Goal: Contribute content

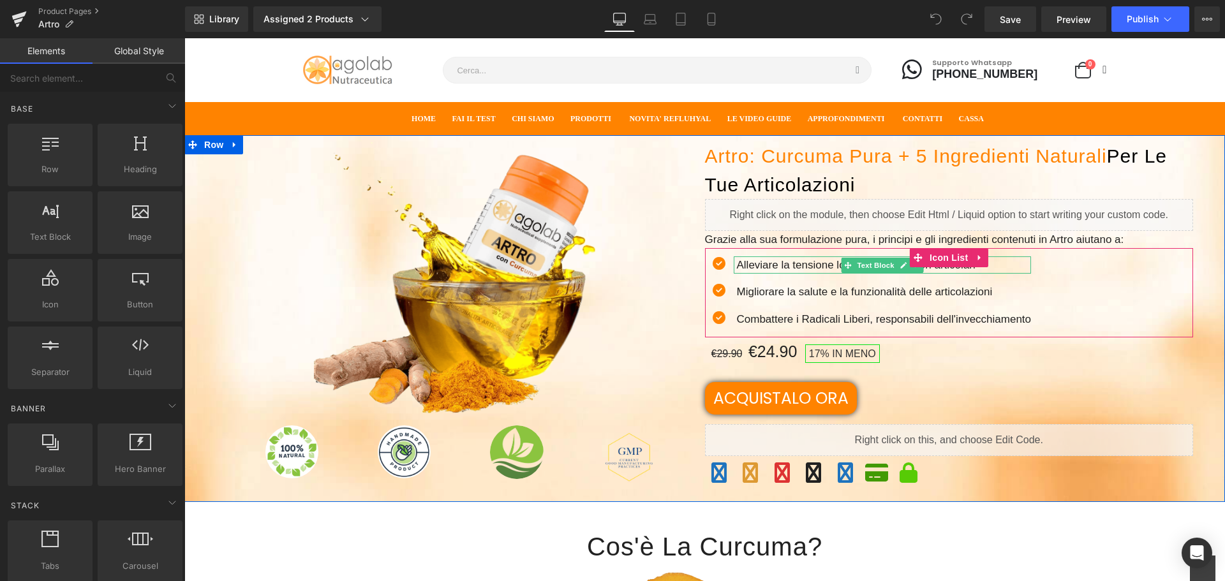
click at [755, 266] on p "Alleviare la tensione localizzata e i dolori articolari" at bounding box center [884, 264] width 295 height 17
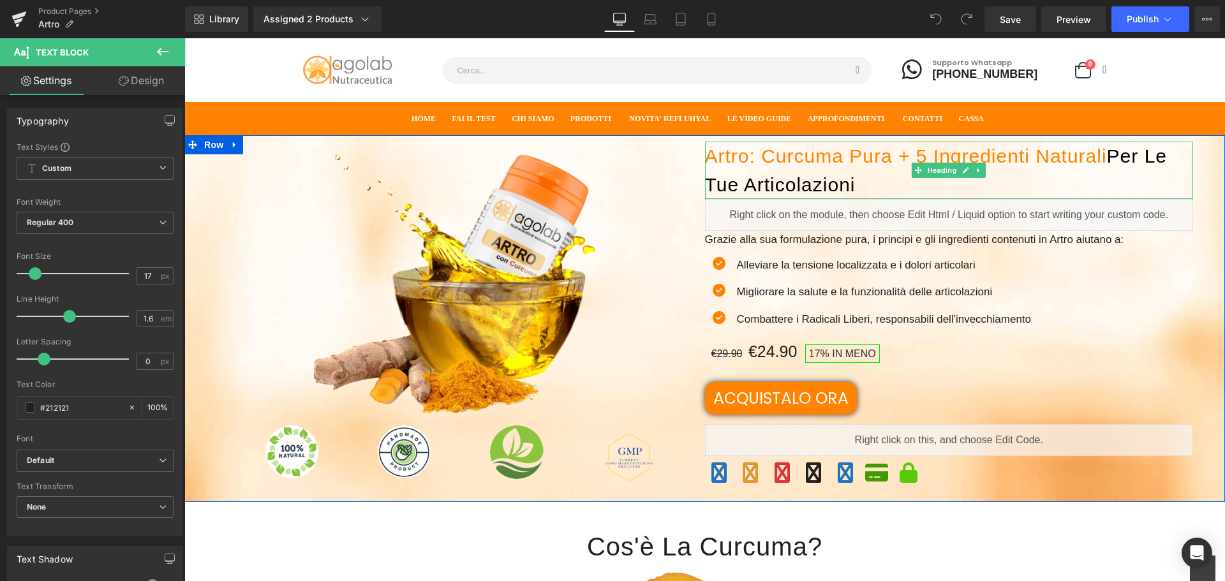
click at [1112, 156] on font "Per Le tue articolazioni" at bounding box center [936, 170] width 462 height 50
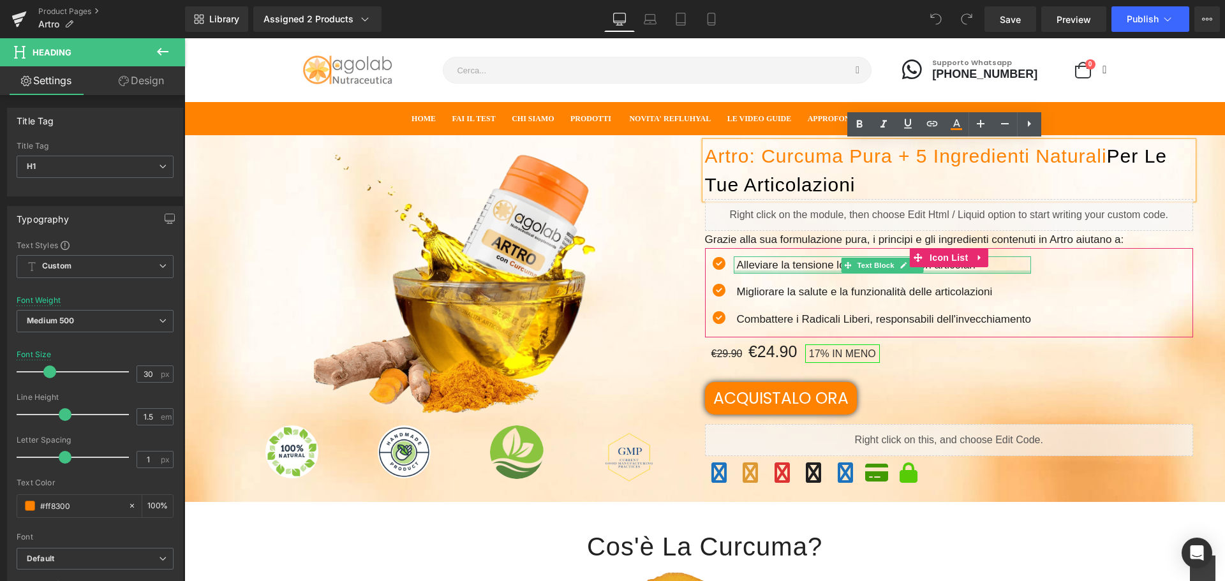
click at [760, 272] on div "Alleviare la tensione localizzata e i dolori articolari Text Block" at bounding box center [883, 264] width 298 height 17
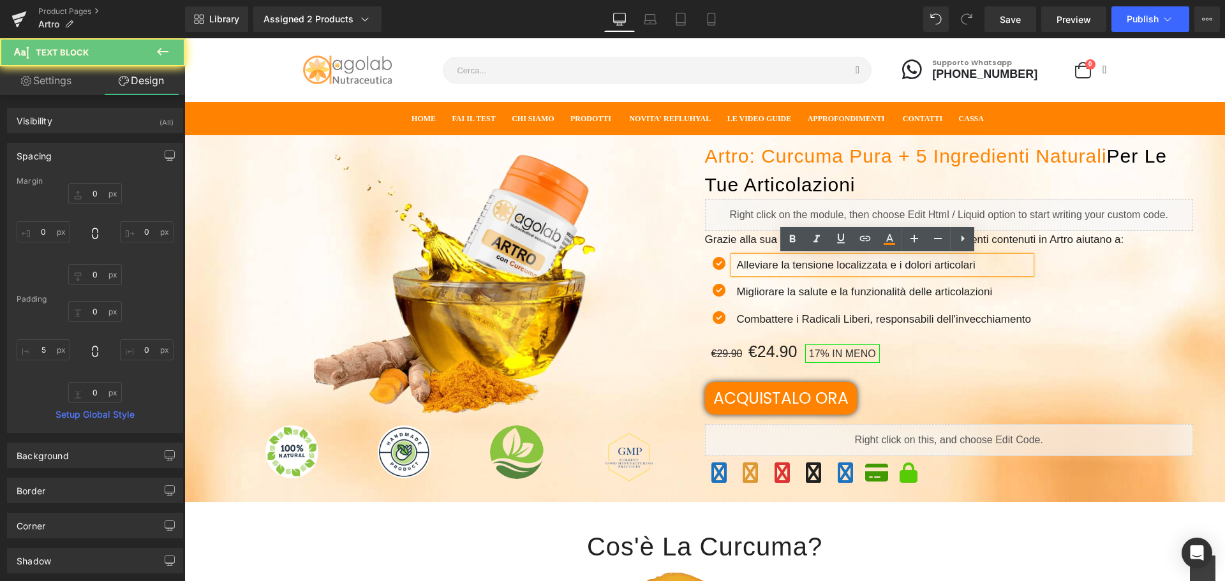
click at [751, 267] on p "Alleviare la tensione localizzata e i dolori articolari" at bounding box center [884, 264] width 295 height 17
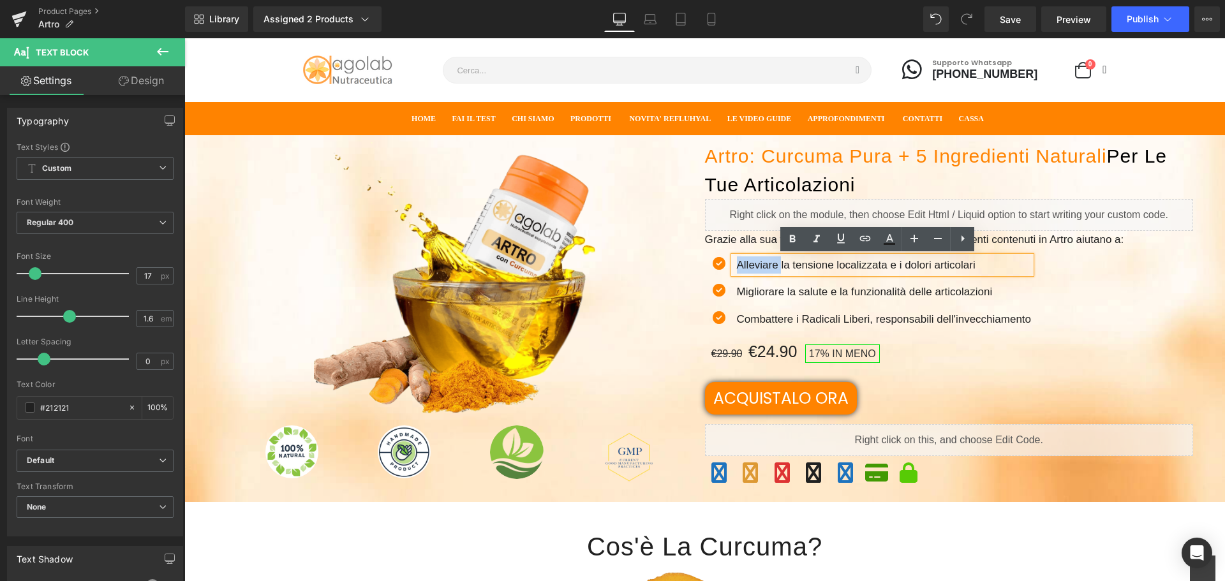
click at [751, 267] on p "Alleviare la tensione localizzata e i dolori articolari" at bounding box center [884, 264] width 295 height 17
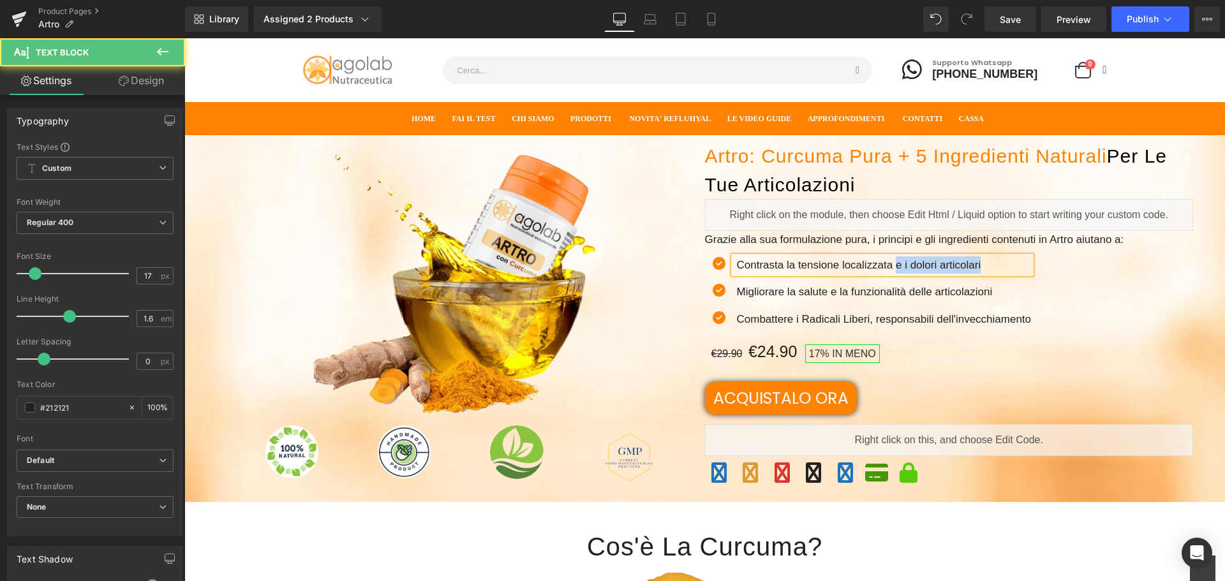
drag, startPoint x: 890, startPoint y: 267, endPoint x: 1004, endPoint y: 266, distance: 113.5
click at [1003, 266] on p "Contrasta la tensione localizzata e i dolori articolari" at bounding box center [884, 264] width 295 height 17
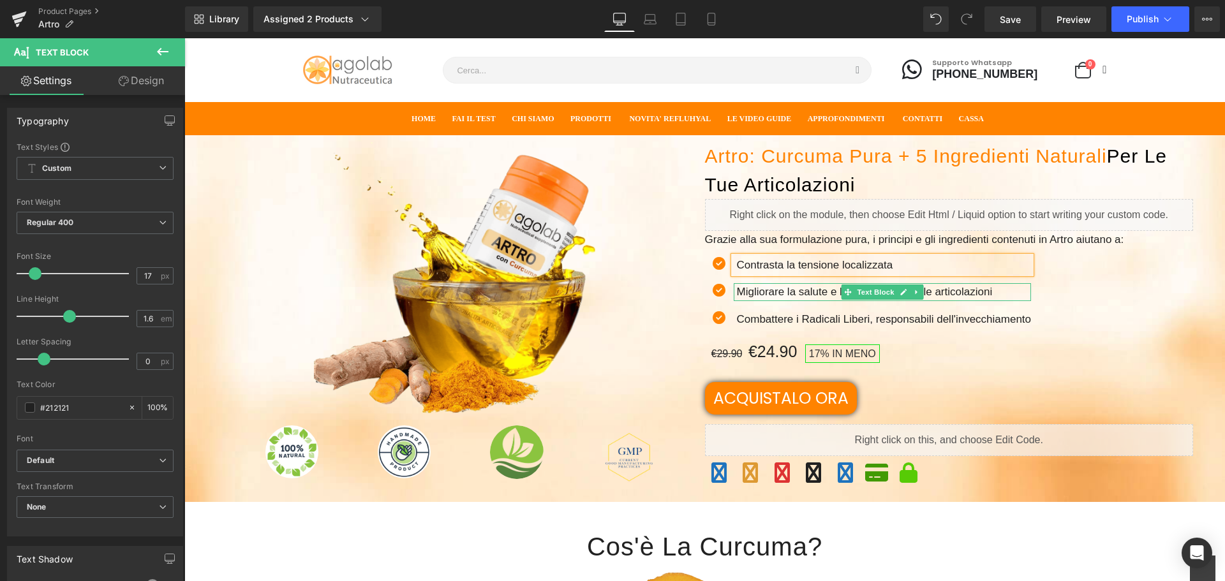
click at [757, 295] on p "Migliorare la salute e la funzionalità delle articolazioni" at bounding box center [884, 291] width 295 height 17
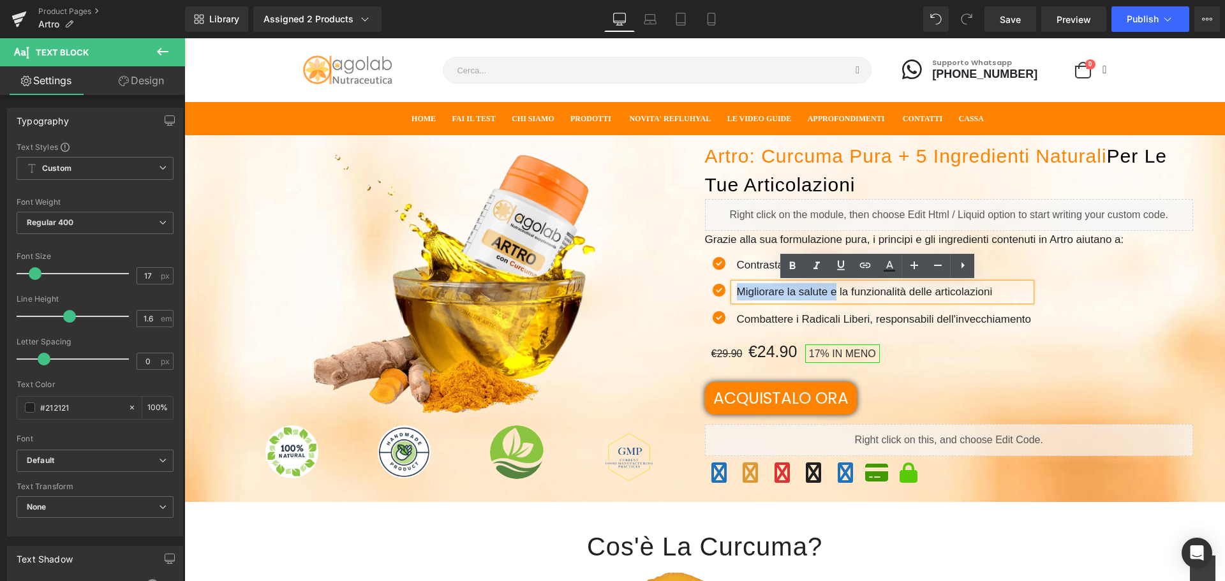
drag, startPoint x: 757, startPoint y: 295, endPoint x: 828, endPoint y: 290, distance: 70.9
click at [828, 290] on p "Migliorare la salute e la funzionalità delle articolazioni" at bounding box center [884, 291] width 295 height 17
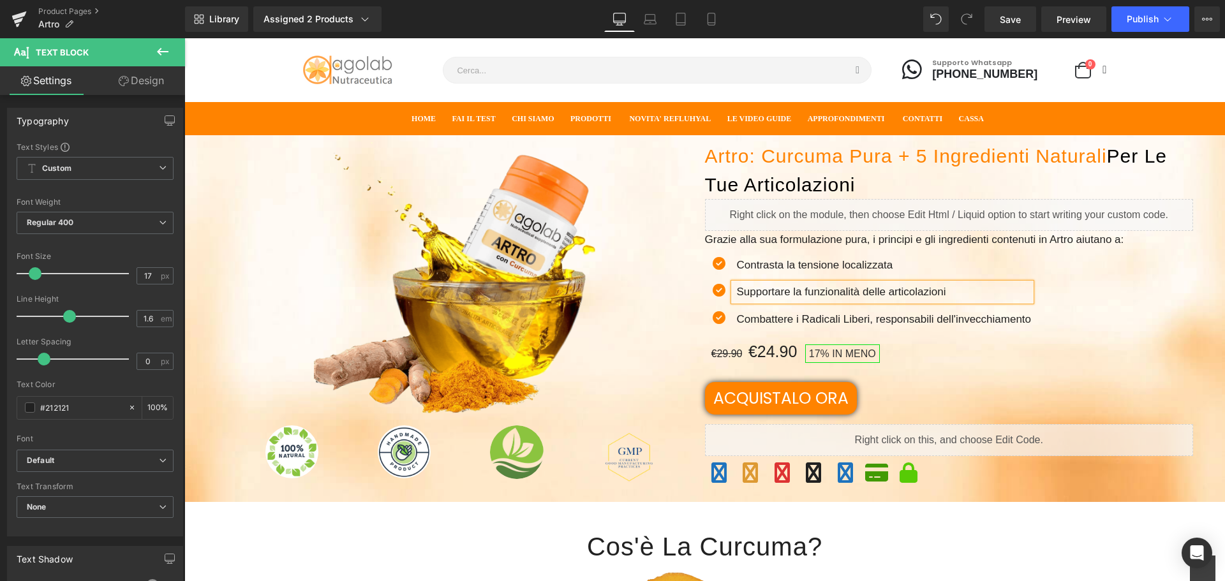
click at [867, 290] on p "Supportare la funzionalità delle articolazioni" at bounding box center [884, 291] width 295 height 17
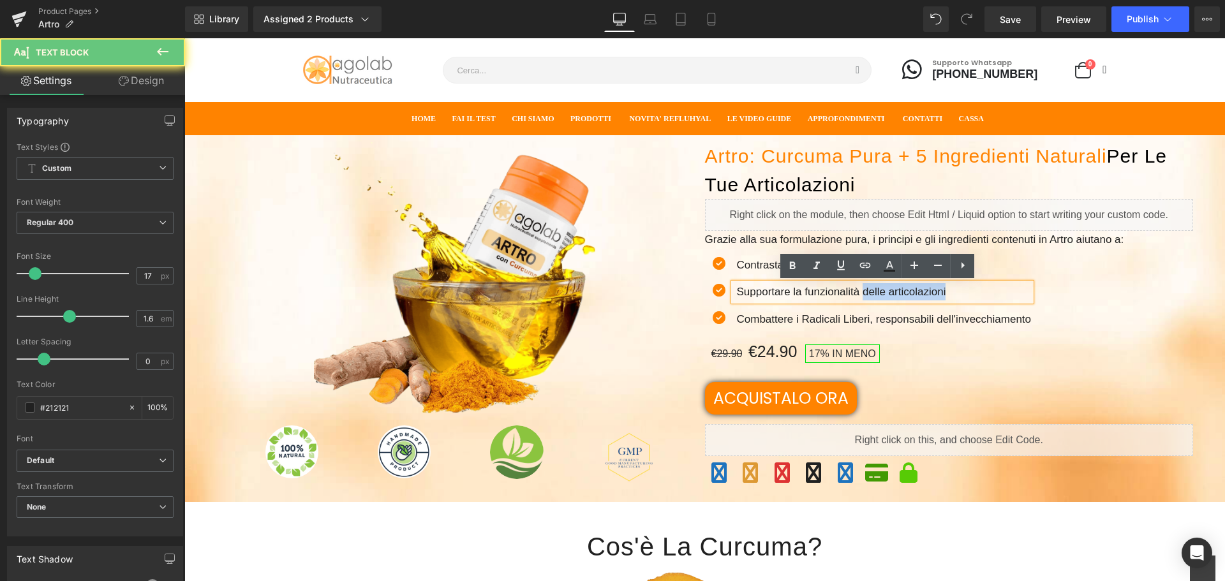
drag, startPoint x: 867, startPoint y: 290, endPoint x: 945, endPoint y: 291, distance: 78.5
click at [945, 291] on p "Supportare la funzionalità delle articolazioni" at bounding box center [884, 291] width 295 height 17
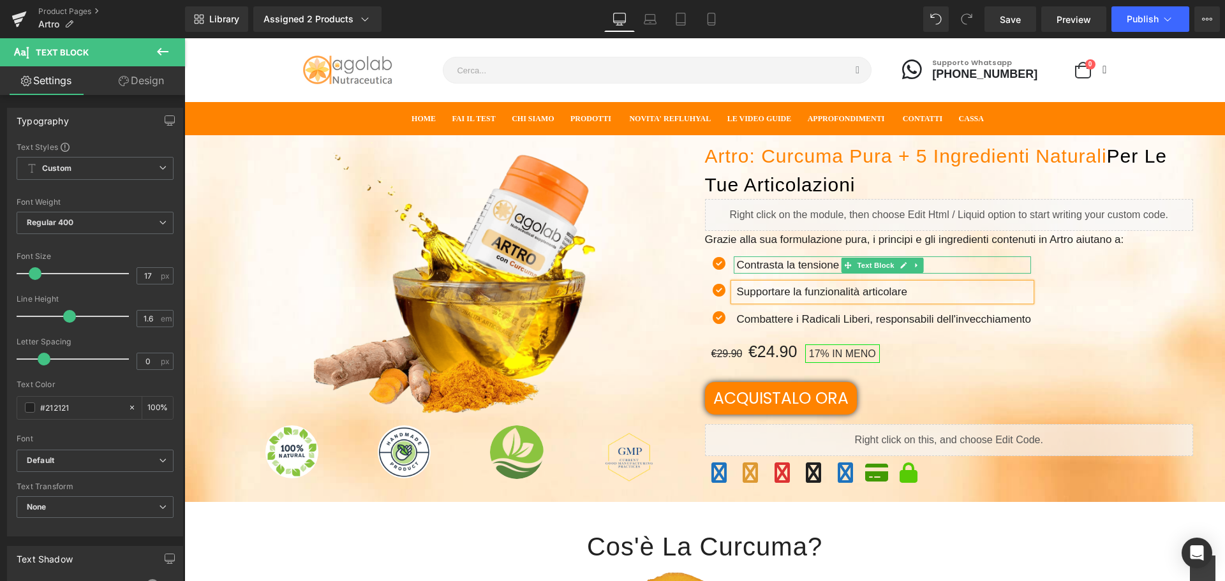
click at [759, 266] on p "Contrasta la tensione localizzata" at bounding box center [884, 264] width 295 height 17
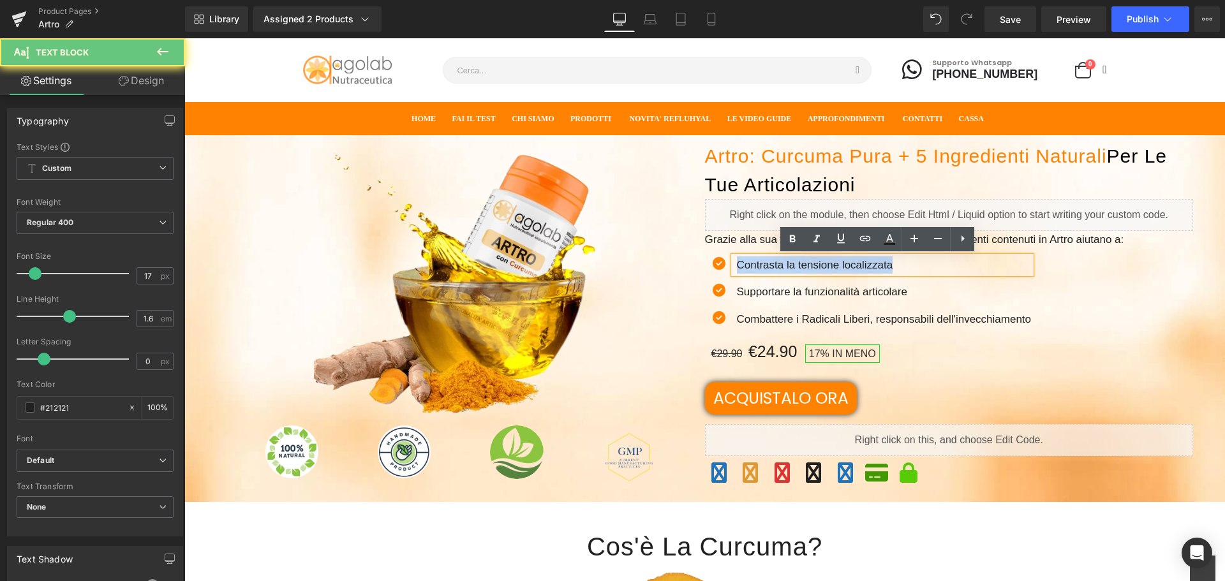
drag, startPoint x: 759, startPoint y: 266, endPoint x: 872, endPoint y: 266, distance: 112.9
click at [872, 266] on p "Contrasta la tensione localizzata" at bounding box center [884, 264] width 295 height 17
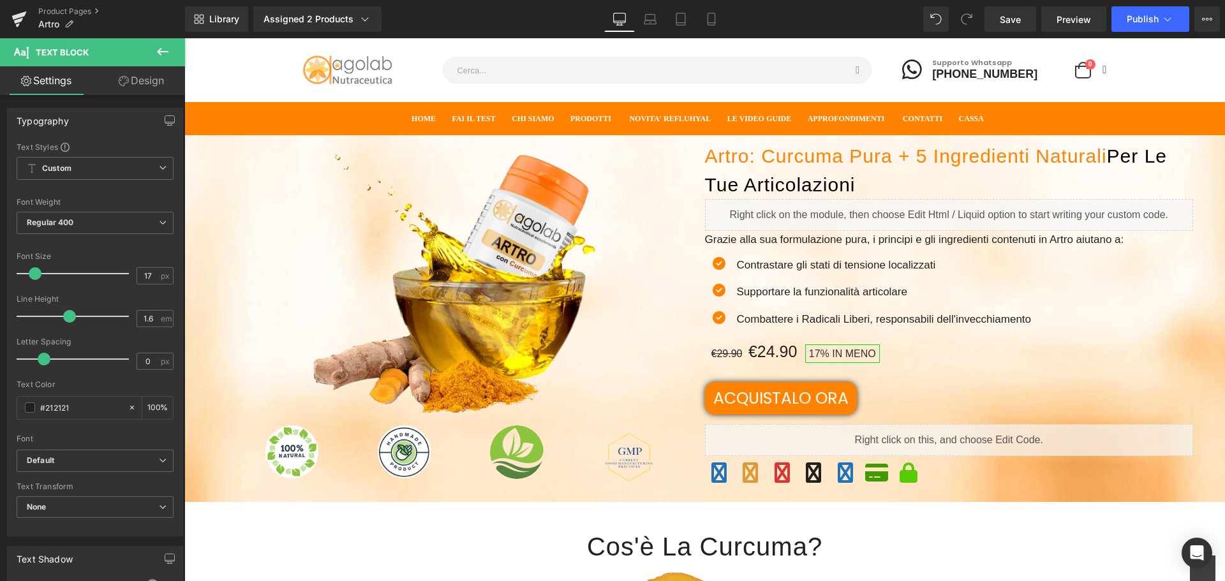
click at [926, 92] on div "Cerca Cosa stai cercando? Supporto Whatsapp +39 3714314759 0 Prodotti:" at bounding box center [705, 70] width 816 height 64
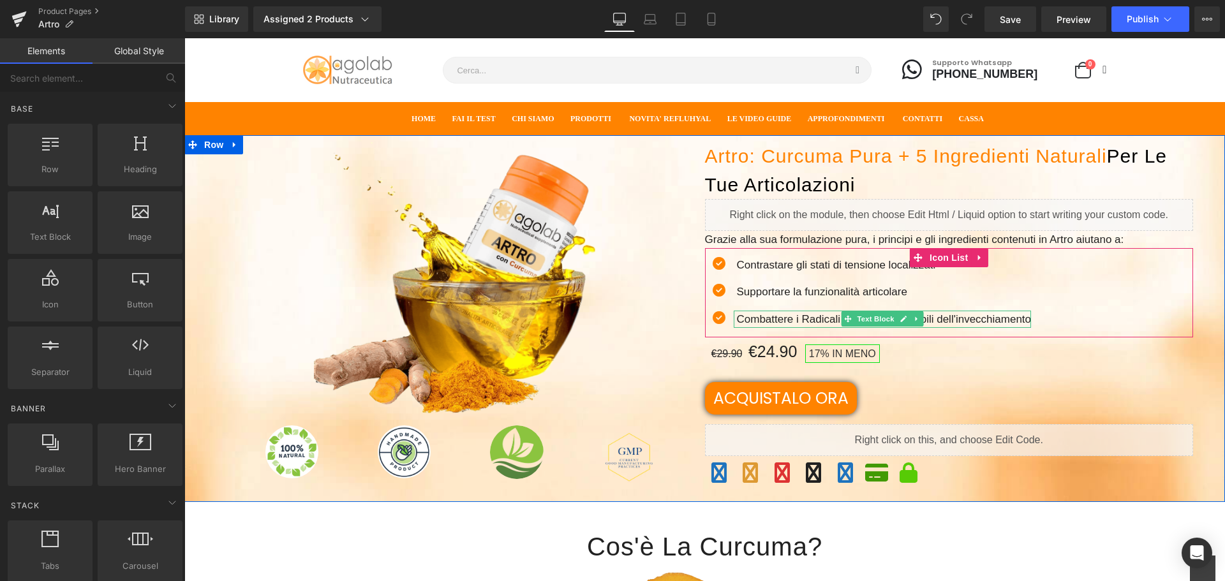
click at [915, 319] on icon at bounding box center [916, 319] width 2 height 4
click at [722, 314] on span "Icon" at bounding box center [719, 317] width 20 height 15
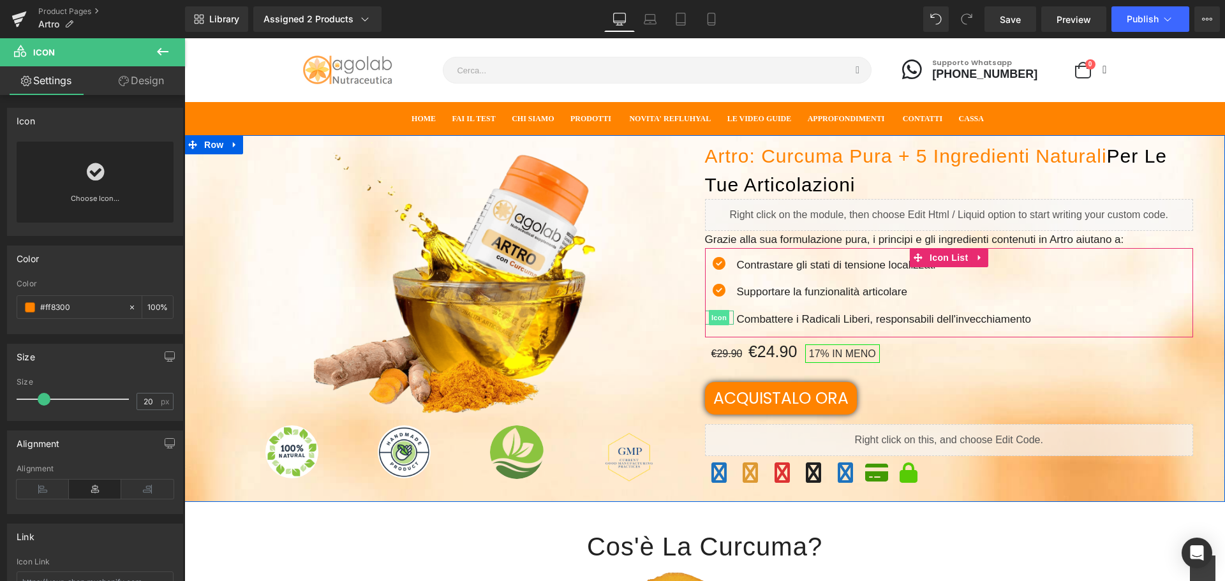
click at [711, 319] on span "Icon" at bounding box center [719, 317] width 20 height 15
click at [790, 318] on p "Combattere i Radicali Liberi, responsabili dell'invecchiamento" at bounding box center [884, 319] width 295 height 17
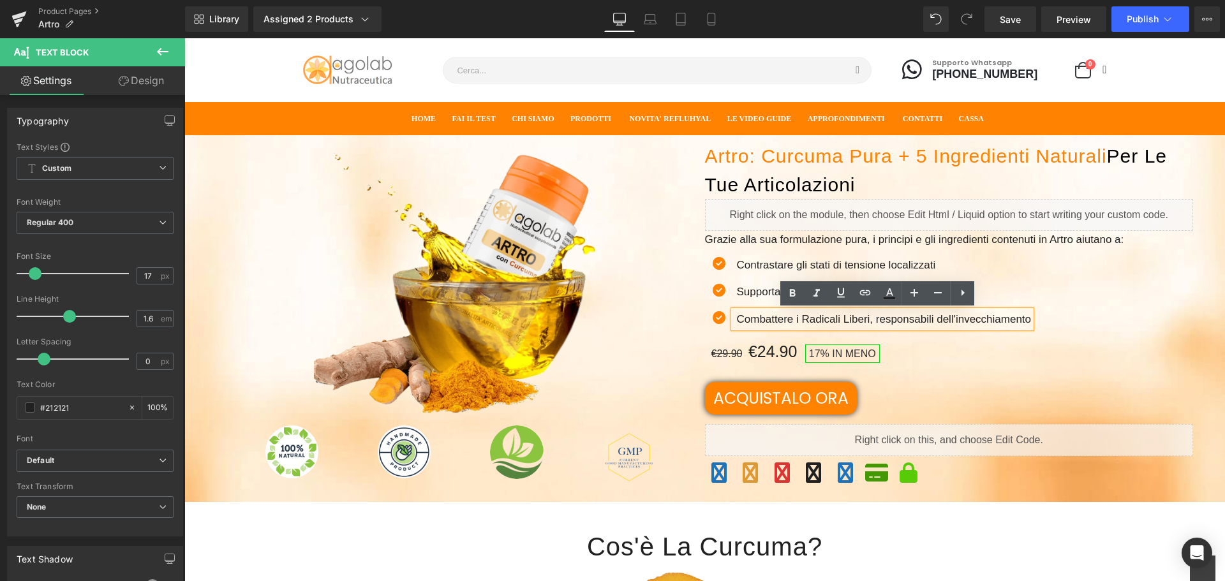
click at [1045, 327] on div "Icon Contrastare gli stati di tensione localizzati Text Block Icon Supportare l…" at bounding box center [949, 296] width 489 height 81
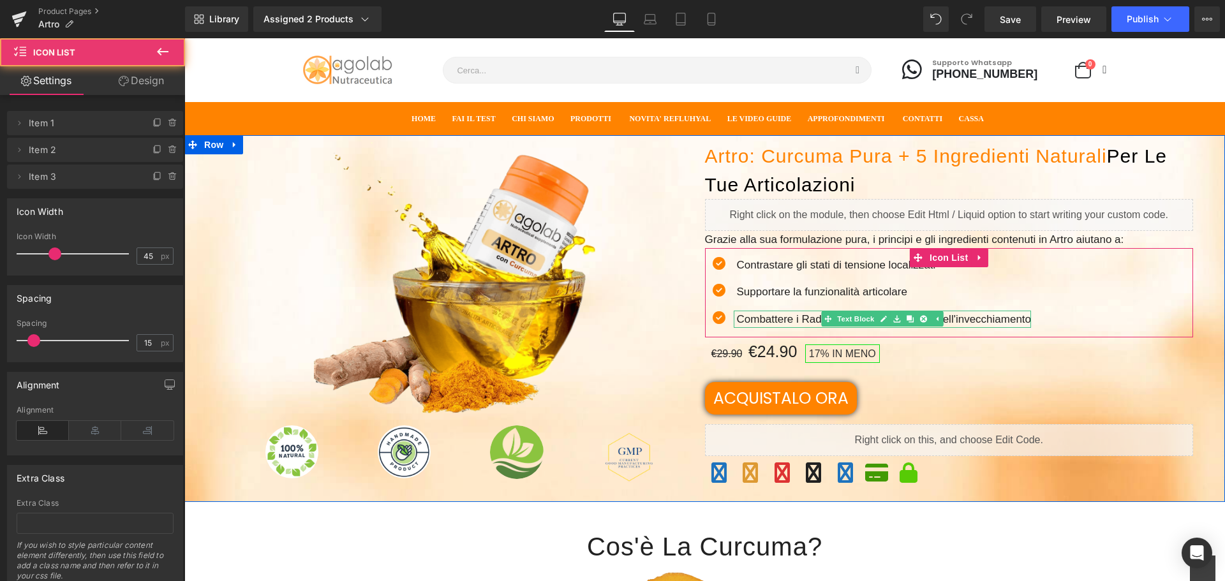
click at [1009, 325] on div at bounding box center [883, 326] width 298 height 3
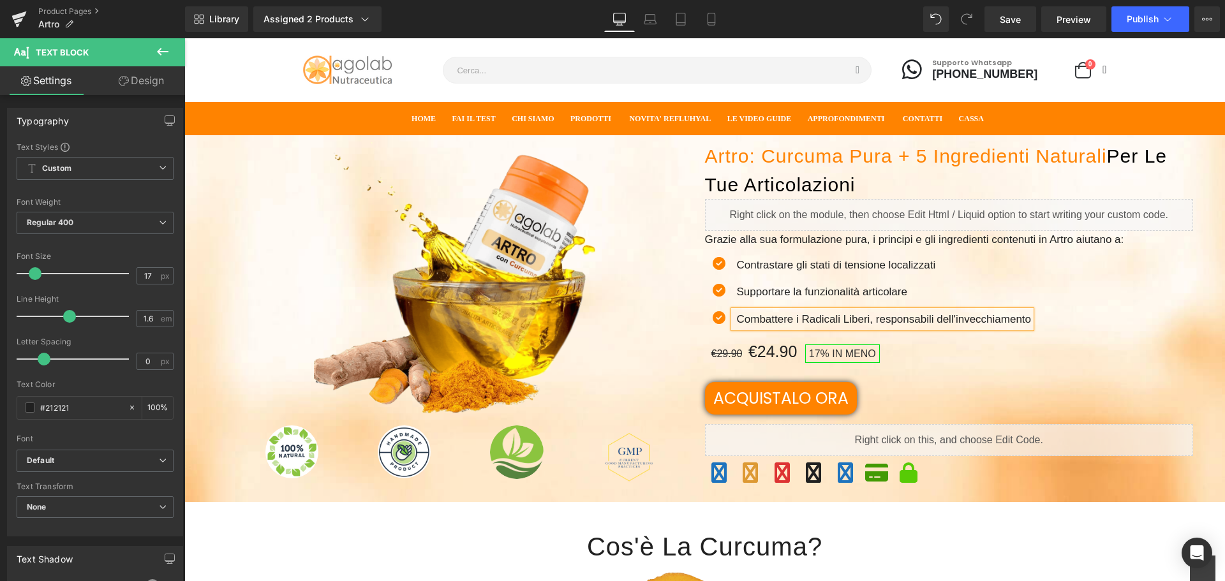
click at [734, 316] on div "Combattere i Radicali Liberi, responsabili dell'invecchiamento" at bounding box center [883, 319] width 298 height 17
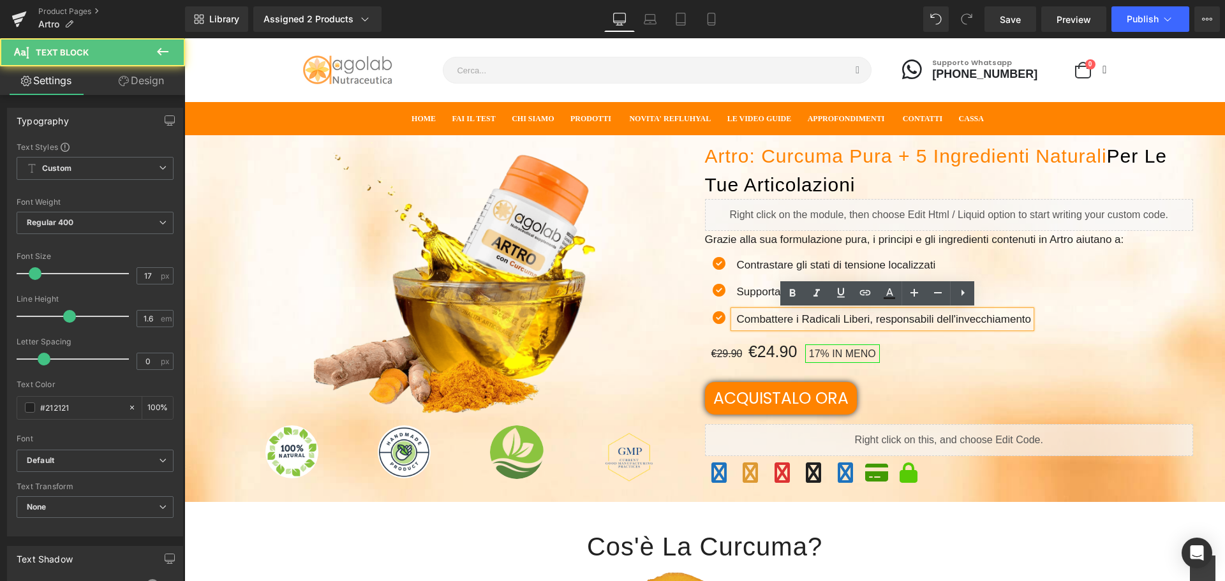
click at [734, 311] on div "Combattere i Radicali Liberi, responsabili dell'invecchiamento" at bounding box center [883, 319] width 298 height 17
click at [184, 38] on div at bounding box center [184, 38] width 0 height 0
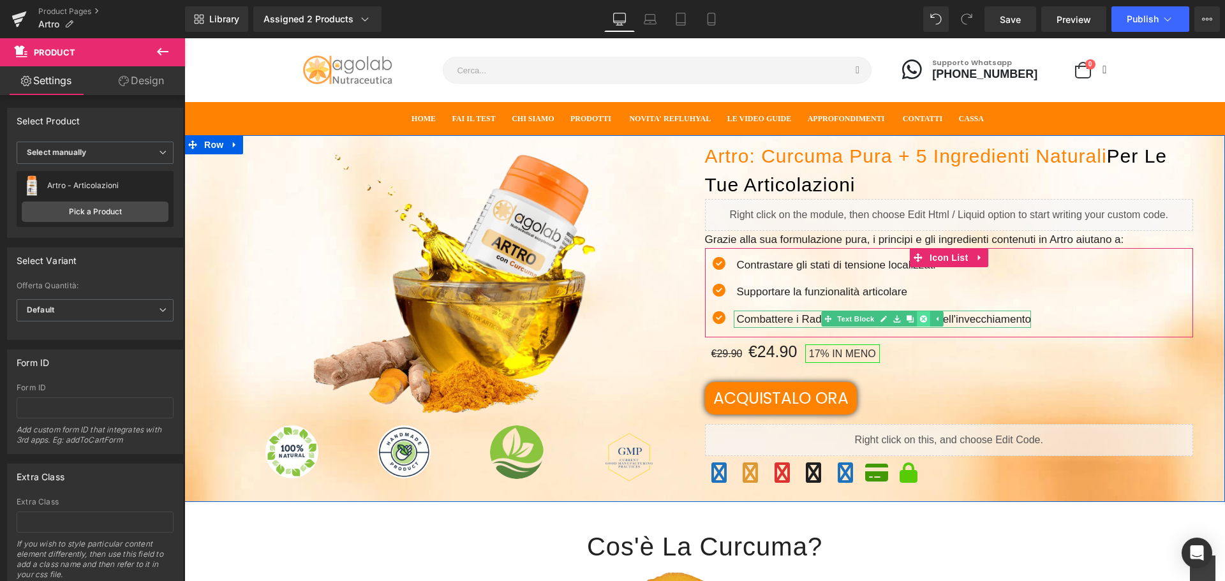
click at [919, 318] on icon at bounding box center [922, 319] width 7 height 8
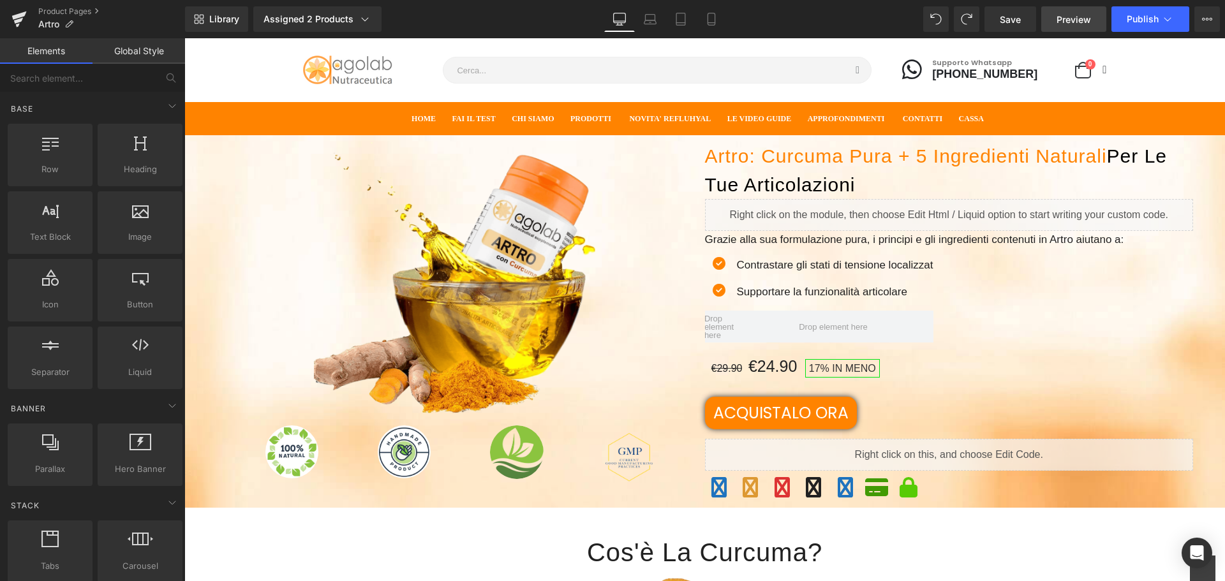
click at [1075, 22] on span "Preview" at bounding box center [1073, 19] width 34 height 13
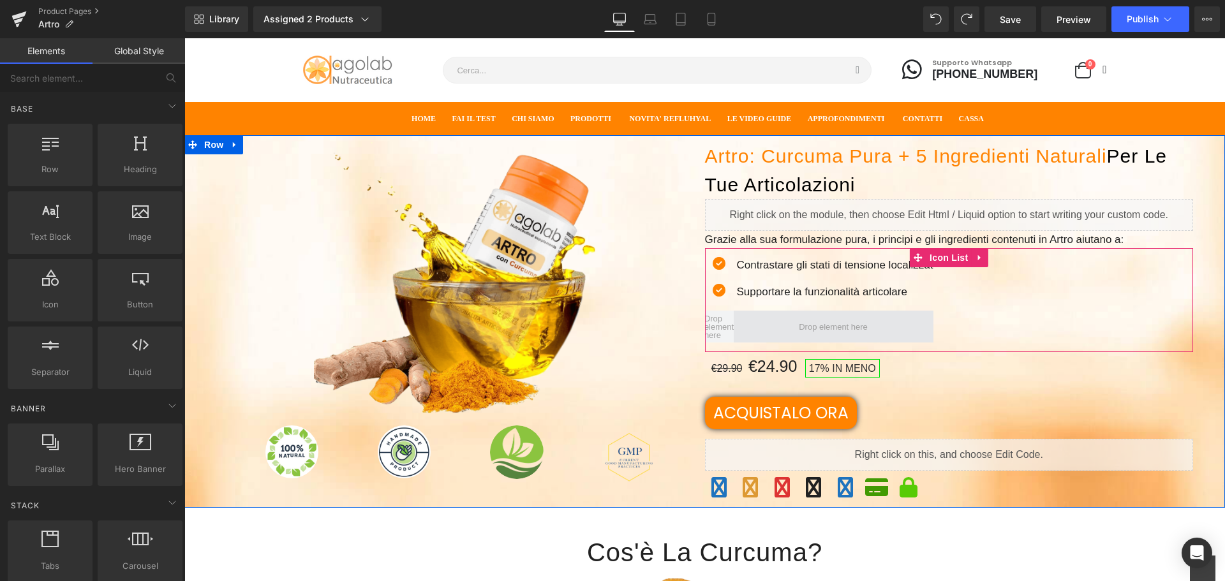
click at [813, 327] on span at bounding box center [833, 326] width 78 height 15
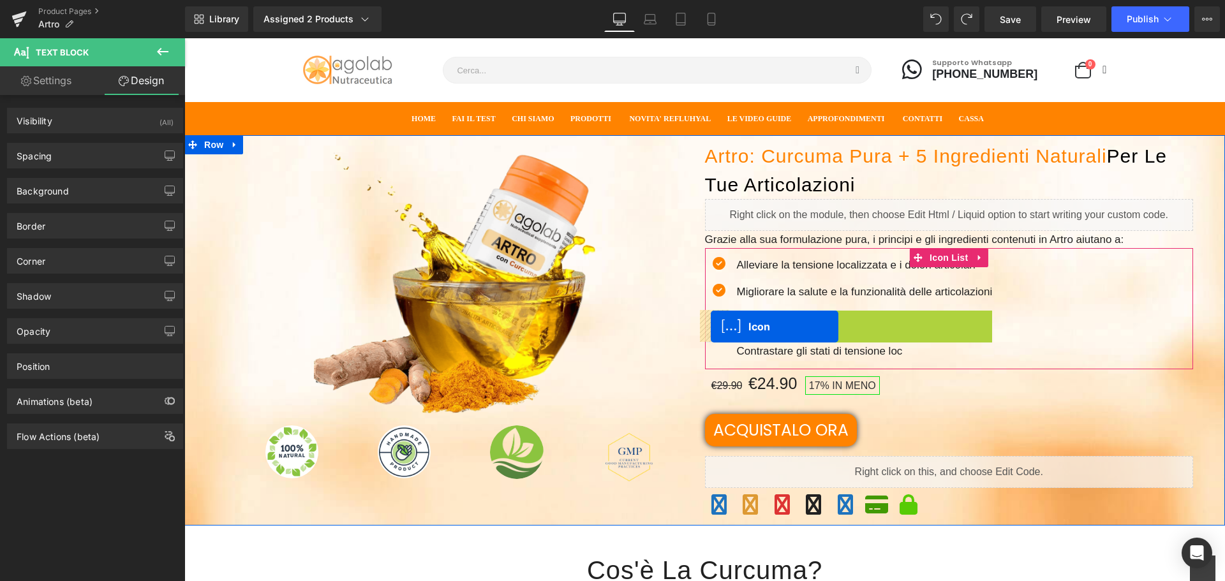
drag, startPoint x: 854, startPoint y: 316, endPoint x: 711, endPoint y: 327, distance: 143.9
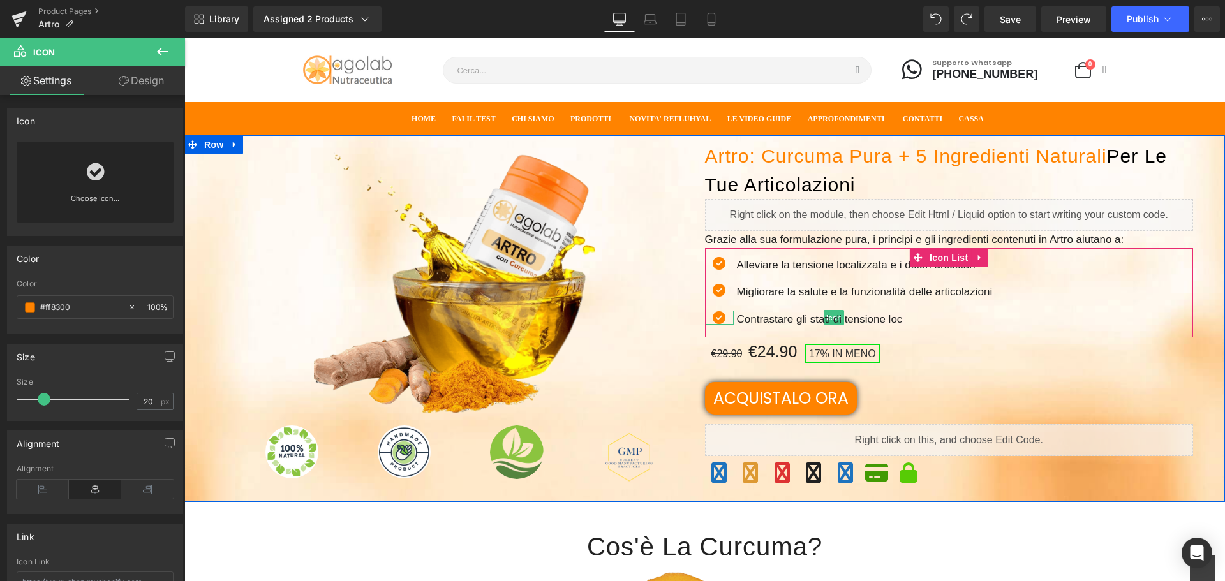
click at [778, 270] on p "Alleviare la tensione localizzata e i dolori articolari" at bounding box center [865, 264] width 256 height 17
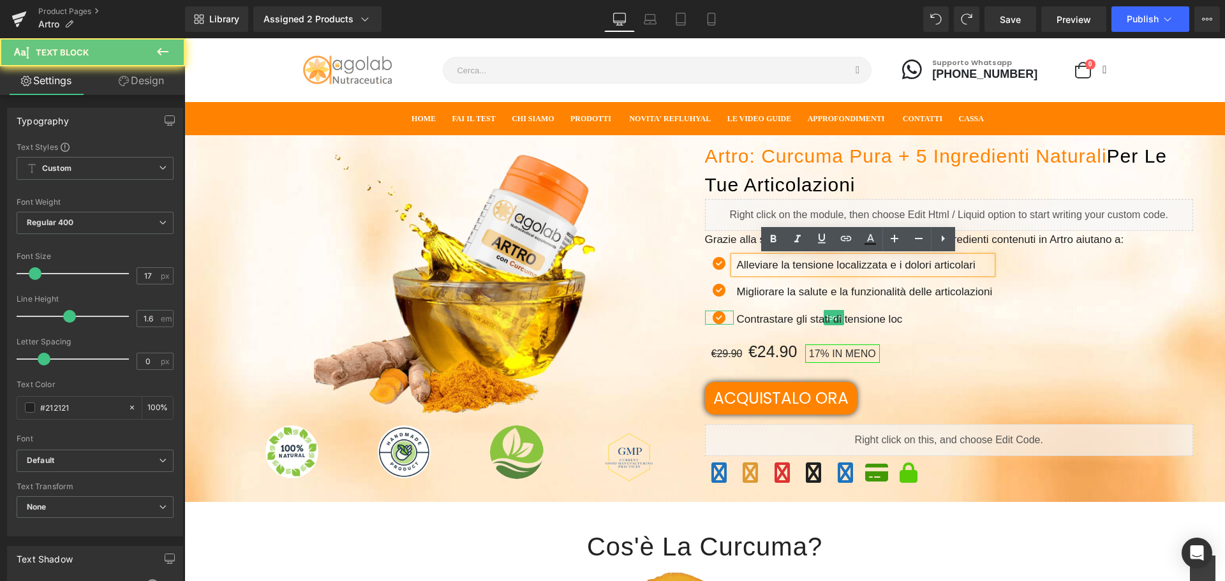
click at [748, 264] on p "Alleviare la tensione localizzata e i dolori articolari" at bounding box center [865, 264] width 256 height 17
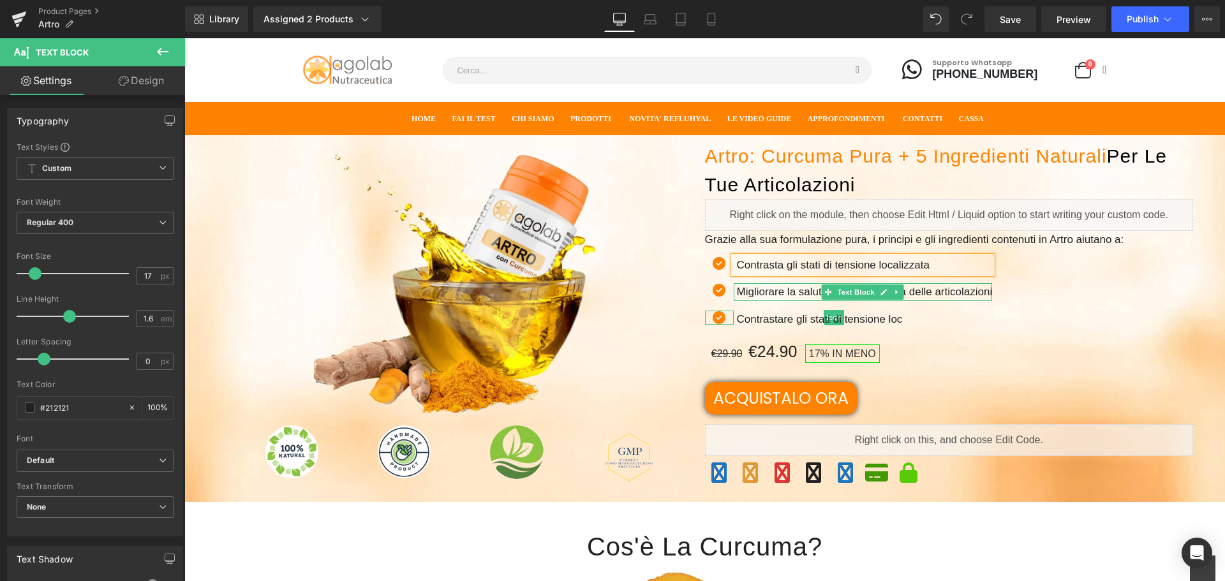
click at [753, 291] on p "Migliorare la salute e la funzionalità delle articolazioni" at bounding box center [865, 291] width 256 height 17
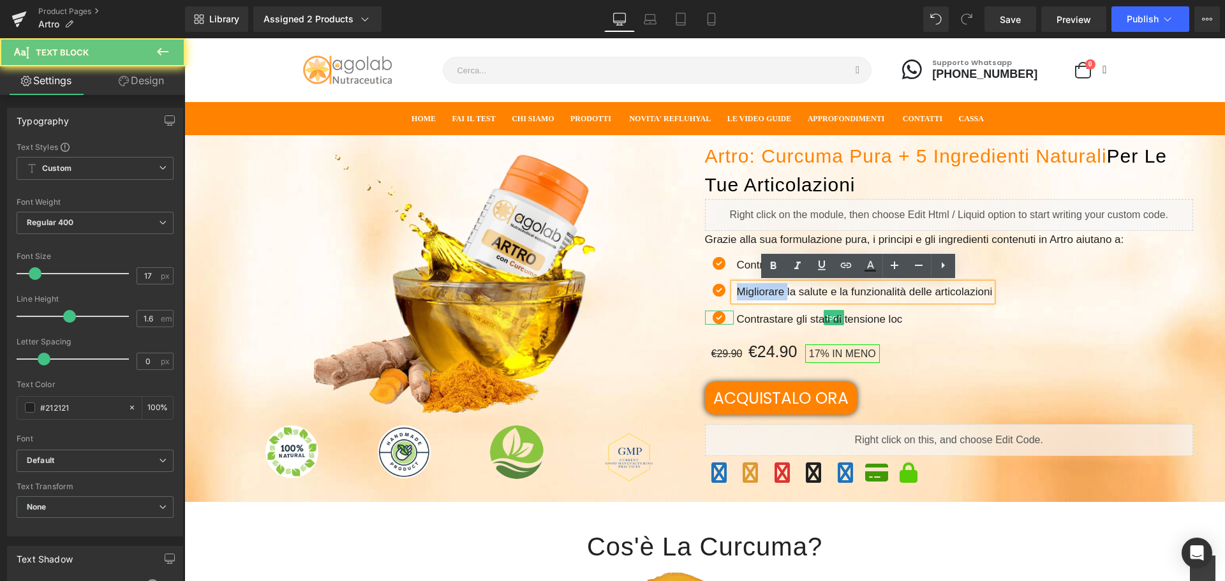
click at [753, 291] on p "Migliorare la salute e la funzionalità delle articolazioni" at bounding box center [865, 291] width 256 height 17
click at [742, 291] on p "Migliorare la salute e la funzionalità delle articolazioni" at bounding box center [865, 291] width 256 height 17
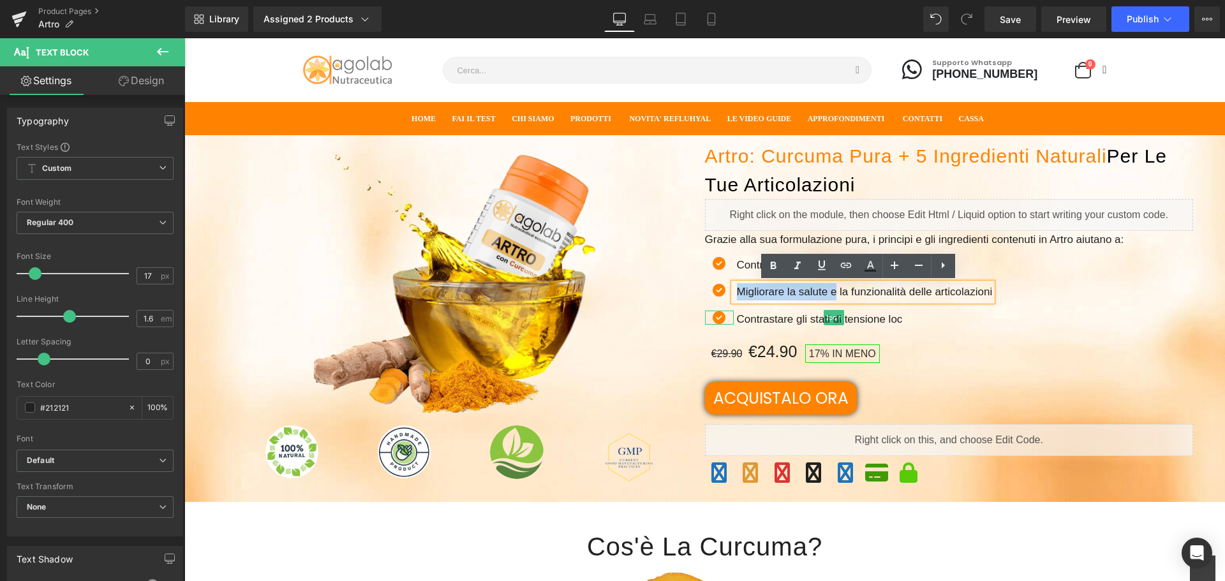
drag, startPoint x: 742, startPoint y: 291, endPoint x: 827, endPoint y: 291, distance: 85.5
click at [827, 291] on p "Migliorare la salute e la funzionalità delle articolazioni" at bounding box center [865, 291] width 256 height 17
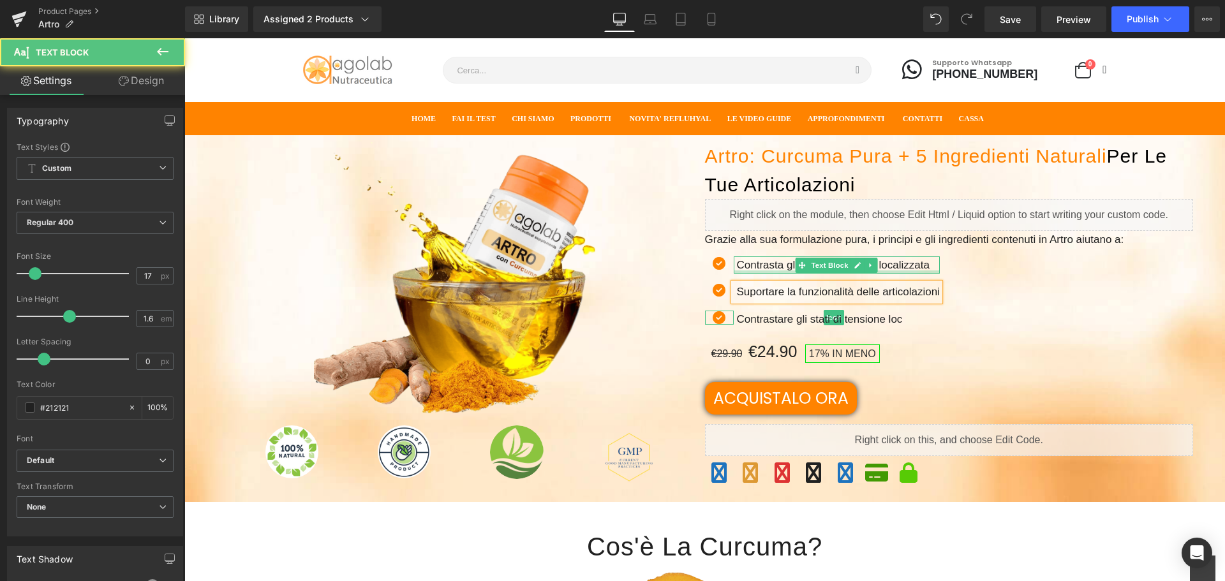
click at [765, 268] on p "Contrasta gli stati di tensione localizzata" at bounding box center [838, 264] width 203 height 17
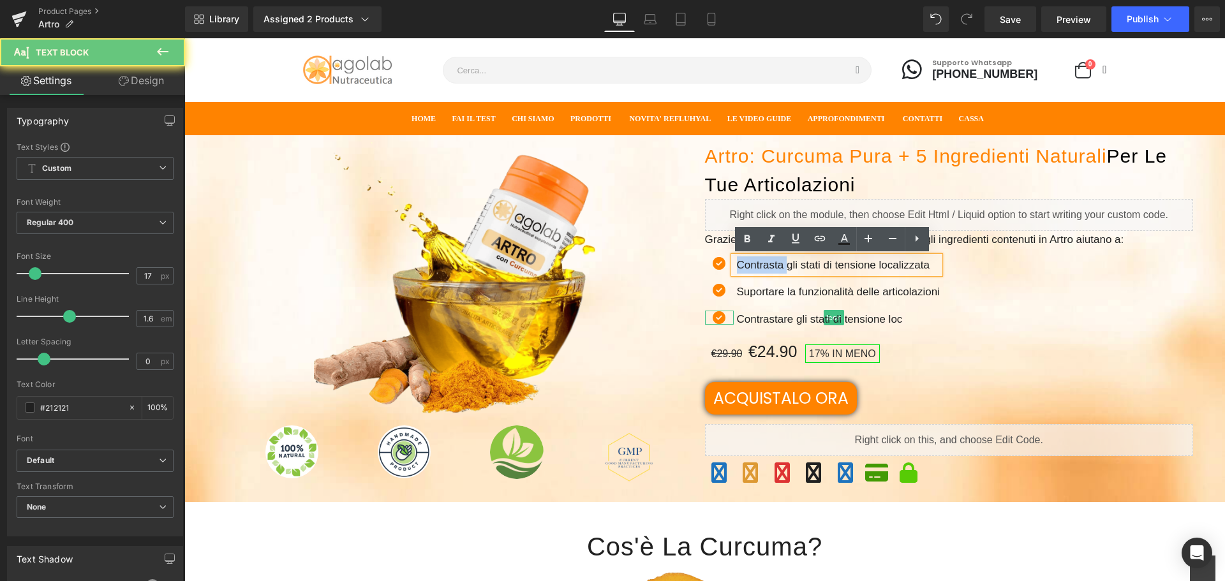
click at [775, 266] on p "Contrasta gli stati di tensione localizzata" at bounding box center [838, 264] width 203 height 17
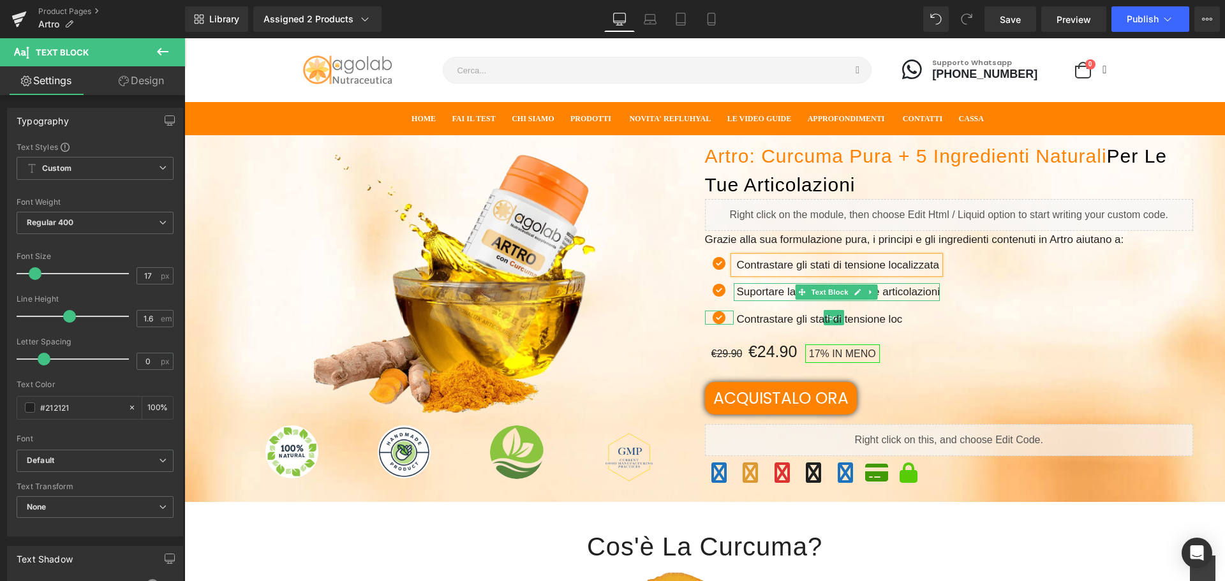
click at [746, 292] on p "Suportare la funzionalità delle articolazioni" at bounding box center [838, 291] width 203 height 17
click at [864, 291] on p "Supportare la funzionalità delle articolazioni" at bounding box center [841, 291] width 209 height 17
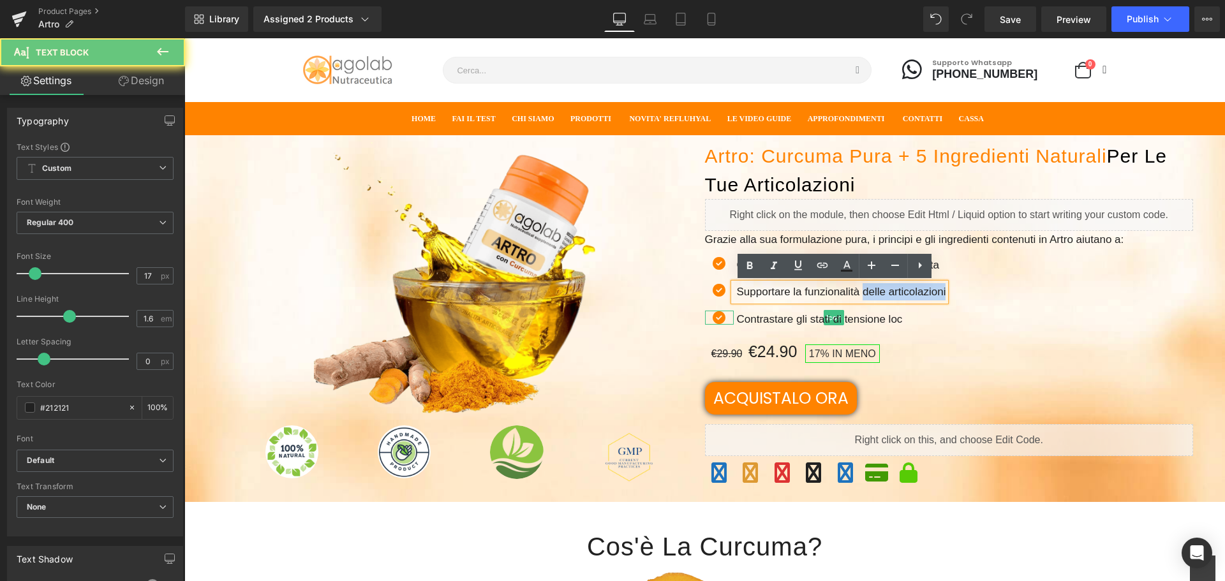
drag, startPoint x: 864, startPoint y: 291, endPoint x: 904, endPoint y: 290, distance: 40.8
click at [904, 290] on p "Supportare la funzionalità delle articolazioni" at bounding box center [841, 291] width 209 height 17
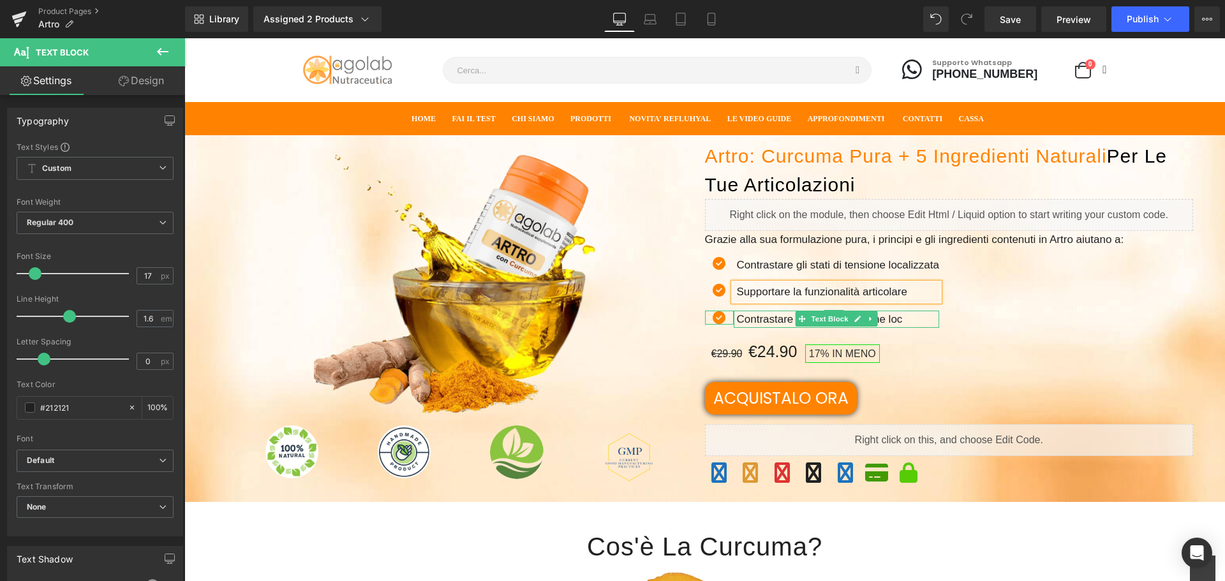
click at [899, 318] on p "Contrastare gli stati di tensione loc" at bounding box center [838, 319] width 203 height 17
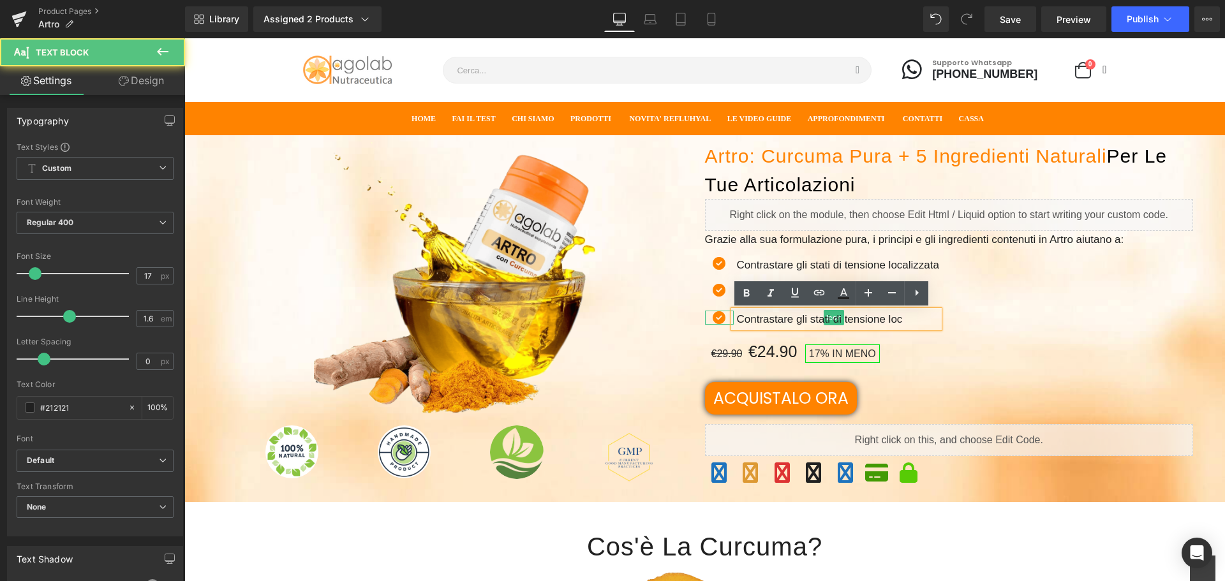
click at [899, 318] on p "Contrastare gli stati di tensione loc" at bounding box center [838, 319] width 203 height 17
click at [895, 318] on p "Contrastare gli stati di tensione loc" at bounding box center [838, 319] width 203 height 17
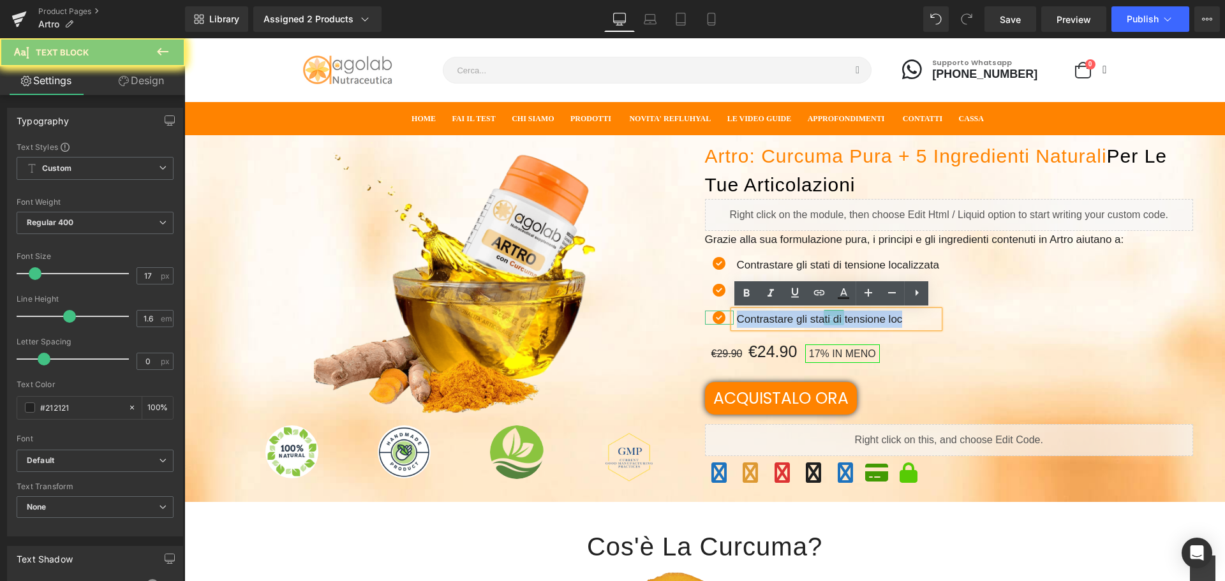
click at [895, 318] on p "Contrastare gli stati di tensione loc" at bounding box center [838, 319] width 203 height 17
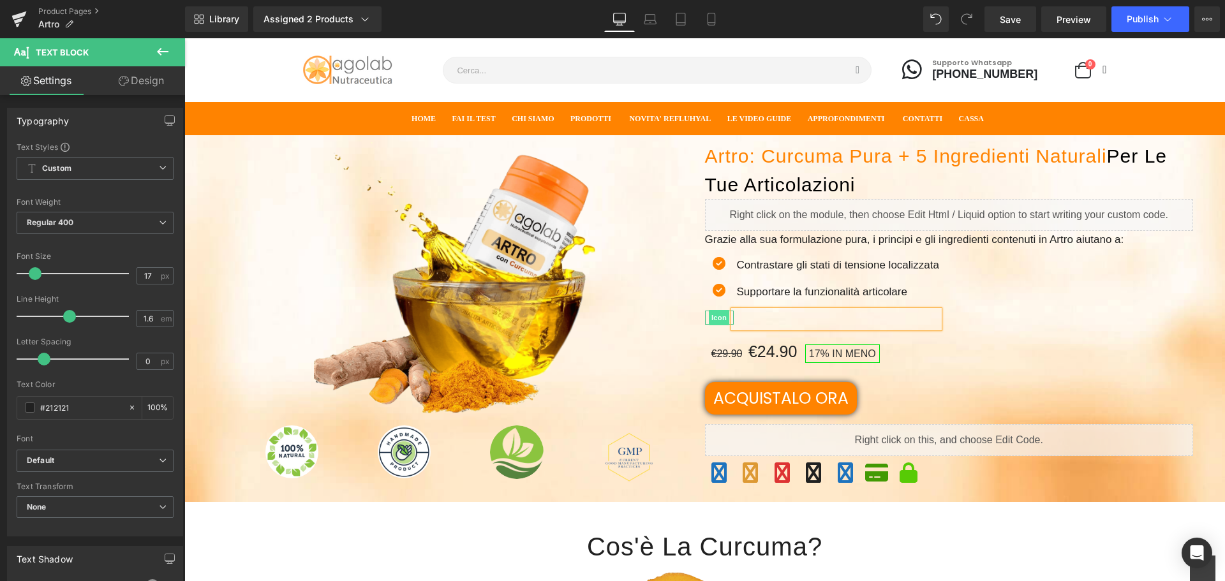
click at [713, 318] on span "Icon" at bounding box center [719, 317] width 20 height 15
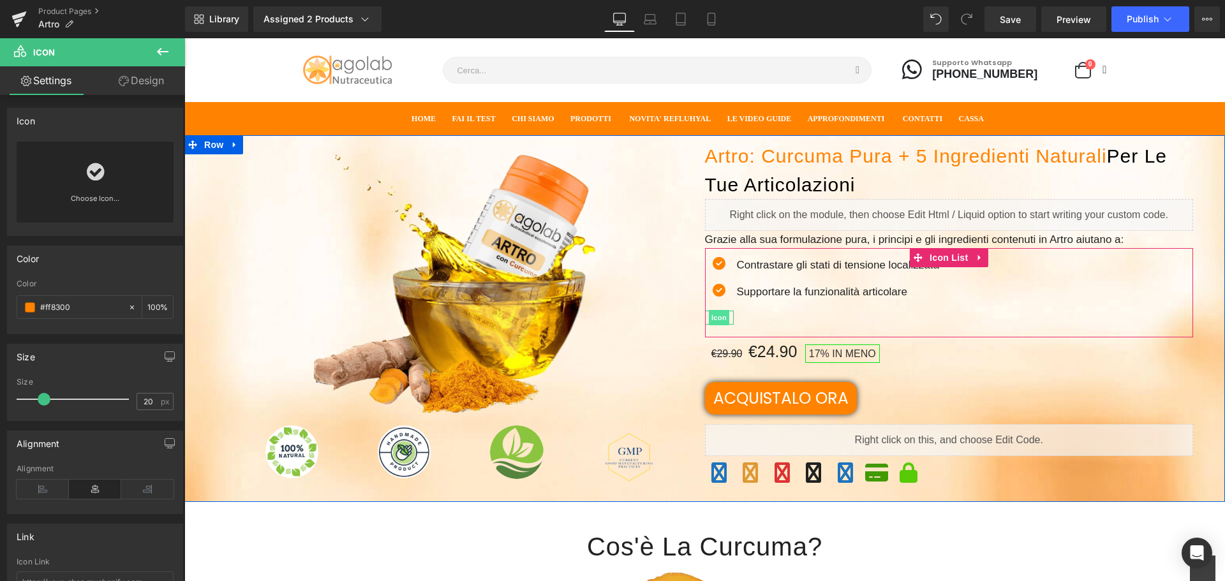
click at [710, 317] on span "Icon" at bounding box center [719, 317] width 20 height 15
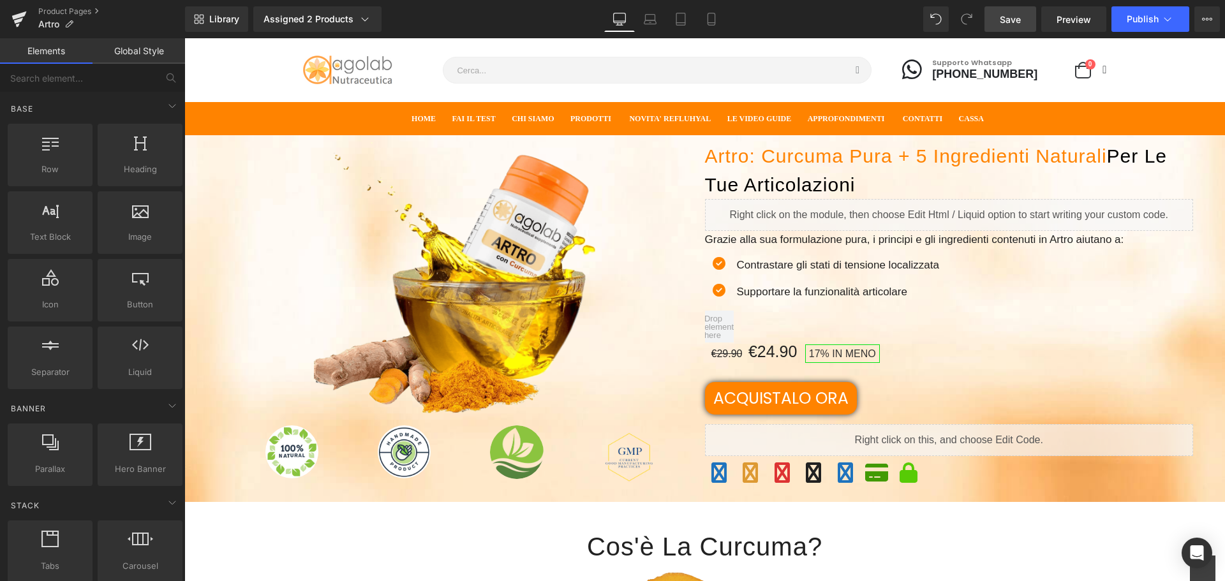
click at [1016, 16] on span "Save" at bounding box center [1010, 19] width 21 height 13
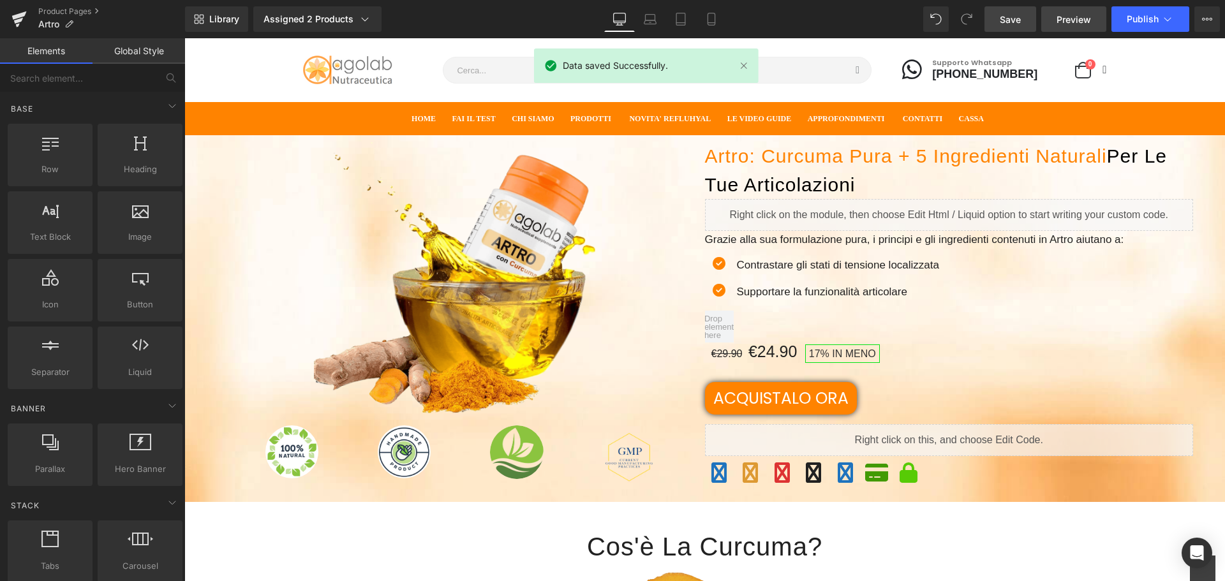
click at [1080, 22] on span "Preview" at bounding box center [1073, 19] width 34 height 13
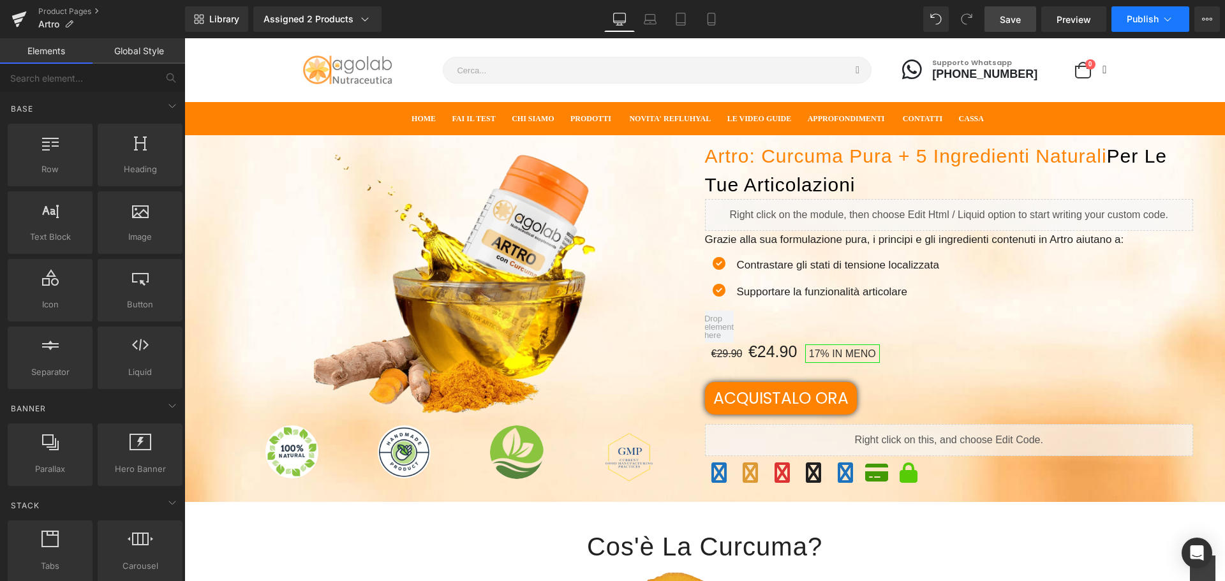
click at [1149, 25] on button "Publish" at bounding box center [1150, 19] width 78 height 26
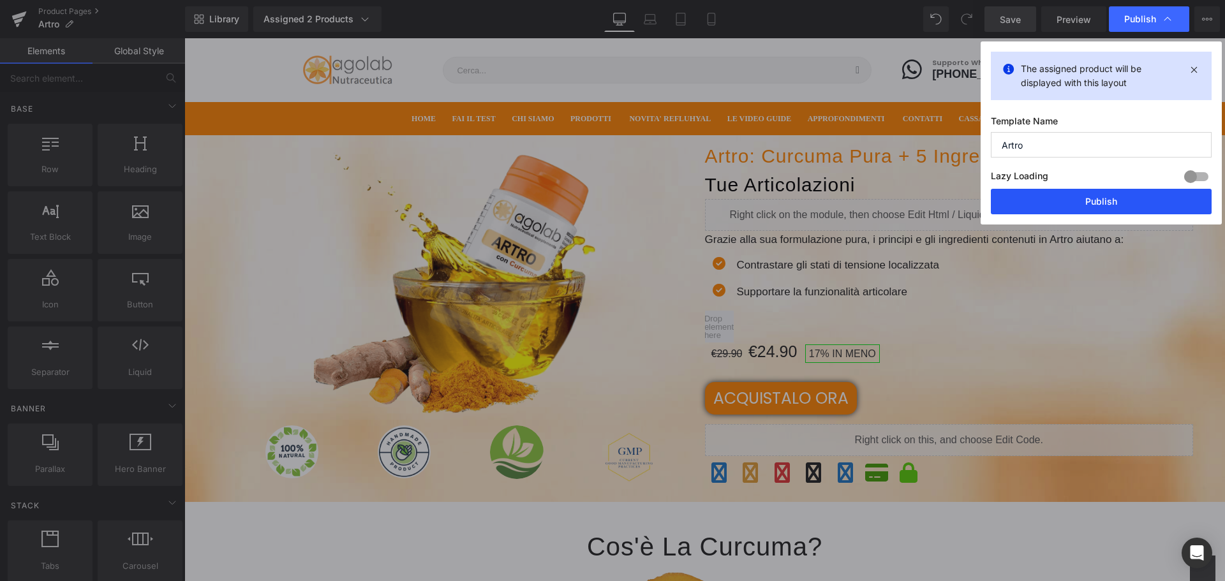
click at [1092, 208] on button "Publish" at bounding box center [1101, 202] width 221 height 26
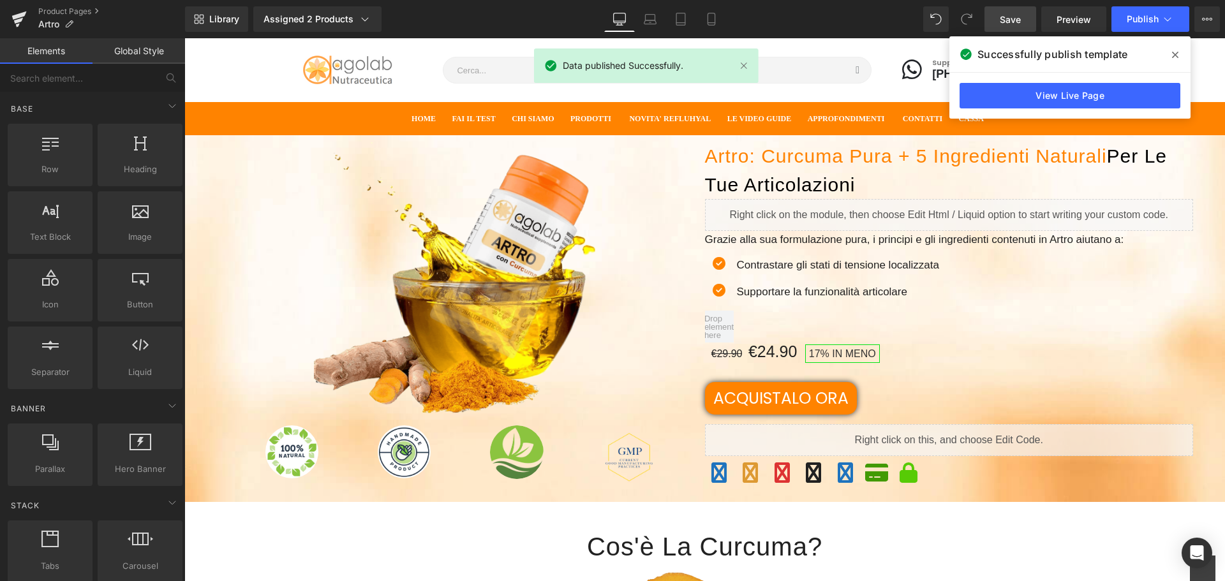
click at [1172, 57] on icon at bounding box center [1175, 55] width 6 height 10
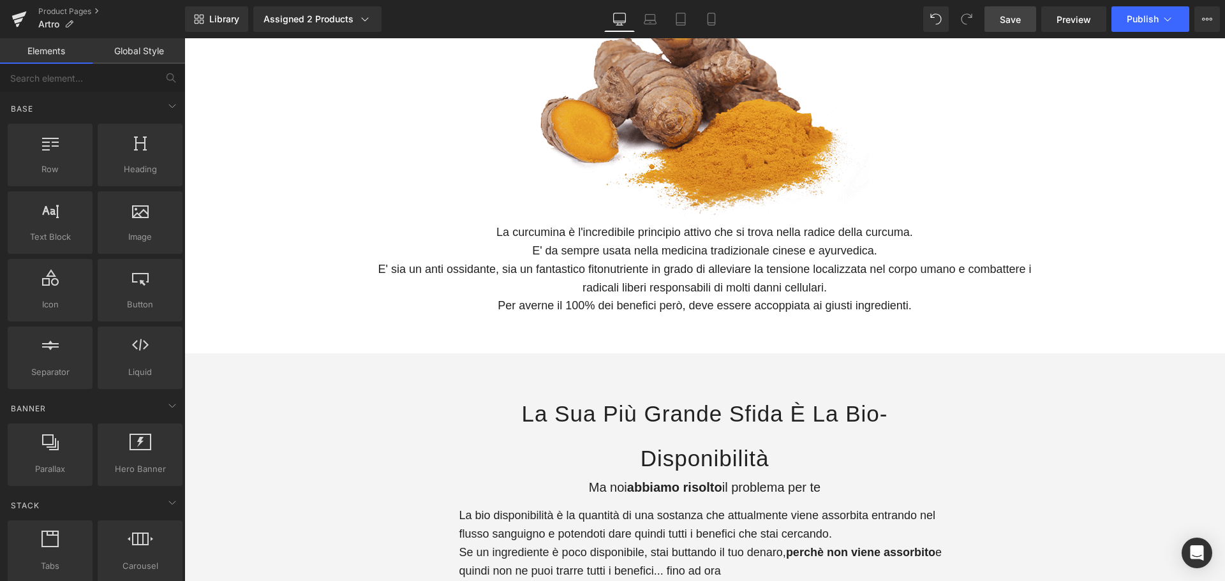
scroll to position [638, 0]
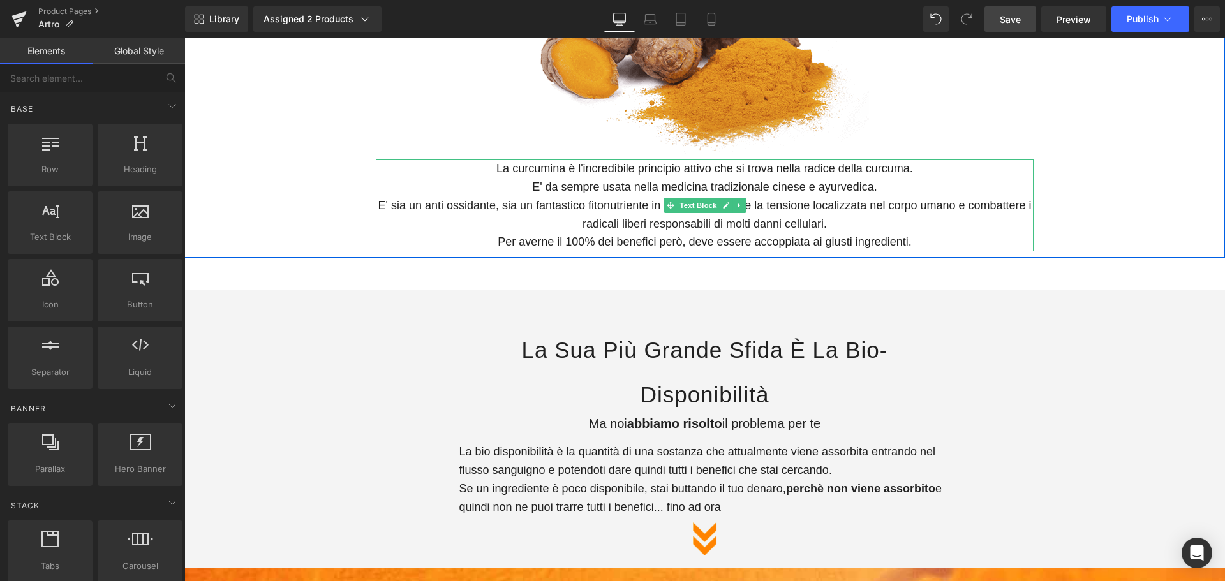
click at [638, 243] on p "La curcumina è l'incredibile principio attivo che si trova nella radice della c…" at bounding box center [705, 205] width 658 height 92
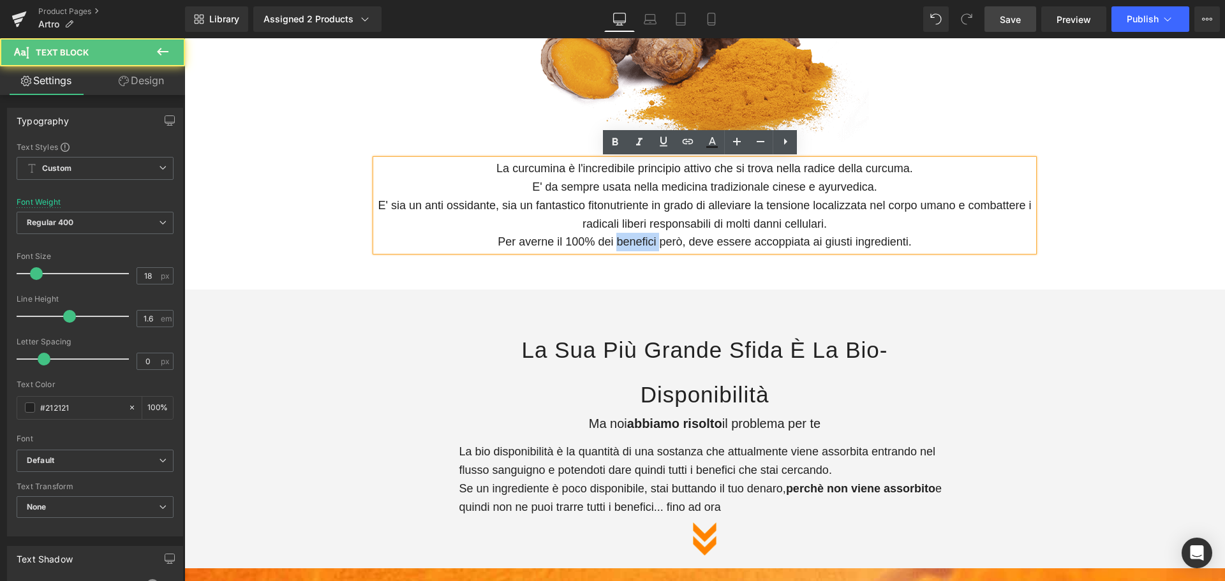
click at [638, 243] on p "La curcumina è l'incredibile principio attivo che si trova nella radice della c…" at bounding box center [705, 205] width 658 height 92
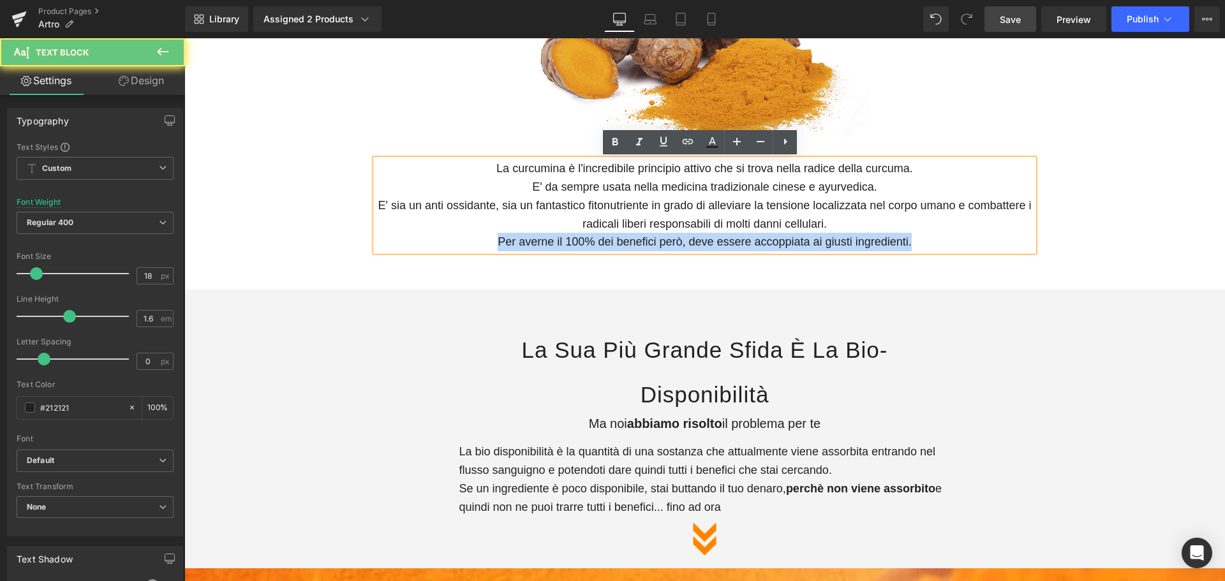
click at [638, 243] on p "La curcumina è l'incredibile principio attivo che si trova nella radice della c…" at bounding box center [705, 205] width 658 height 92
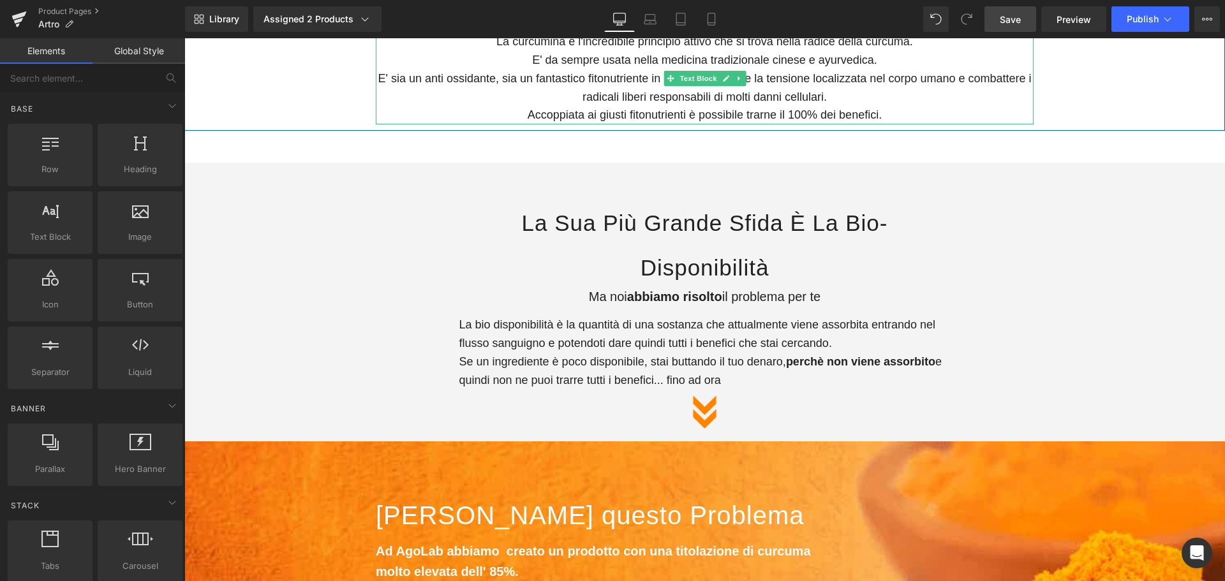
scroll to position [765, 0]
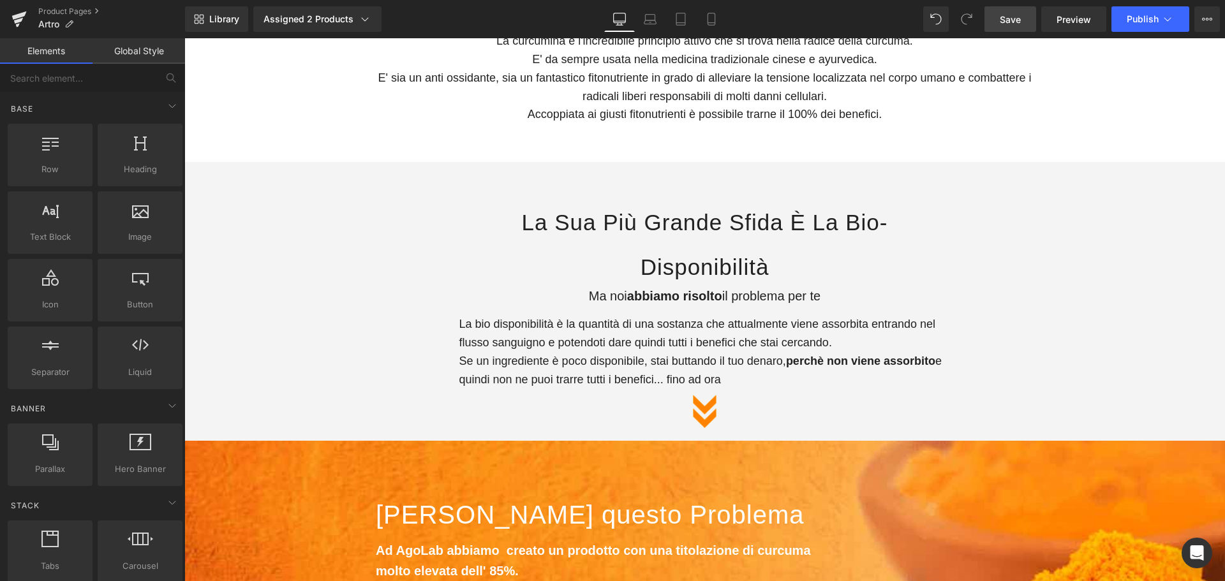
click at [736, 246] on div "la sua più grande sfida è la bio-disponibilità Heading" at bounding box center [704, 244] width 491 height 89
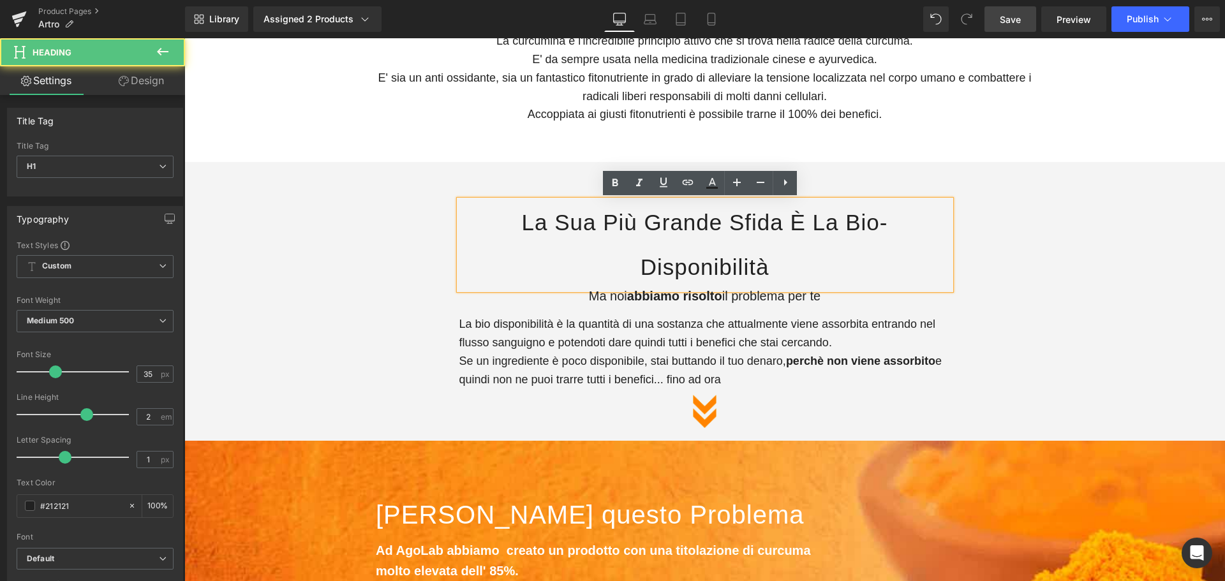
click at [653, 239] on h1 "la sua più grande sfida è la bio-disponibilità" at bounding box center [704, 244] width 491 height 89
click at [646, 248] on h1 "la sua più grande sfida è la bio-disponibilità" at bounding box center [704, 244] width 491 height 89
click at [646, 244] on h1 "la sua più grande sfida è la bio-disponibilità" at bounding box center [704, 244] width 491 height 89
click at [635, 269] on h1 "la sua più grande sfida è la bio-disponibilità" at bounding box center [704, 244] width 491 height 89
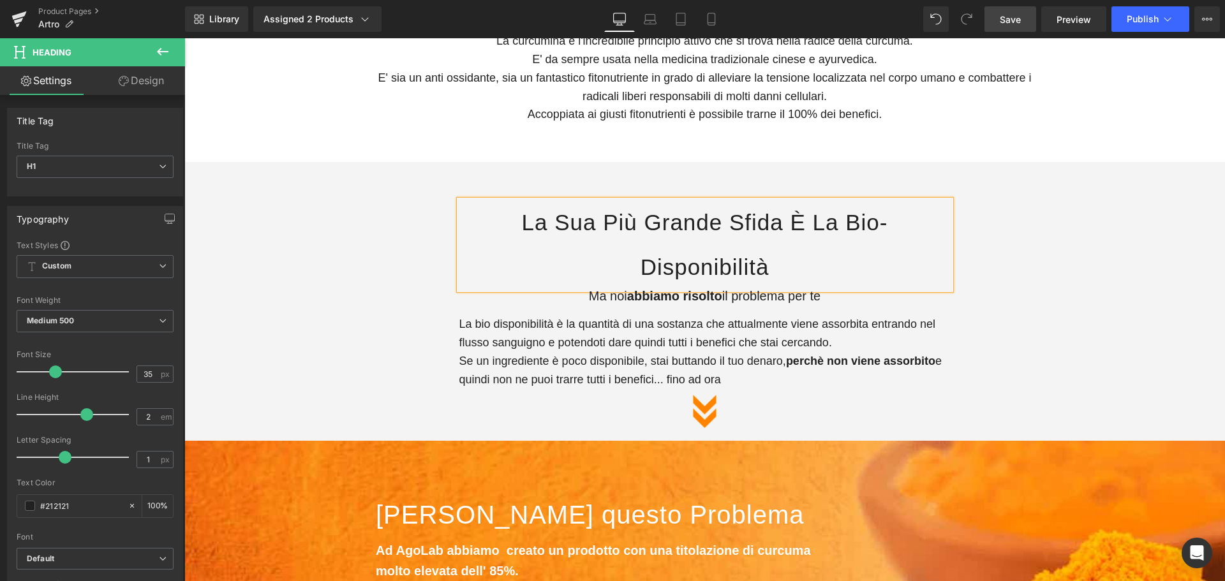
click at [422, 341] on div "la sua più grande sfida è la bio-disponibilità Heading Ma noi abbiamo risolto i…" at bounding box center [704, 307] width 765 height 253
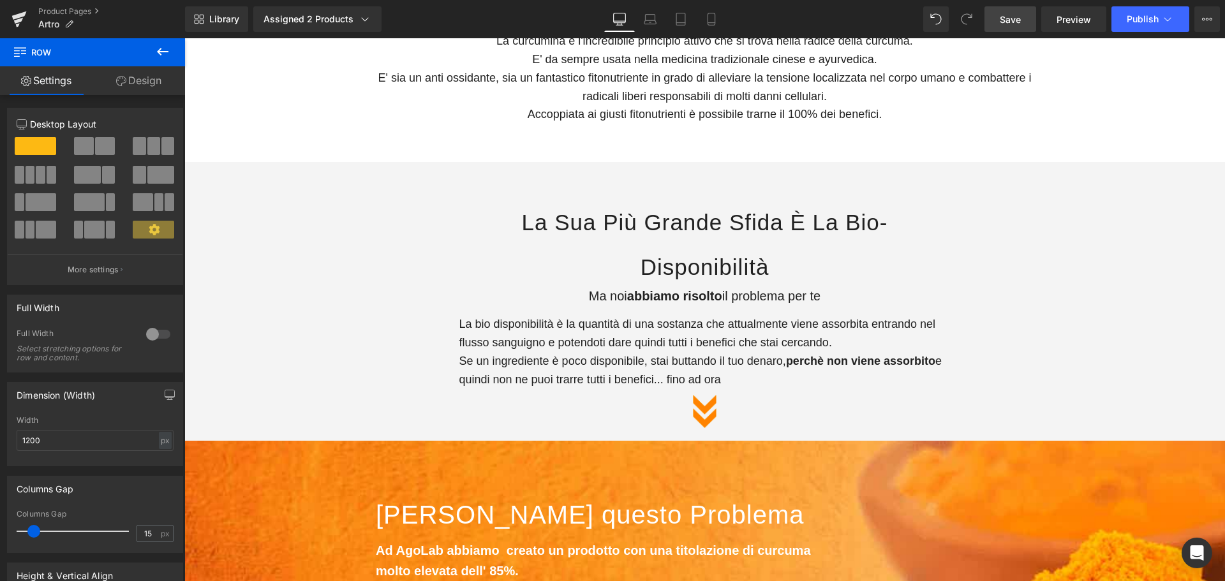
click at [1027, 22] on link "Save" at bounding box center [1010, 19] width 52 height 26
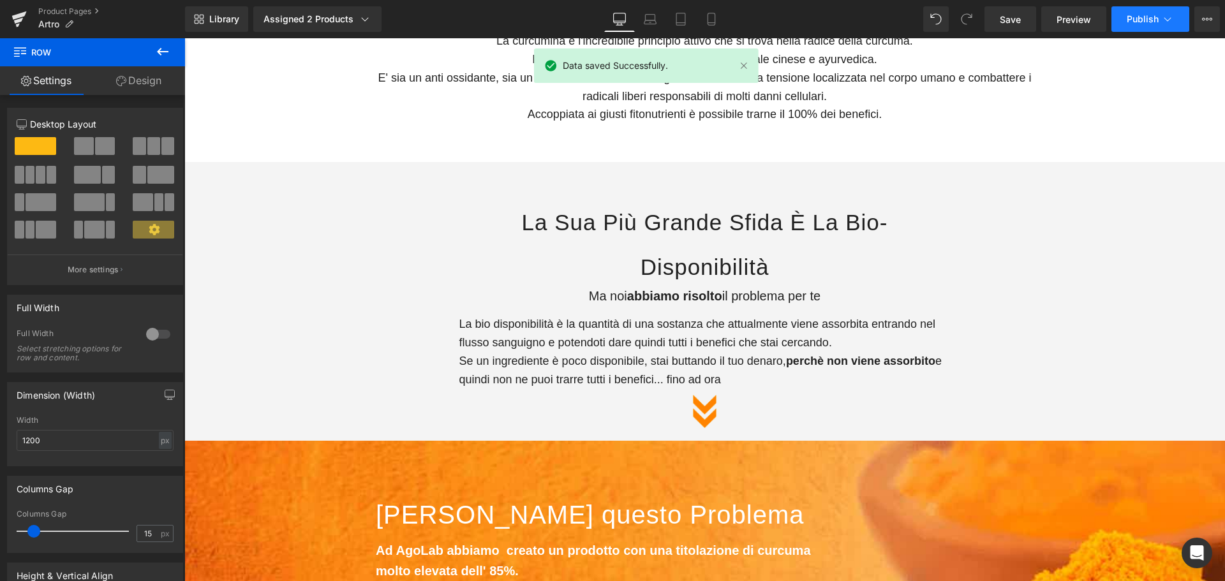
click at [1142, 21] on span "Publish" at bounding box center [1142, 19] width 32 height 10
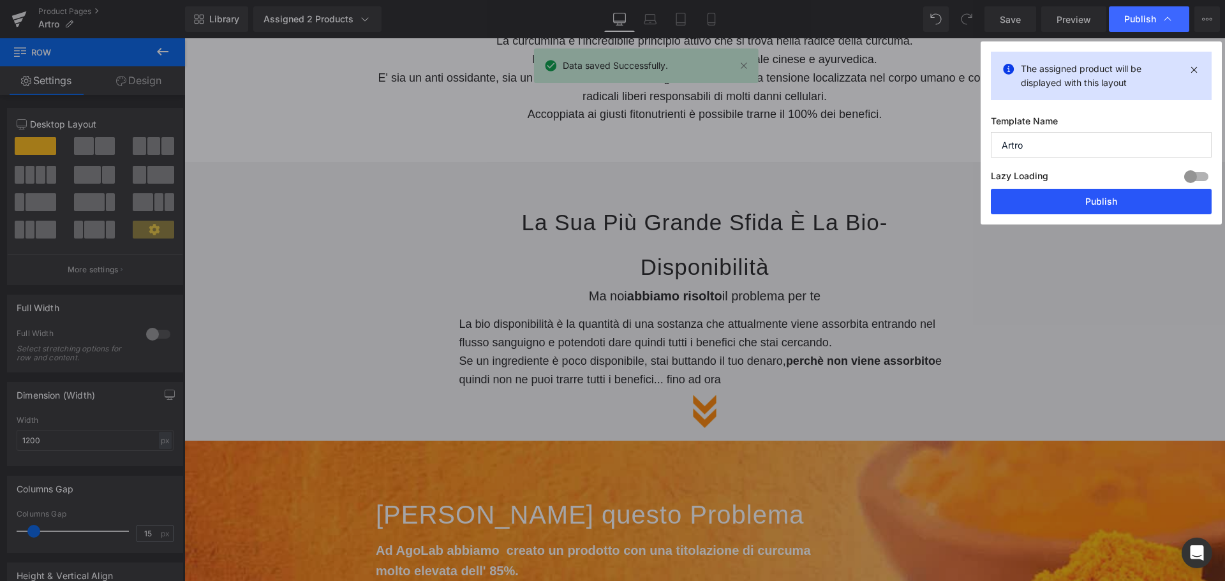
click at [1098, 199] on button "Publish" at bounding box center [1101, 202] width 221 height 26
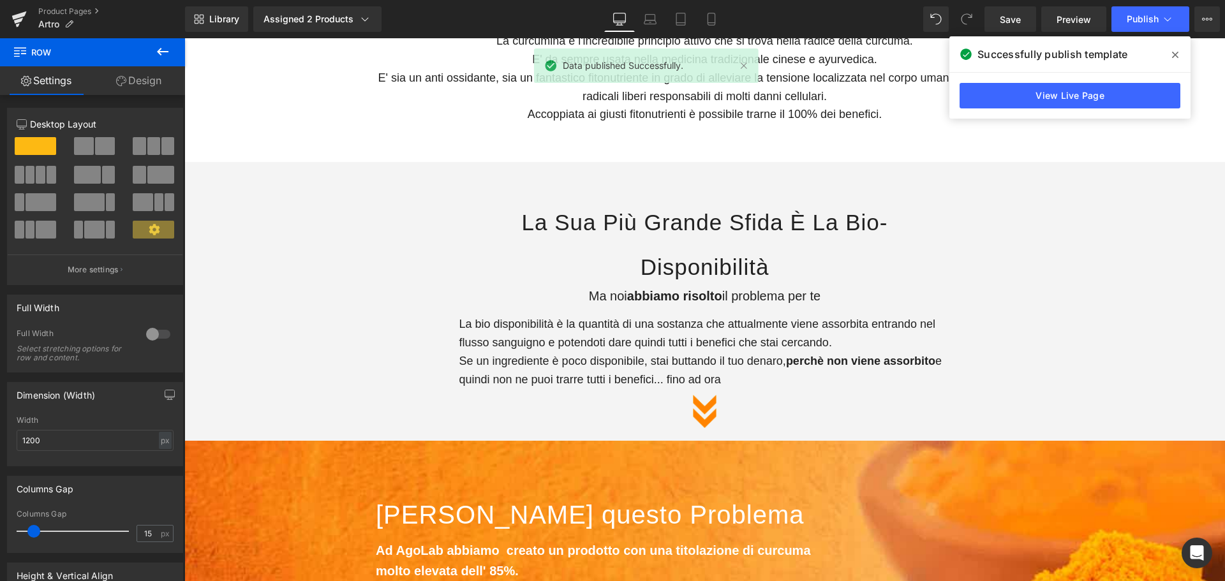
click at [1176, 54] on icon at bounding box center [1175, 55] width 6 height 6
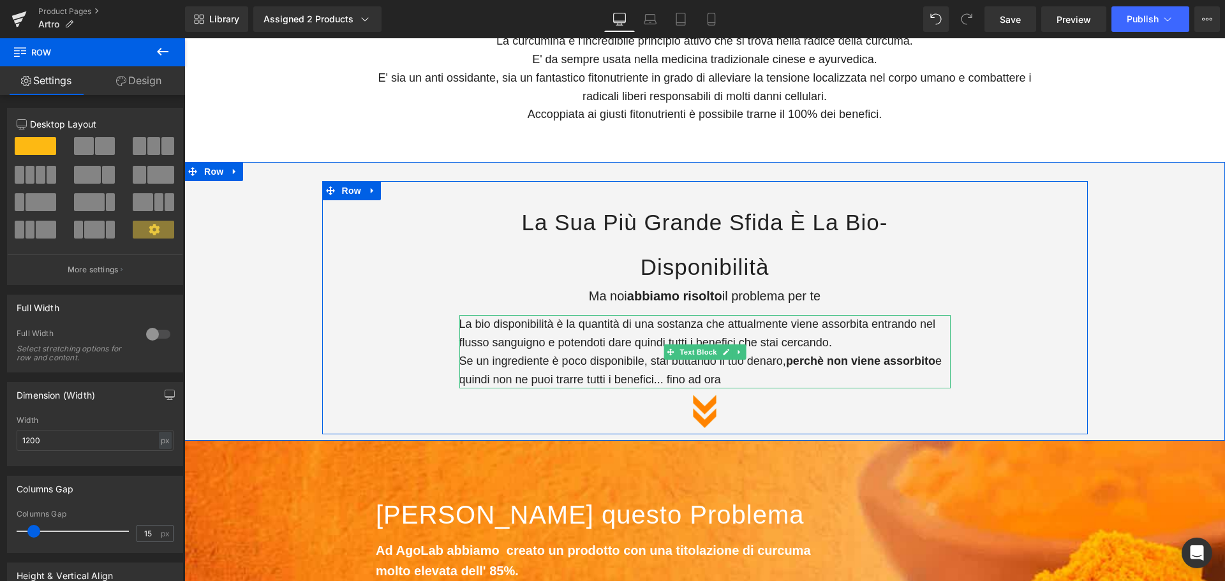
click at [463, 324] on p "La bio disponibilità è la quantità di una sostanza che attualmente viene assorb…" at bounding box center [704, 351] width 491 height 73
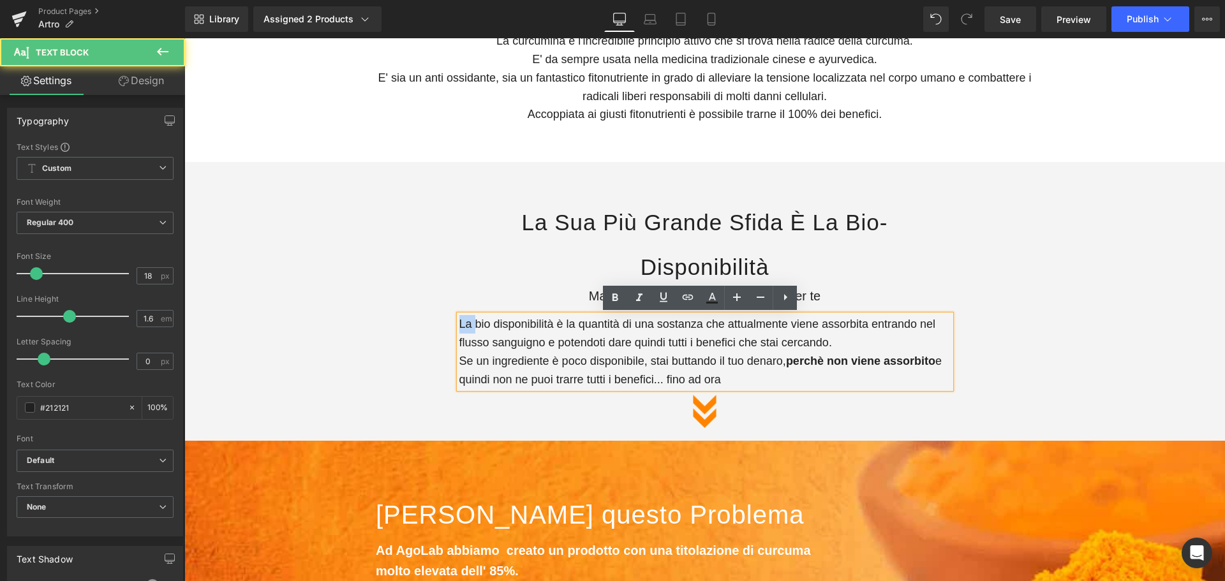
click at [463, 324] on p "La bio disponibilità è la quantità di una sostanza che attualmente viene assorb…" at bounding box center [704, 351] width 491 height 73
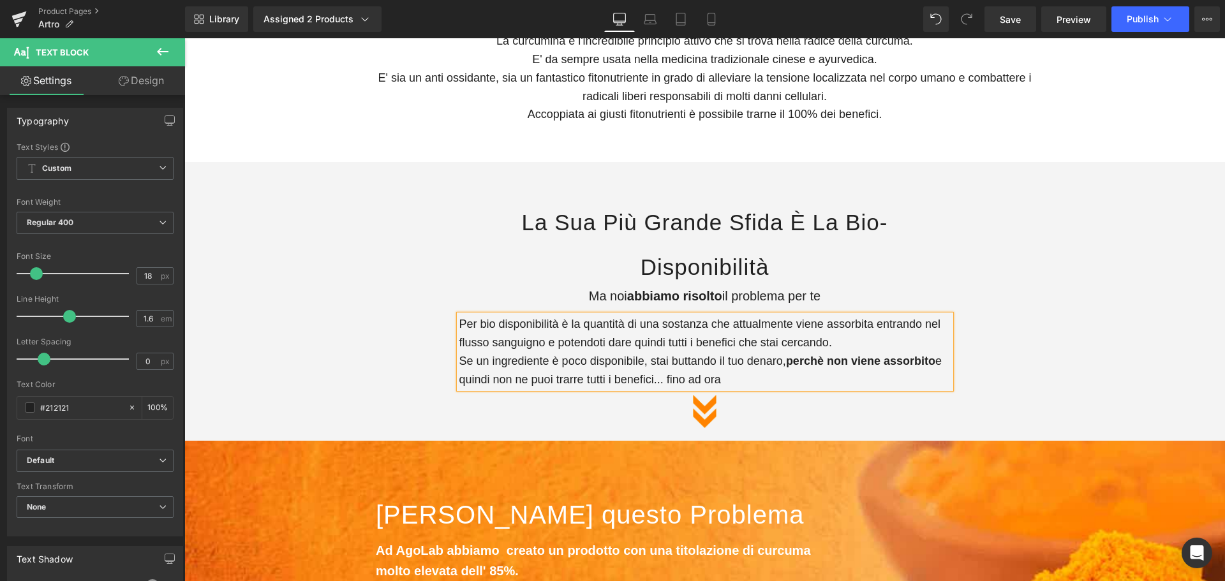
click at [550, 326] on p "Per bio disponibilità è la quantità di una sostanza che attualmente viene assor…" at bounding box center [704, 351] width 491 height 73
click at [1114, 342] on div "la sua più grande sfida è la bio-disponibilità Heading Ma noi abbiamo risolto i…" at bounding box center [704, 307] width 1040 height 253
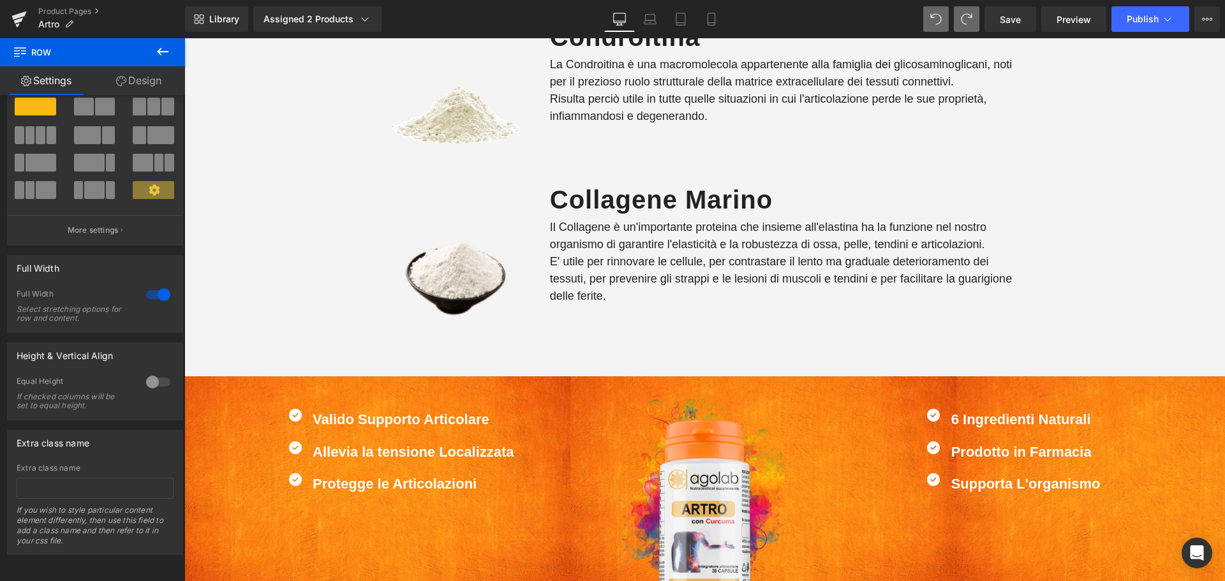
scroll to position [3189, 0]
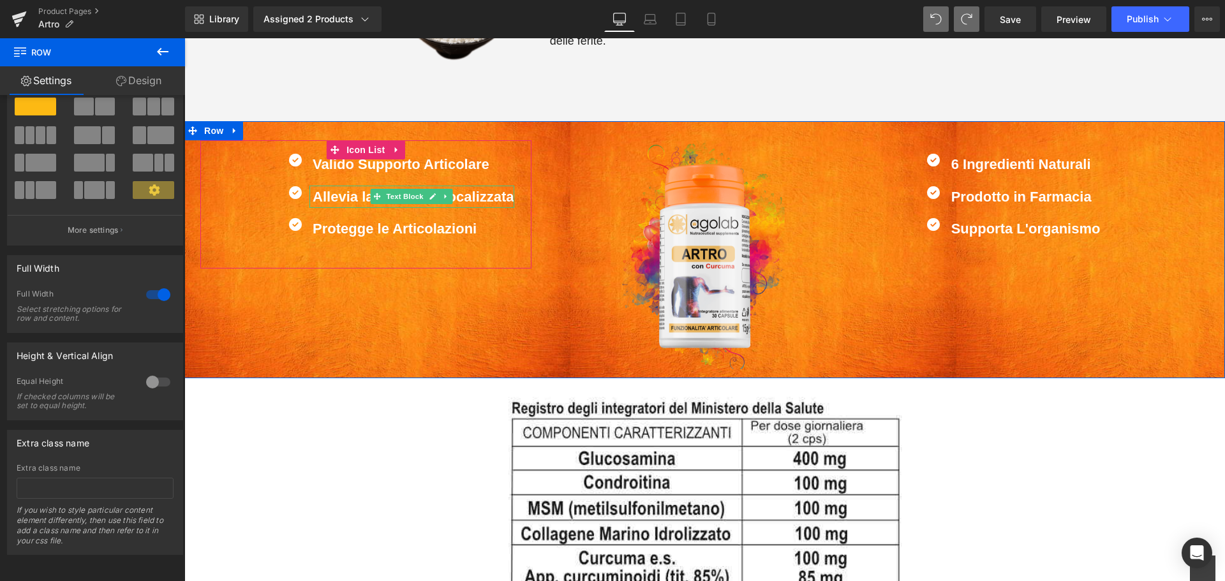
click at [323, 189] on b "Allevia la tensione Localizzata" at bounding box center [413, 197] width 201 height 16
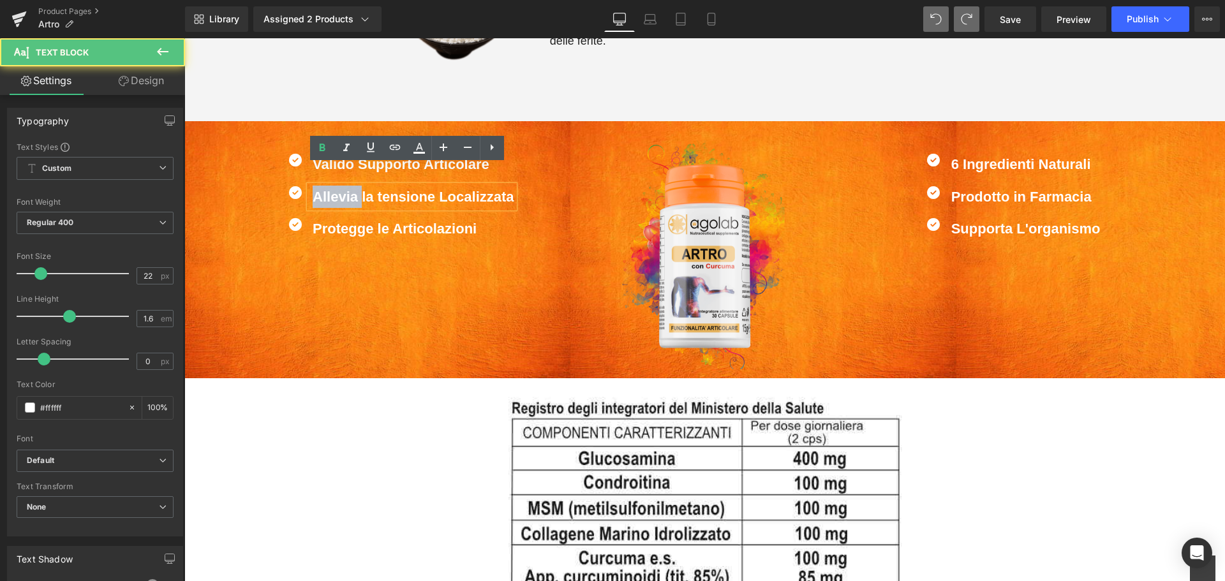
click at [323, 189] on b "Allevia la tensione Localizzata" at bounding box center [413, 197] width 201 height 16
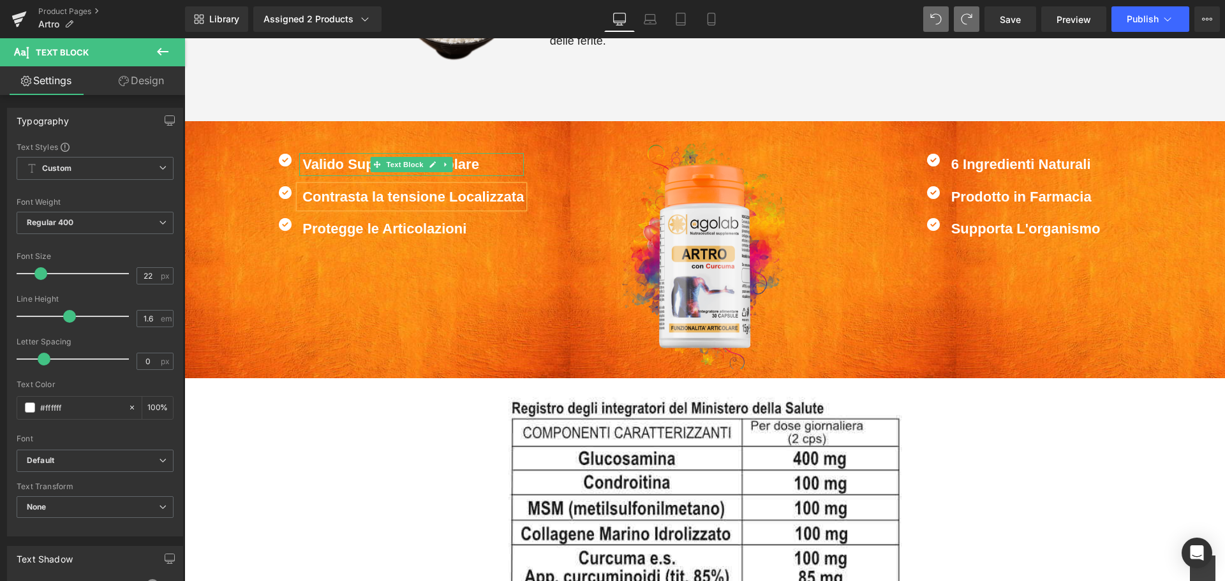
click at [326, 156] on b "Valido Supporto Articolare" at bounding box center [390, 164] width 177 height 16
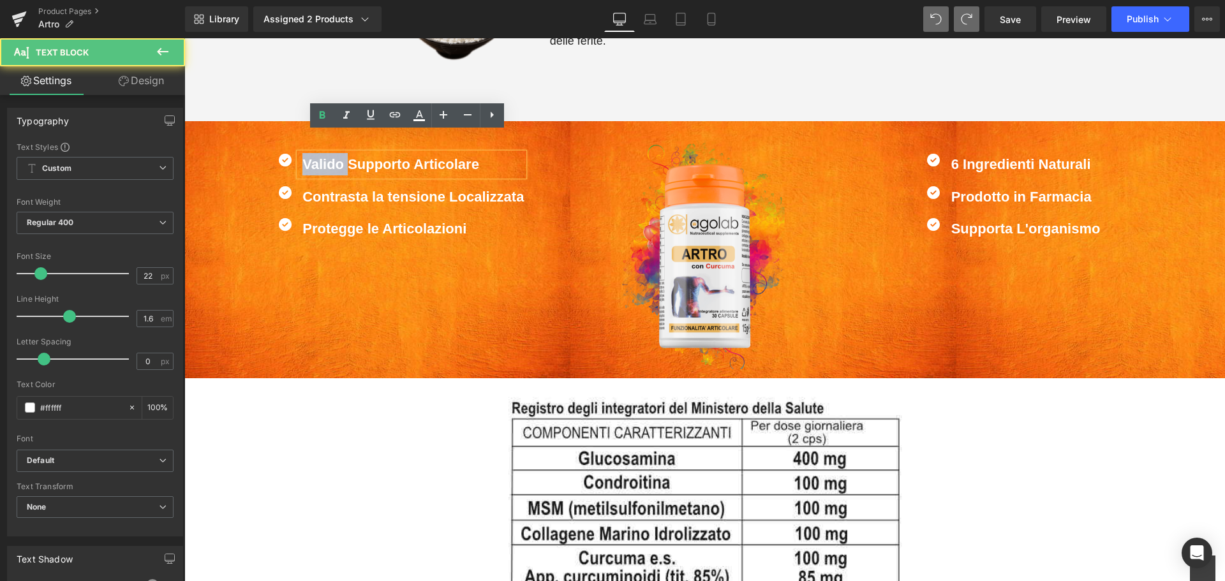
click at [326, 156] on b "Valido Supporto Articolare" at bounding box center [390, 164] width 177 height 16
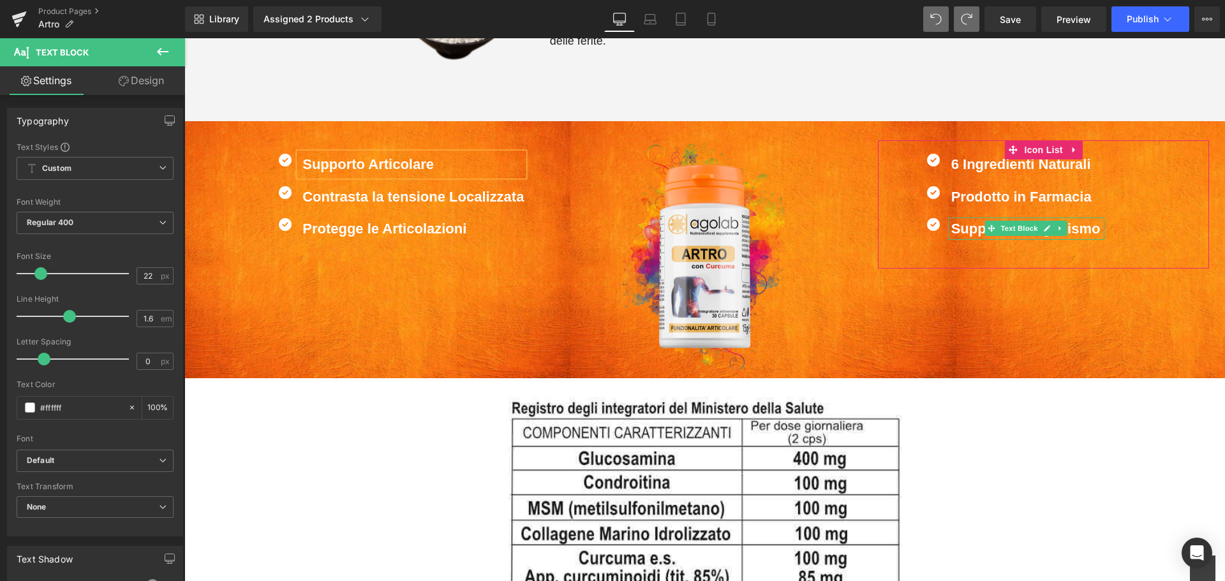
click at [966, 221] on b "Supporta L'organismo" at bounding box center [1025, 229] width 149 height 16
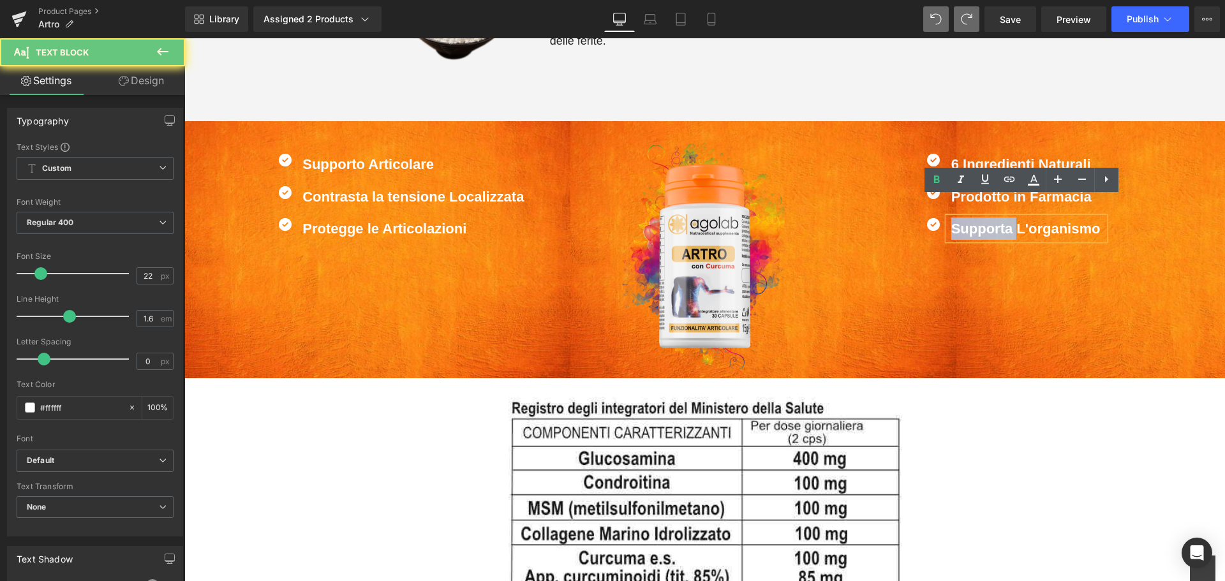
click at [966, 221] on b "Supporta L'organismo" at bounding box center [1025, 229] width 149 height 16
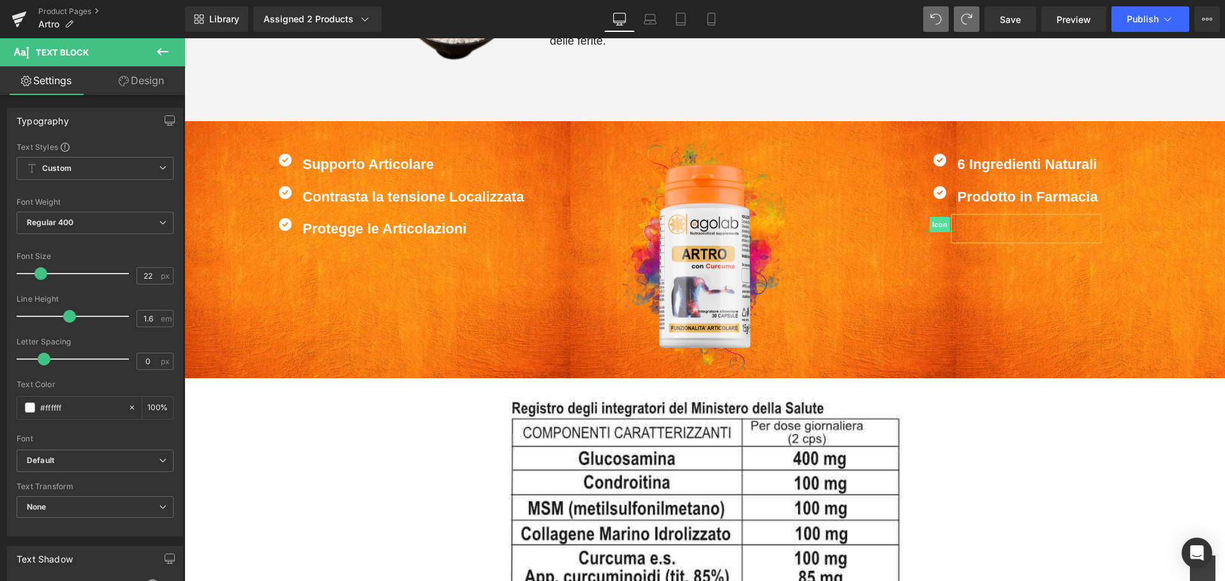
click at [939, 217] on span "Icon" at bounding box center [939, 224] width 20 height 15
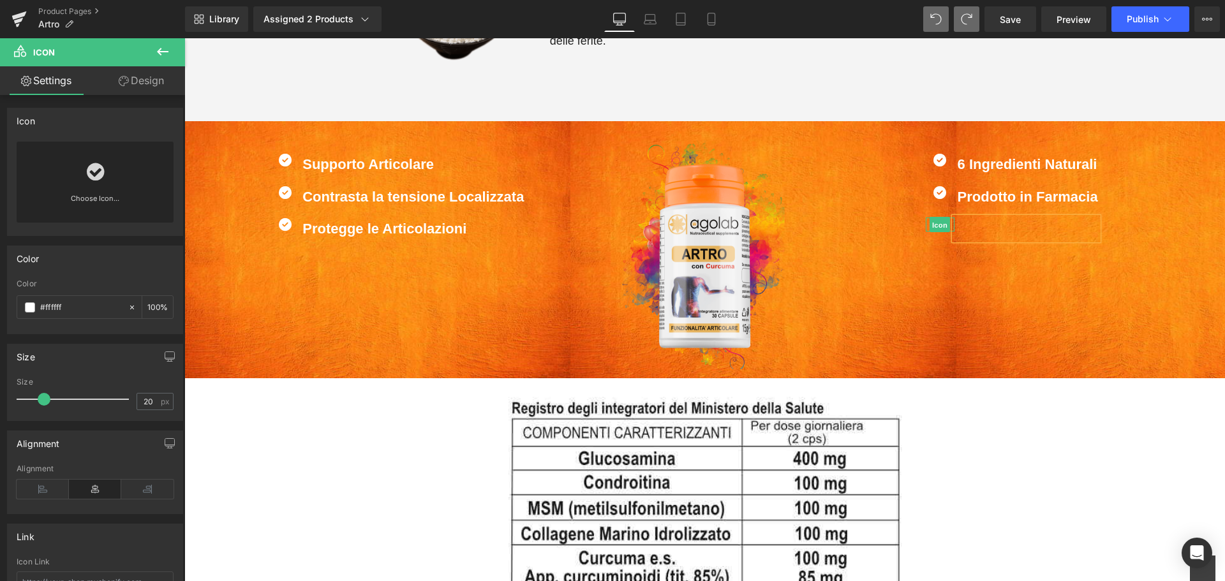
click at [932, 218] on span "Icon" at bounding box center [939, 225] width 20 height 15
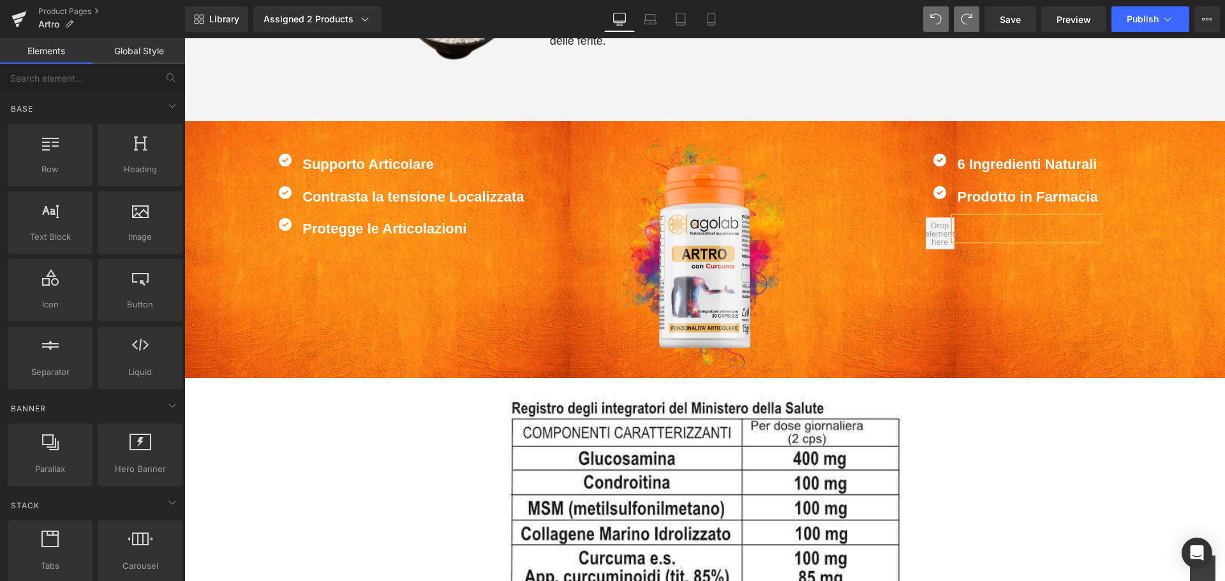
click at [958, 218] on div at bounding box center [1026, 229] width 144 height 22
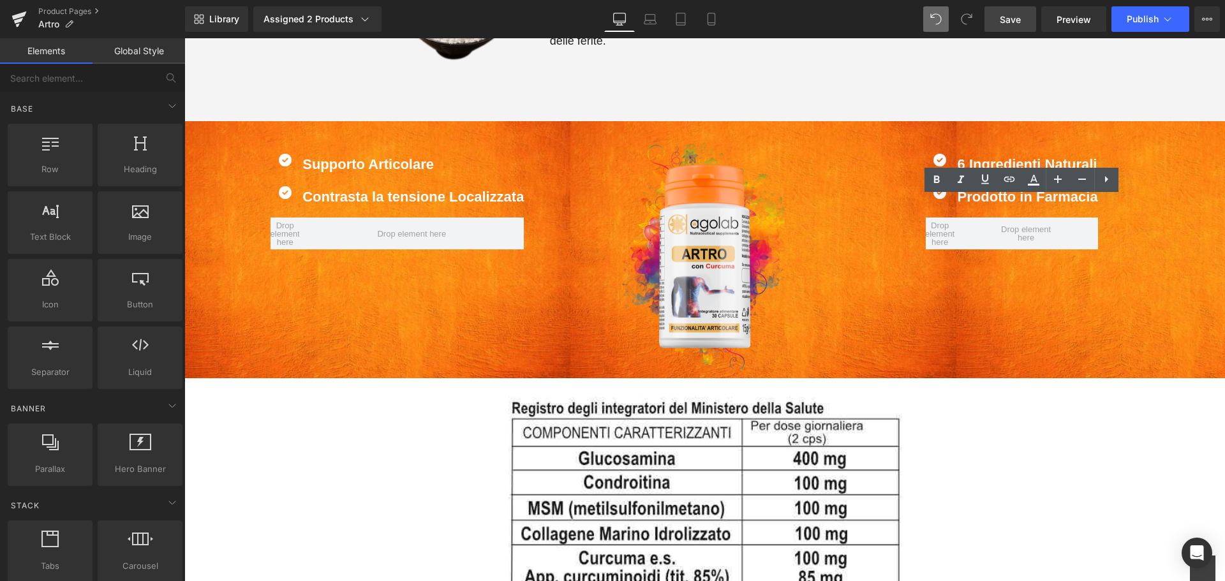
click at [1001, 17] on span "Save" at bounding box center [1010, 19] width 21 height 13
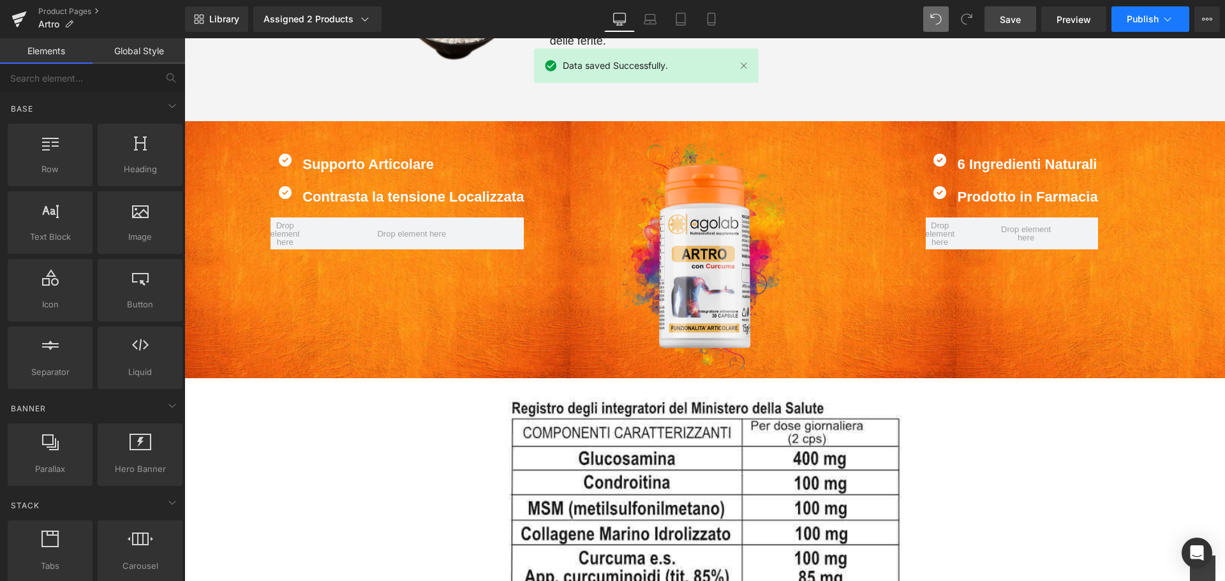
click at [1152, 15] on span "Publish" at bounding box center [1142, 19] width 32 height 10
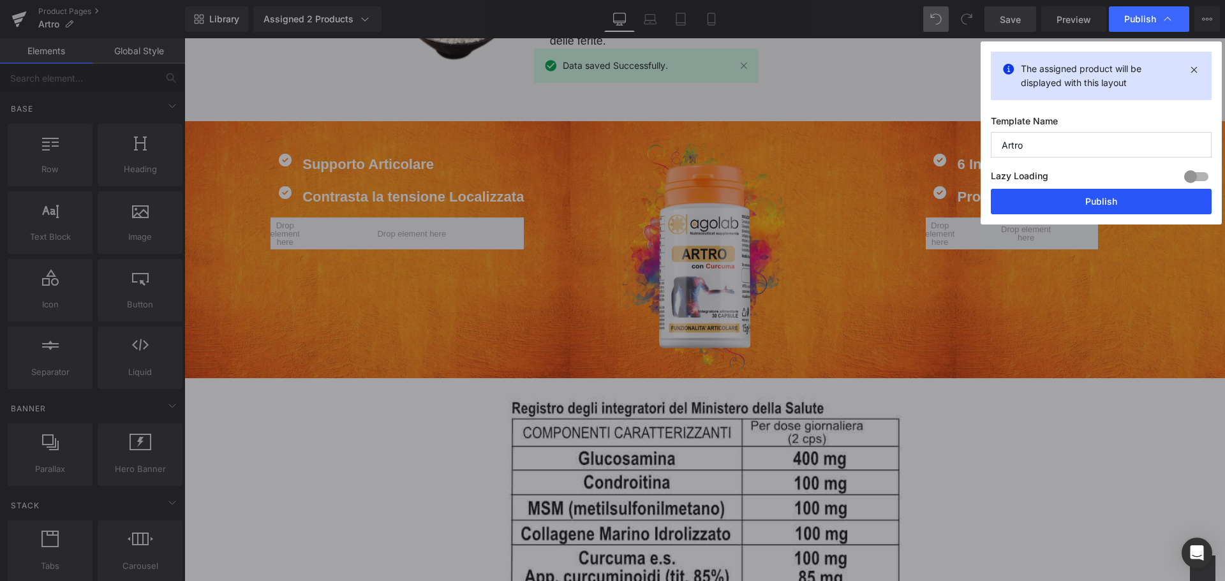
drag, startPoint x: 1076, startPoint y: 205, endPoint x: 550, endPoint y: 234, distance: 526.4
click at [1076, 205] on button "Publish" at bounding box center [1101, 202] width 221 height 26
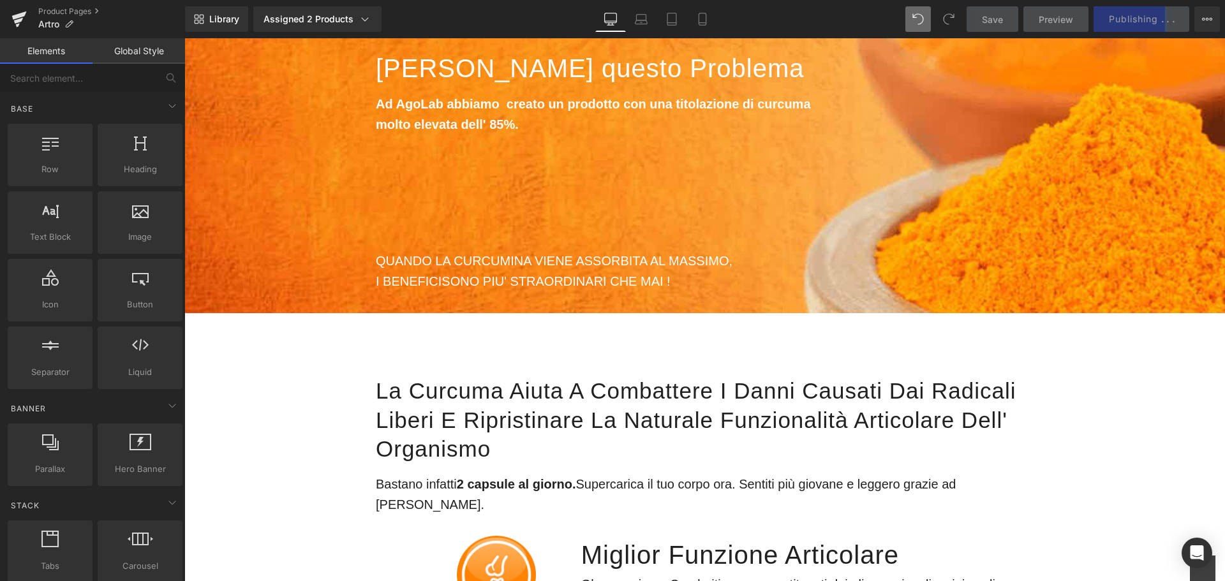
scroll to position [1021, 0]
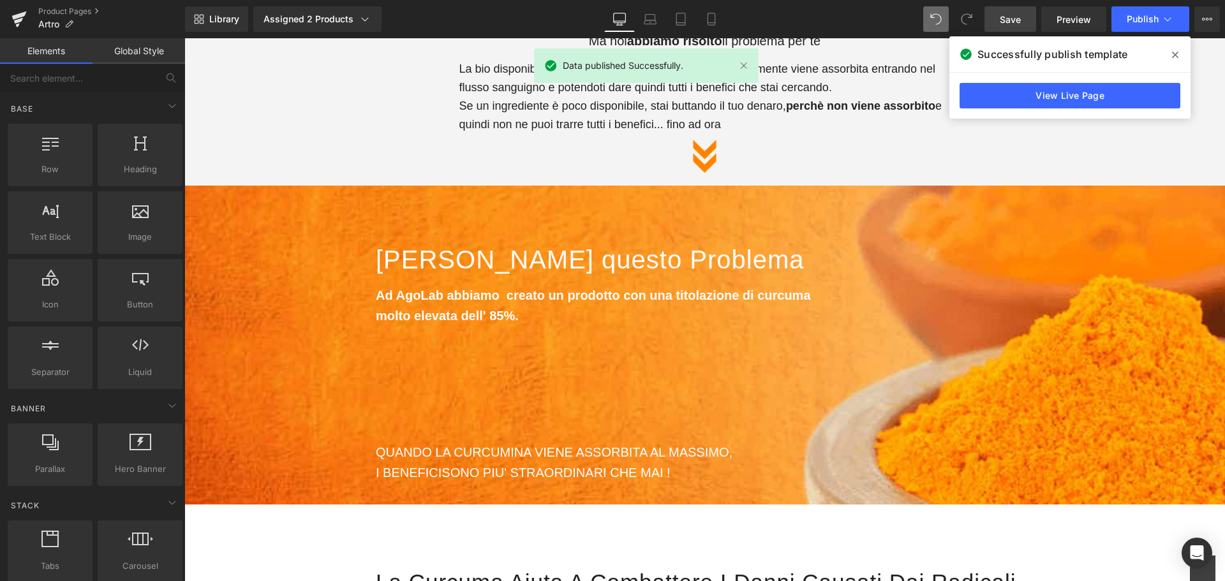
click at [1175, 51] on icon at bounding box center [1175, 55] width 6 height 10
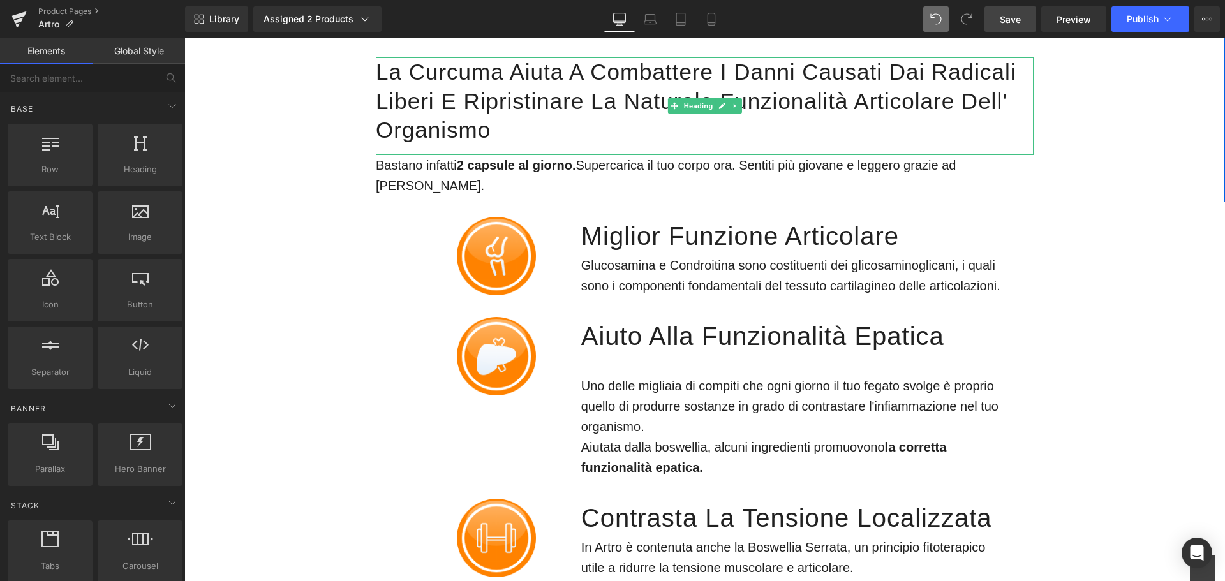
scroll to position [1658, 0]
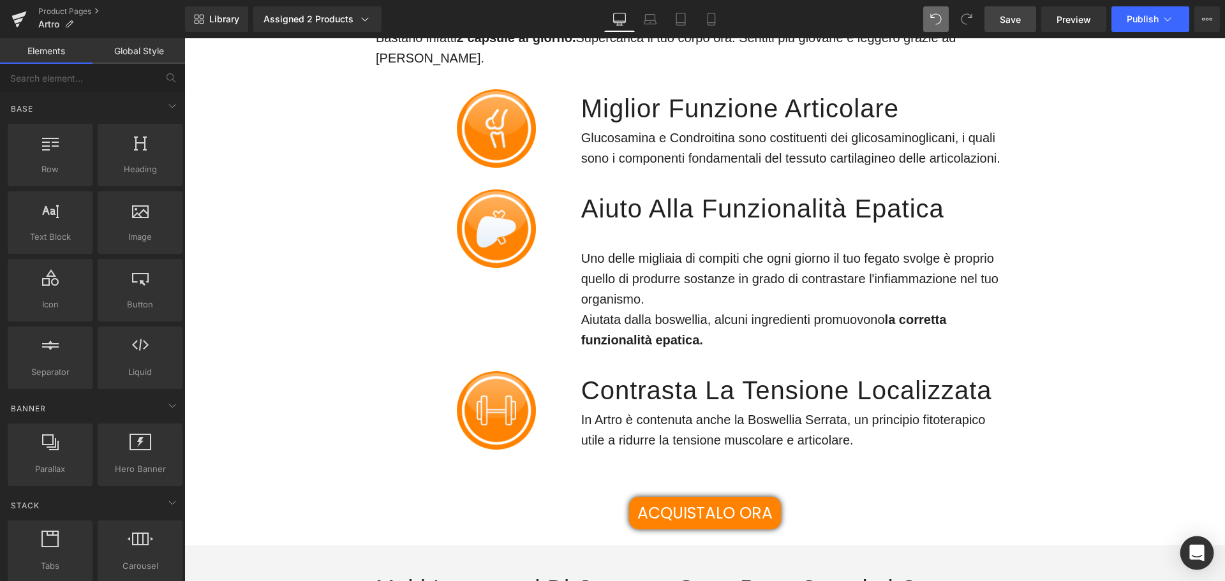
click at [1206, 561] on div "Open Intercom Messenger" at bounding box center [1197, 553] width 34 height 34
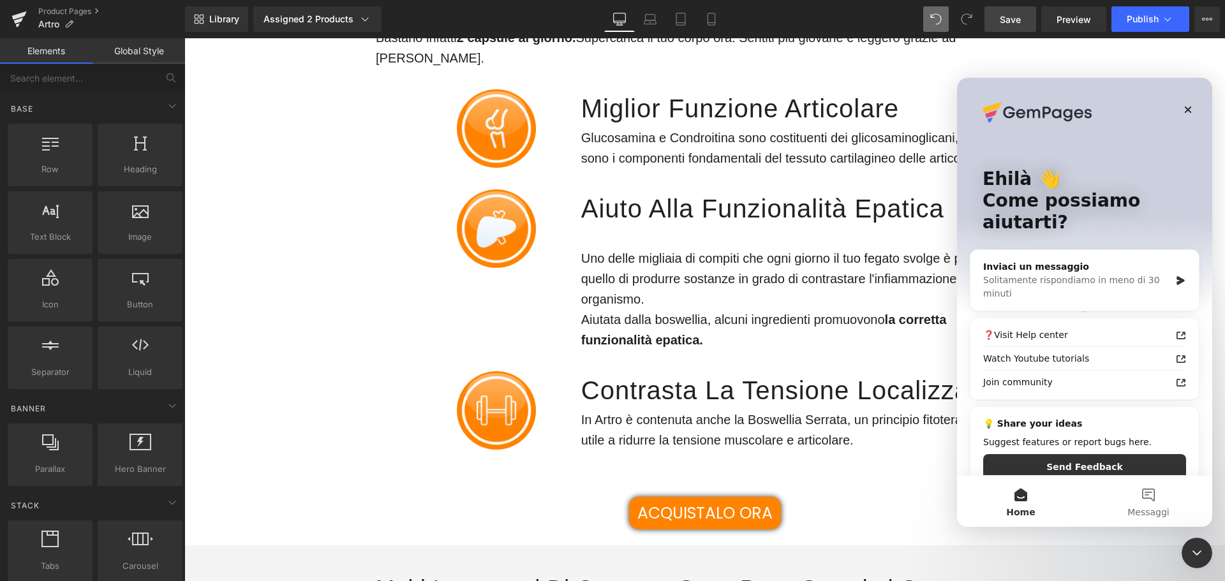
scroll to position [0, 0]
click at [1204, 559] on div "Chiudi il messenger Intercom" at bounding box center [1194, 551] width 31 height 31
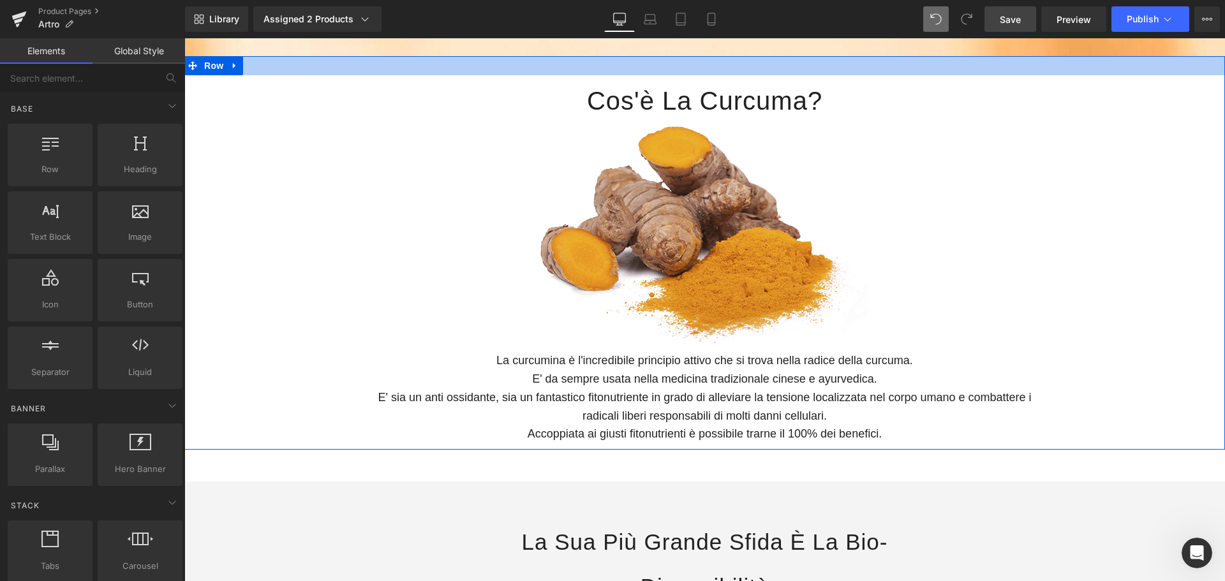
scroll to position [446, 0]
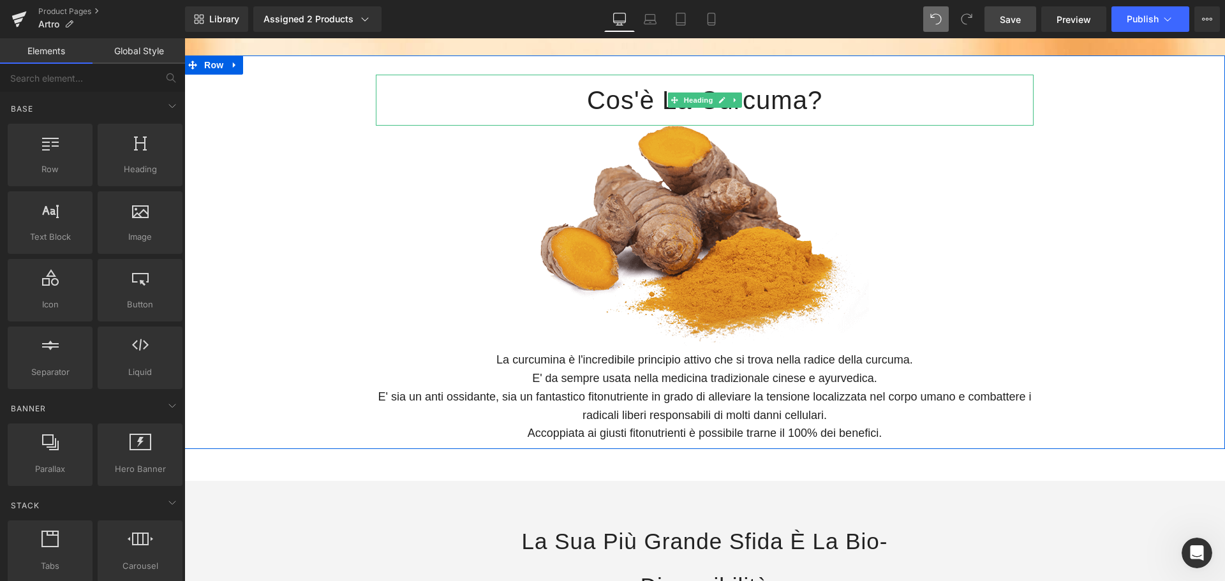
click at [755, 108] on h1 "Cos'è La Curcuma?" at bounding box center [705, 100] width 658 height 51
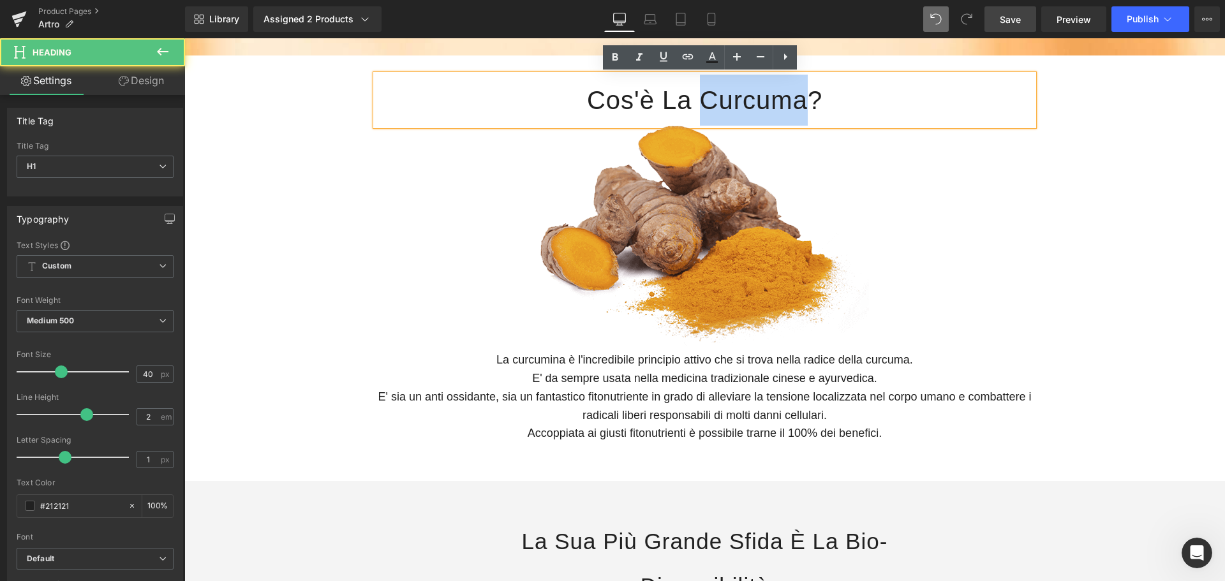
drag, startPoint x: 755, startPoint y: 108, endPoint x: 764, endPoint y: 108, distance: 9.6
click at [755, 108] on h1 "Cos'è La Curcuma?" at bounding box center [705, 100] width 658 height 51
click at [793, 108] on h1 "Cos'è La Curcuma?" at bounding box center [705, 100] width 658 height 51
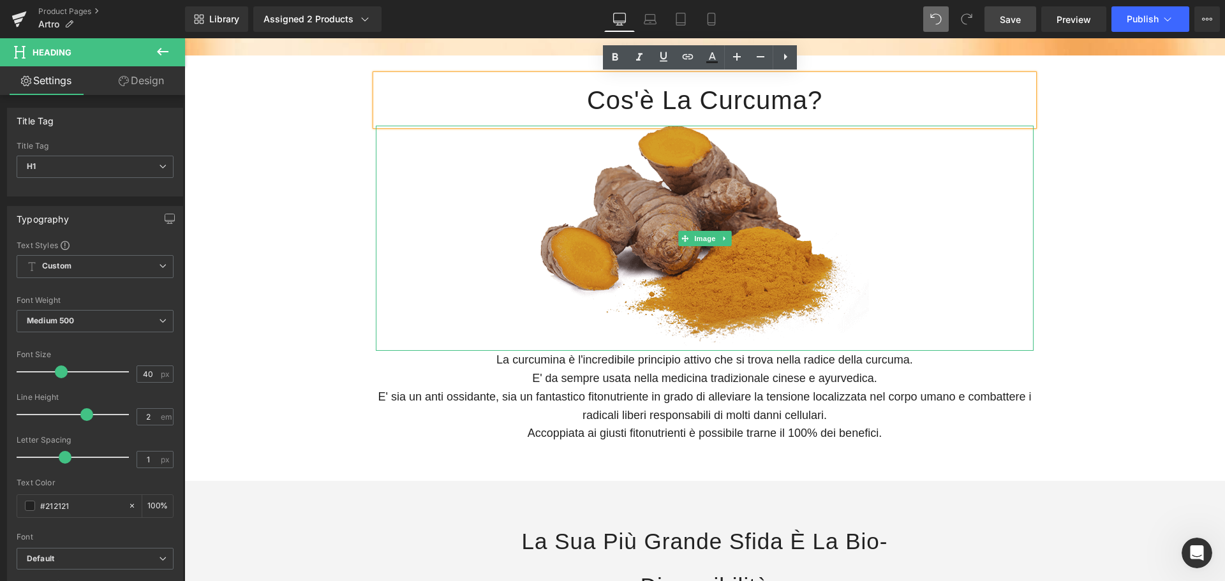
click at [762, 233] on img at bounding box center [704, 238] width 329 height 225
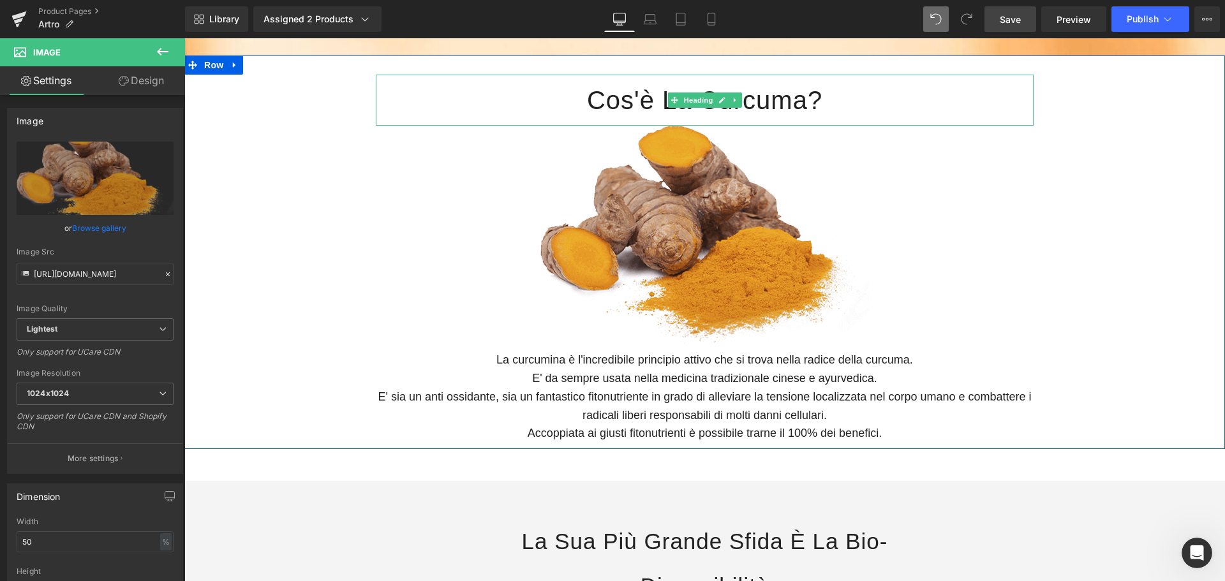
click at [792, 101] on h1 "Cos'è La Curcuma?" at bounding box center [705, 100] width 658 height 51
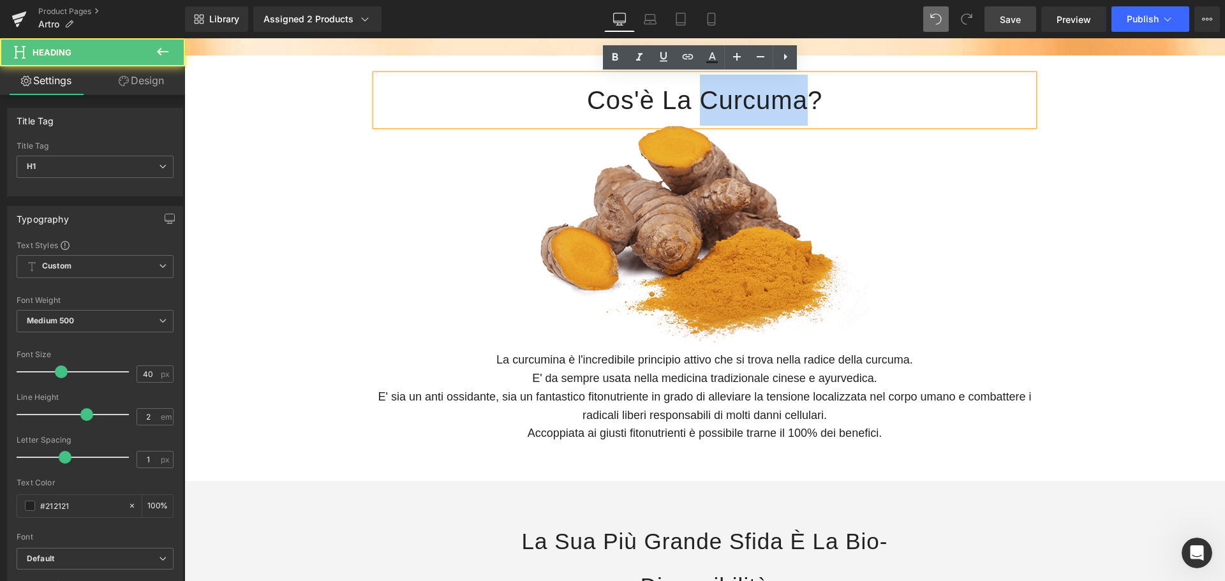
click at [792, 101] on h1 "Cos'è La Curcuma?" at bounding box center [705, 100] width 658 height 51
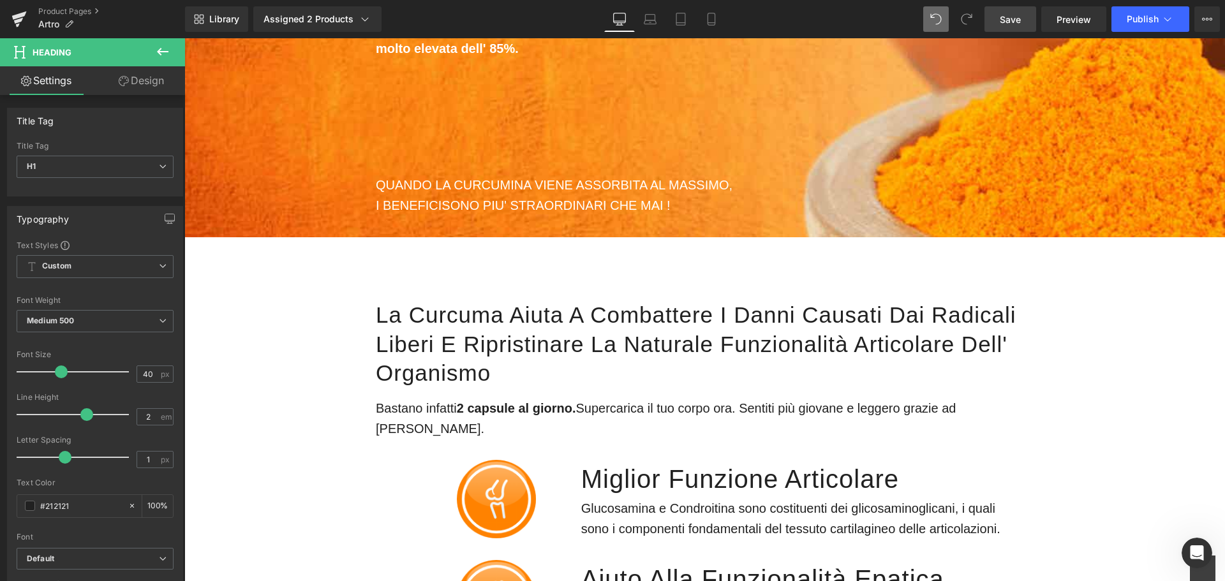
scroll to position [1339, 0]
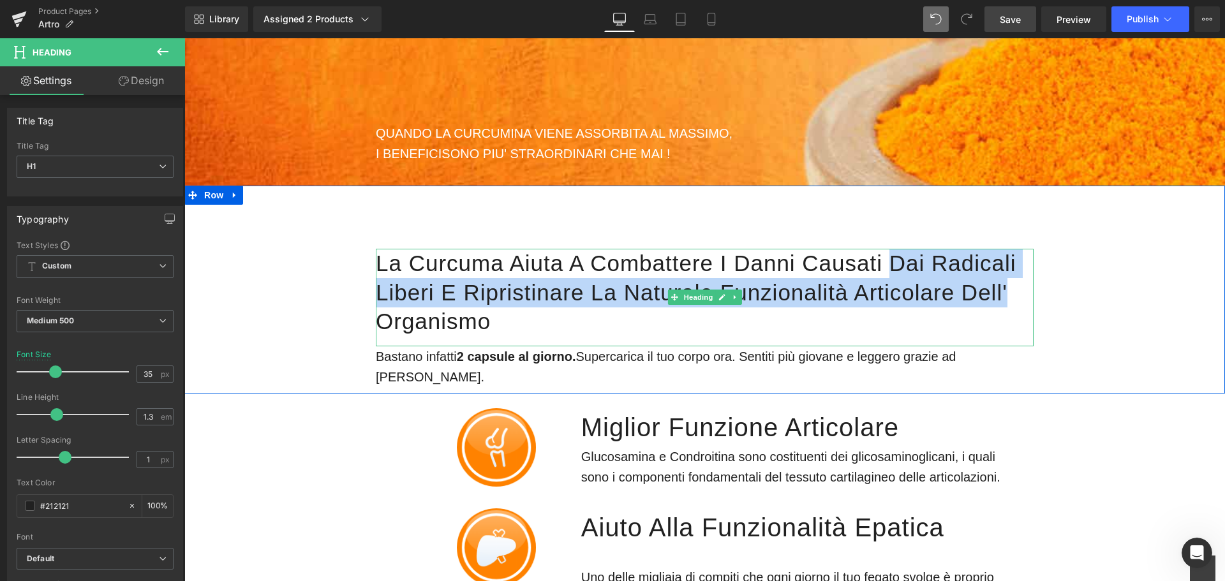
drag, startPoint x: 886, startPoint y: 261, endPoint x: 1005, endPoint y: 297, distance: 124.5
click at [1005, 297] on h1 "La curcuma aiuta a combattere i danni causati dai radicali liberi e Ripristinar…" at bounding box center [705, 292] width 658 height 87
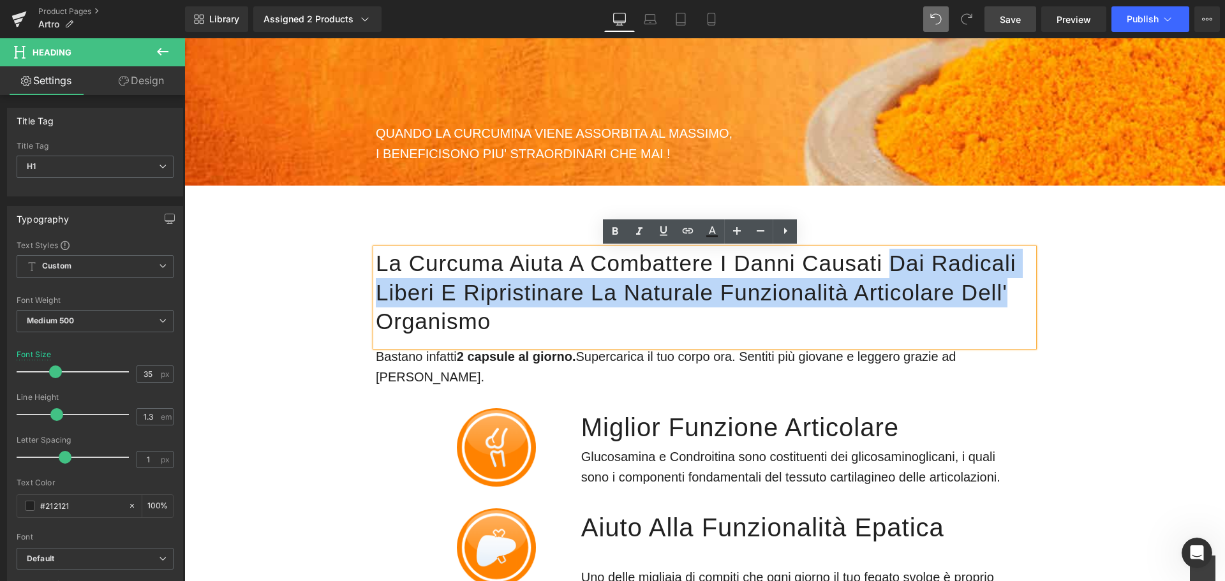
click at [1005, 297] on h1 "La curcuma aiuta a combattere i danni causati dai radicali liberi e Ripristinar…" at bounding box center [705, 292] width 658 height 87
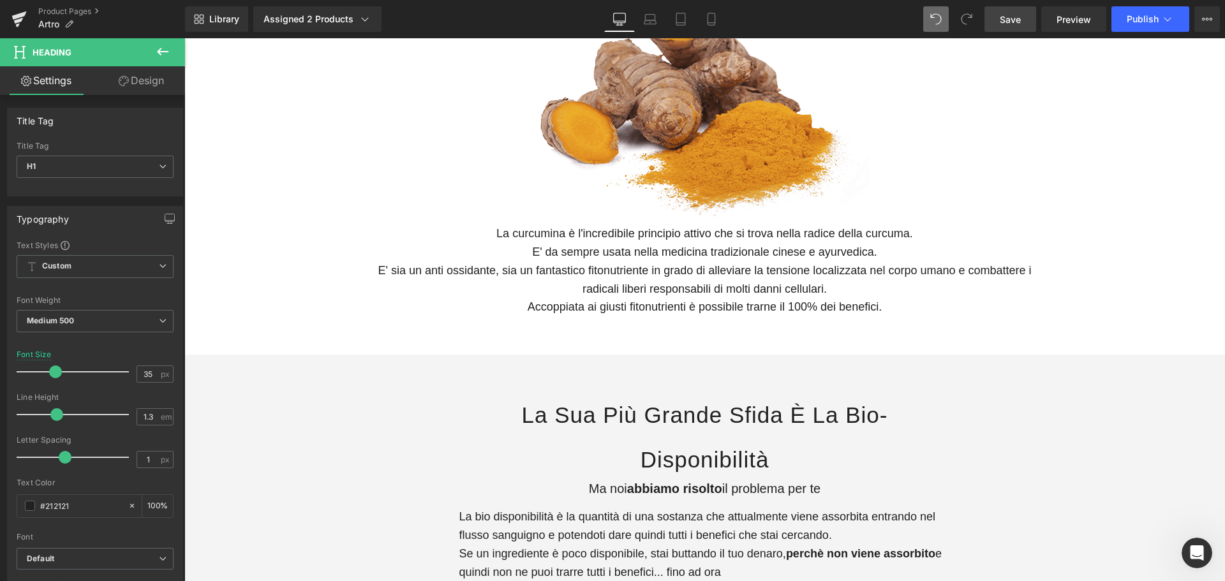
scroll to position [446, 0]
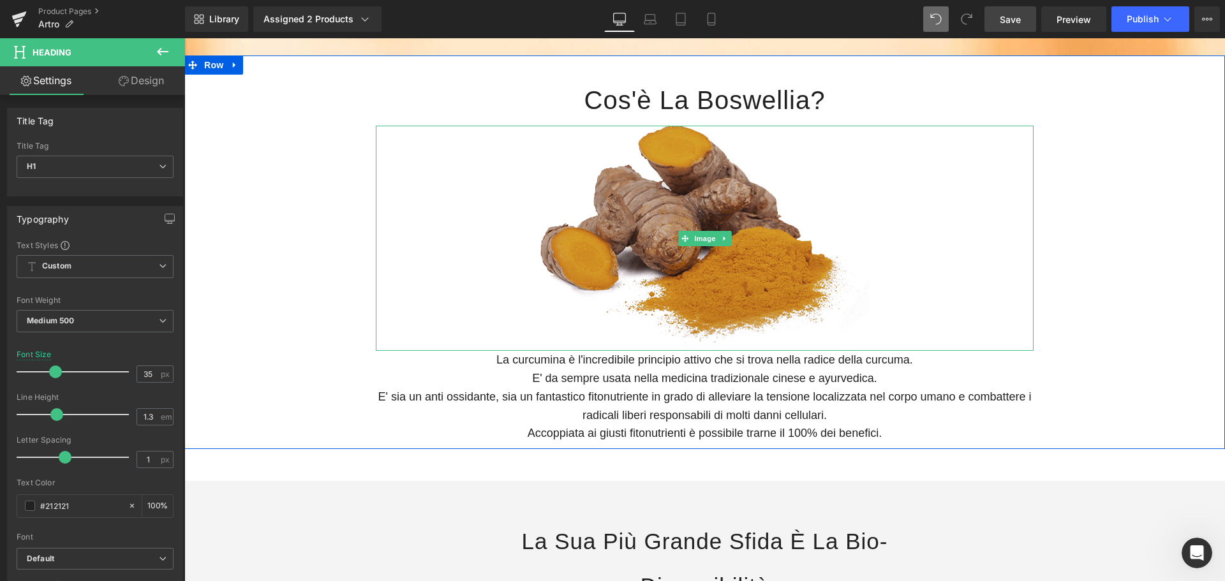
click at [719, 216] on img at bounding box center [704, 238] width 329 height 225
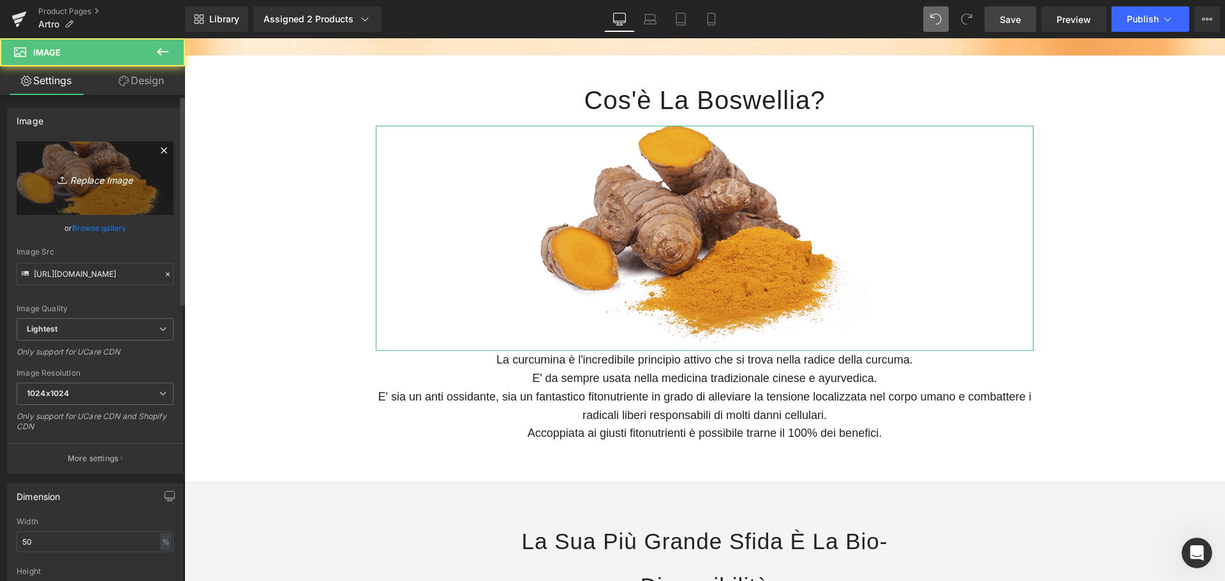
click at [88, 193] on link "Replace Image" at bounding box center [95, 178] width 157 height 73
type input "C:\fakepath\Foto boswellia.jpg"
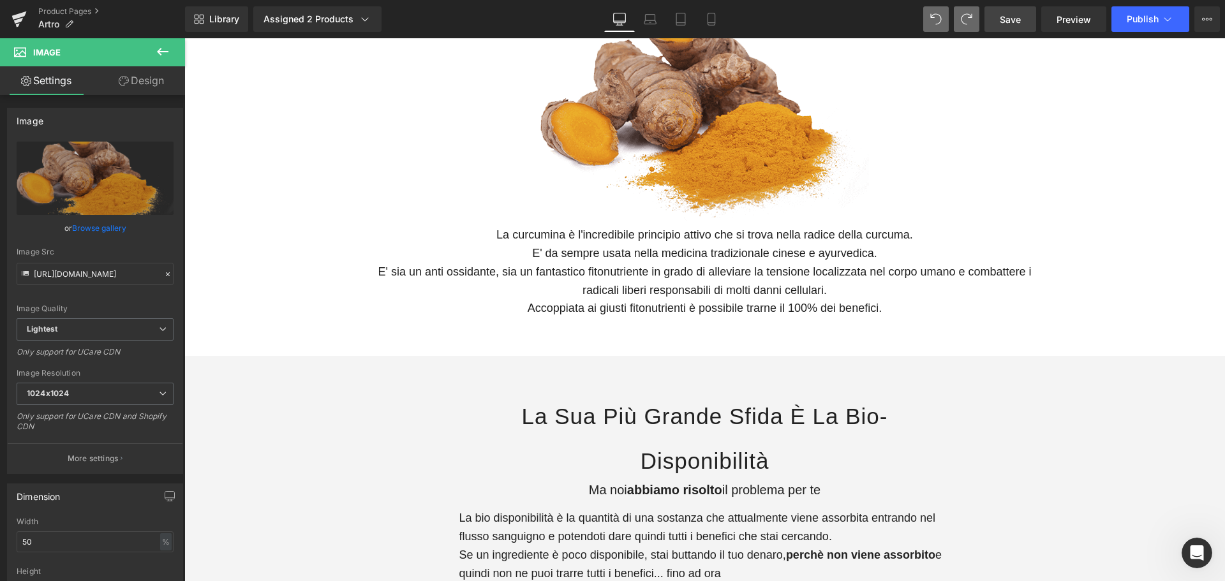
scroll to position [550, 0]
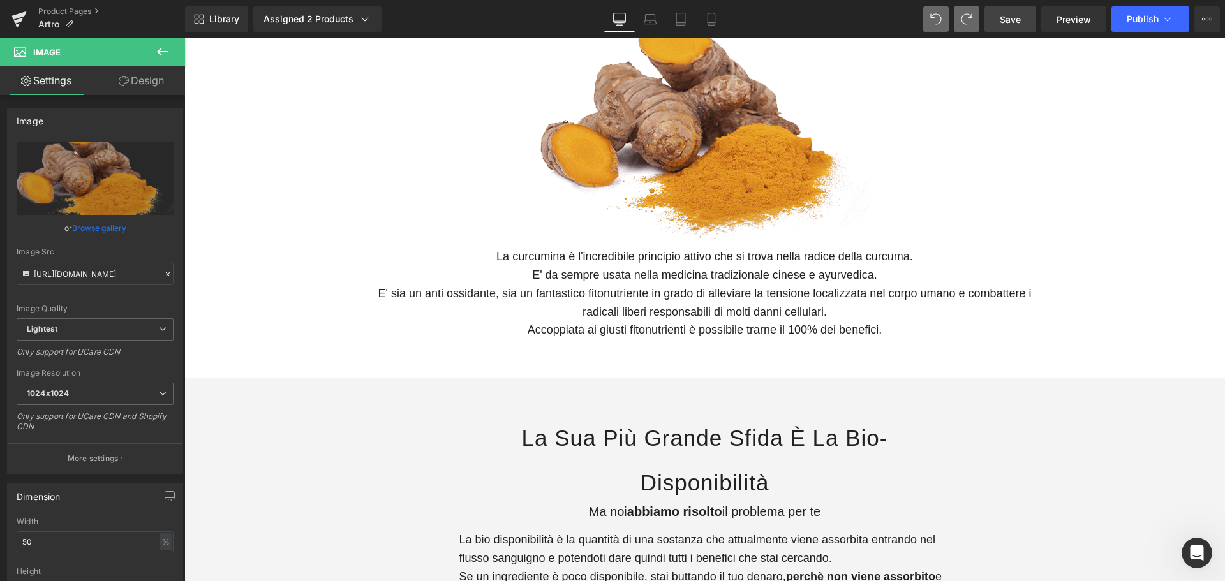
click at [649, 258] on p "La curcumina è l'incredibile principio attivo che si trova nella radice della c…" at bounding box center [705, 293] width 658 height 92
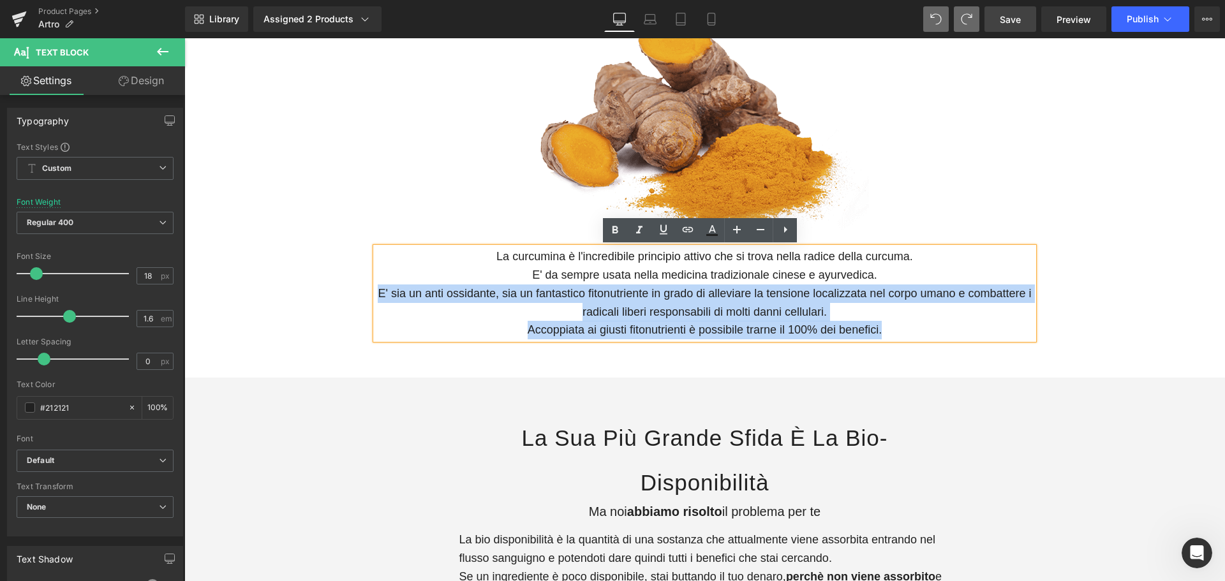
drag, startPoint x: 373, startPoint y: 294, endPoint x: 895, endPoint y: 341, distance: 524.5
click at [895, 339] on div "La curcumina è l'incredibile principio attivo che si trova nella radice della c…" at bounding box center [705, 293] width 658 height 92
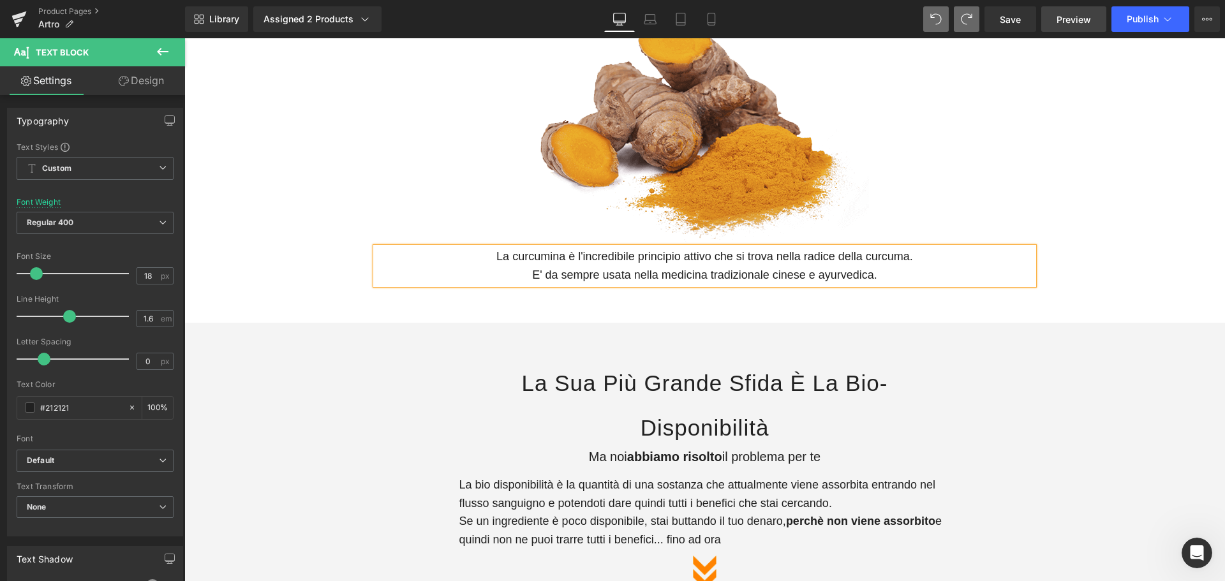
drag, startPoint x: 1022, startPoint y: 21, endPoint x: 1045, endPoint y: 17, distance: 23.3
click at [1022, 21] on link "Save" at bounding box center [1010, 19] width 52 height 26
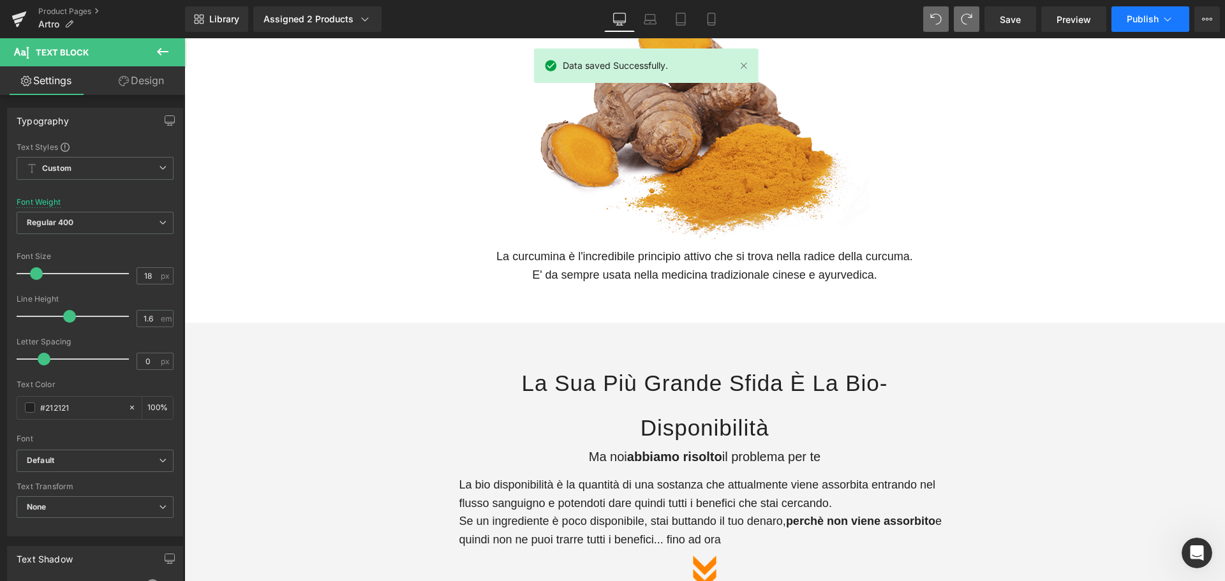
click at [1143, 16] on span "Publish" at bounding box center [1142, 19] width 32 height 10
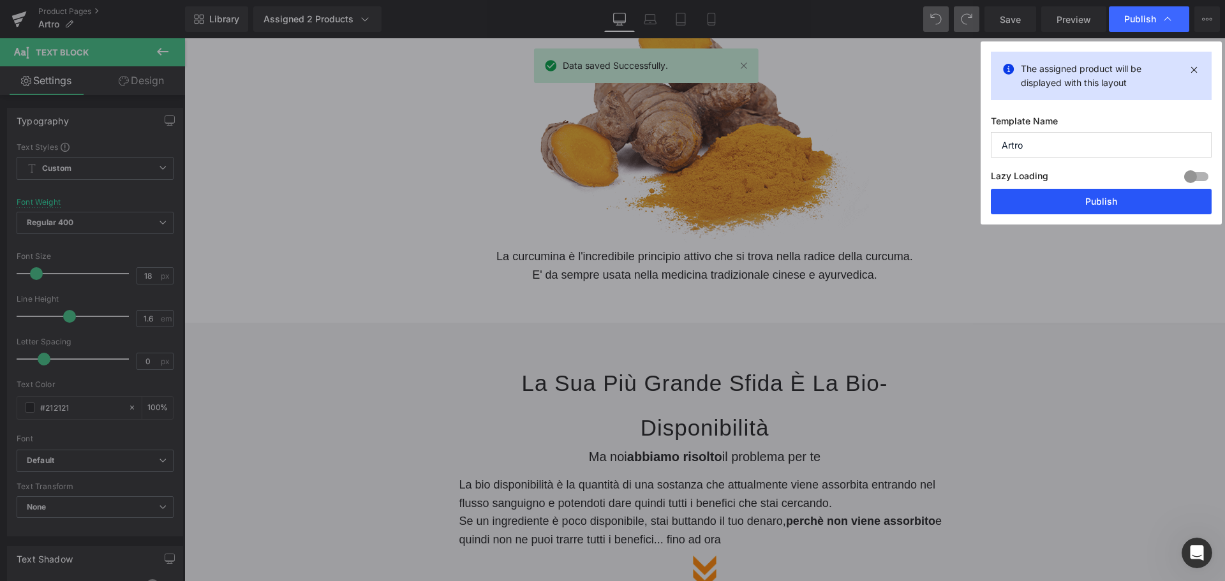
click at [1118, 205] on button "Publish" at bounding box center [1101, 202] width 221 height 26
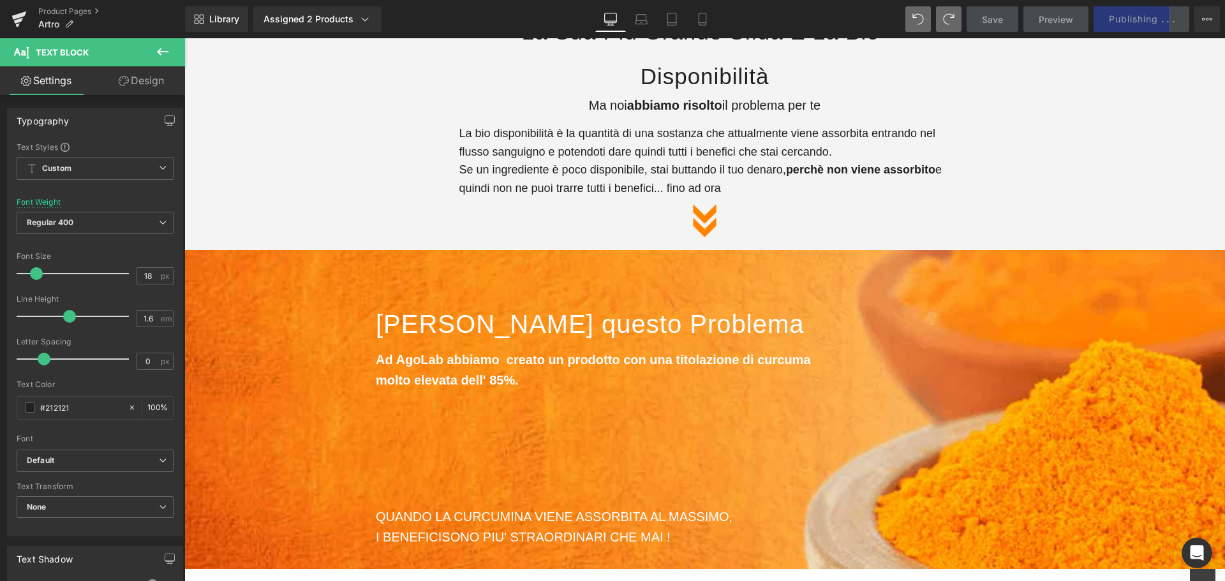
scroll to position [805, 0]
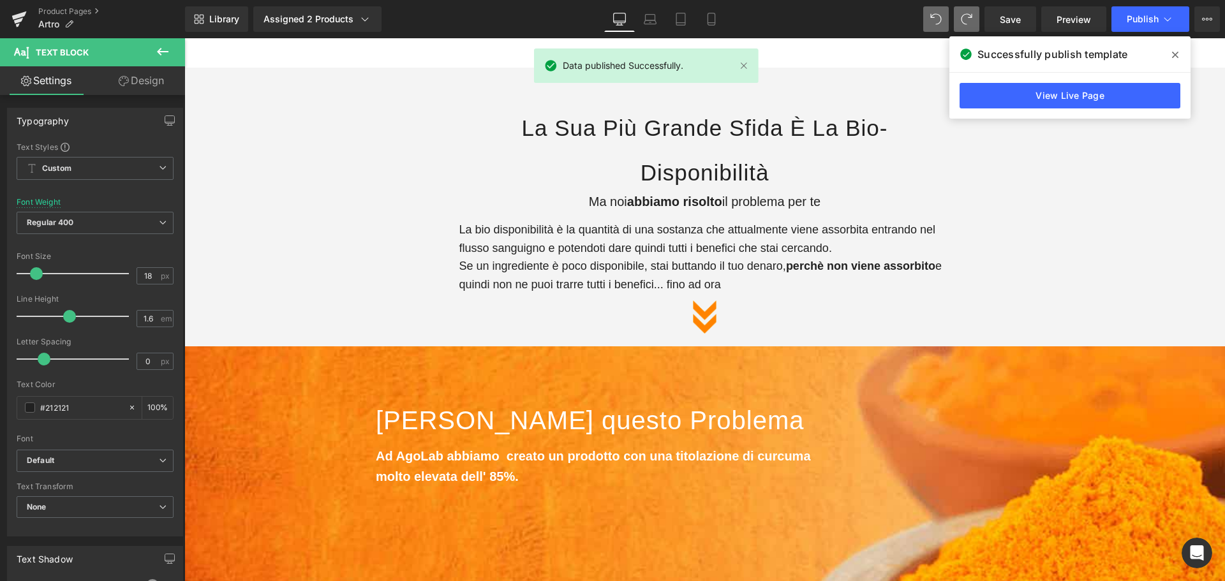
drag, startPoint x: 1174, startPoint y: 53, endPoint x: 944, endPoint y: 37, distance: 230.8
click at [1174, 53] on icon at bounding box center [1175, 55] width 6 height 10
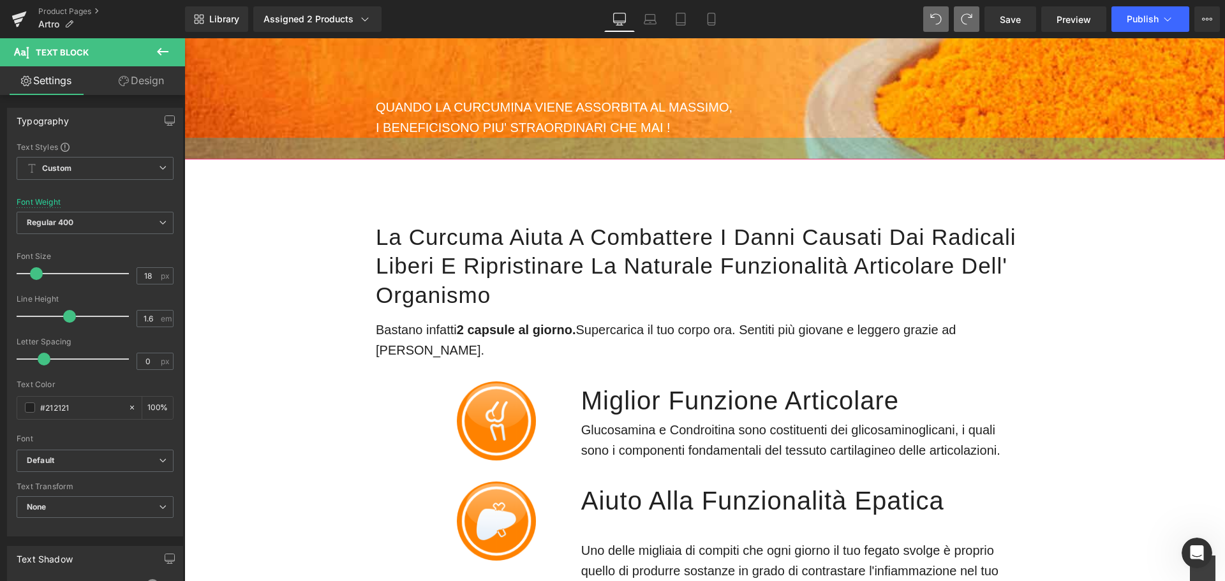
scroll to position [1315, 0]
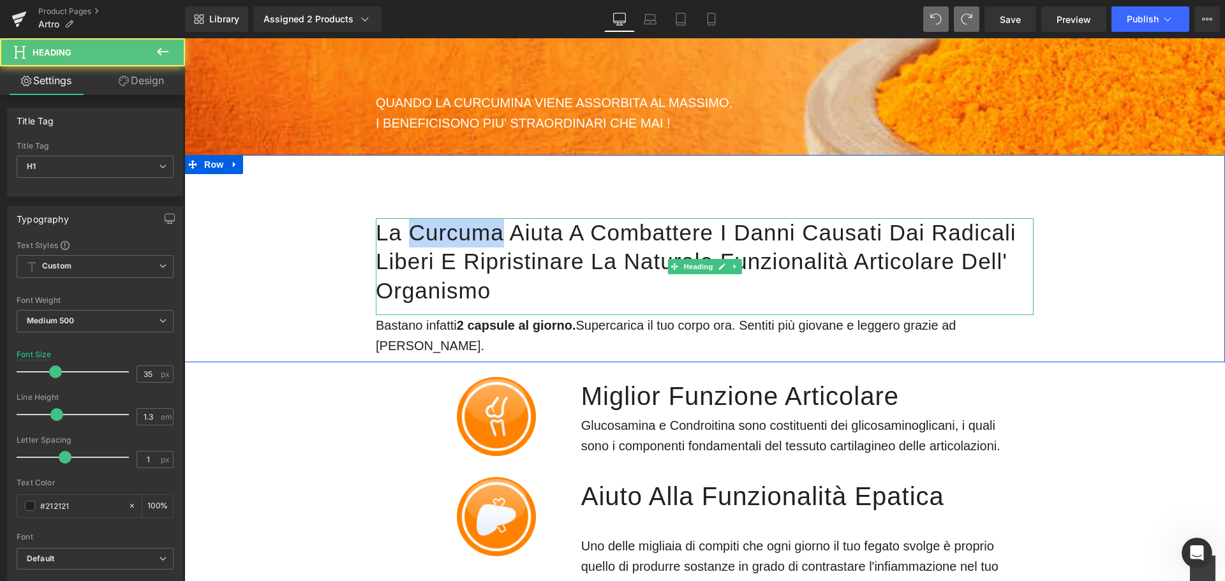
drag, startPoint x: 406, startPoint y: 230, endPoint x: 492, endPoint y: 228, distance: 86.1
click at [492, 228] on h1 "La curcuma aiuta a combattere i danni causati dai radicali liberi e Ripristinar…" at bounding box center [705, 261] width 658 height 87
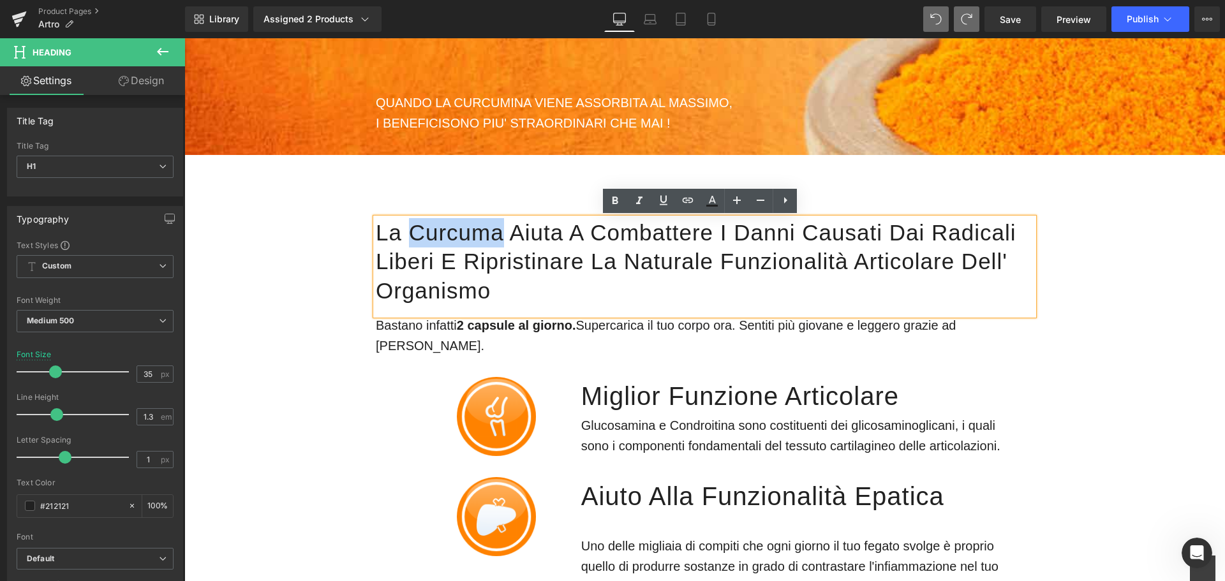
click at [492, 228] on h1 "La curcuma aiuta a combattere i danni causati dai radicali liberi e Ripristinar…" at bounding box center [705, 261] width 658 height 87
drag, startPoint x: 492, startPoint y: 229, endPoint x: 406, endPoint y: 233, distance: 86.2
click at [406, 233] on h1 "La curcuma aiuta a combattere i danni causati dai radicali liberi e Ripristinar…" at bounding box center [705, 261] width 658 height 87
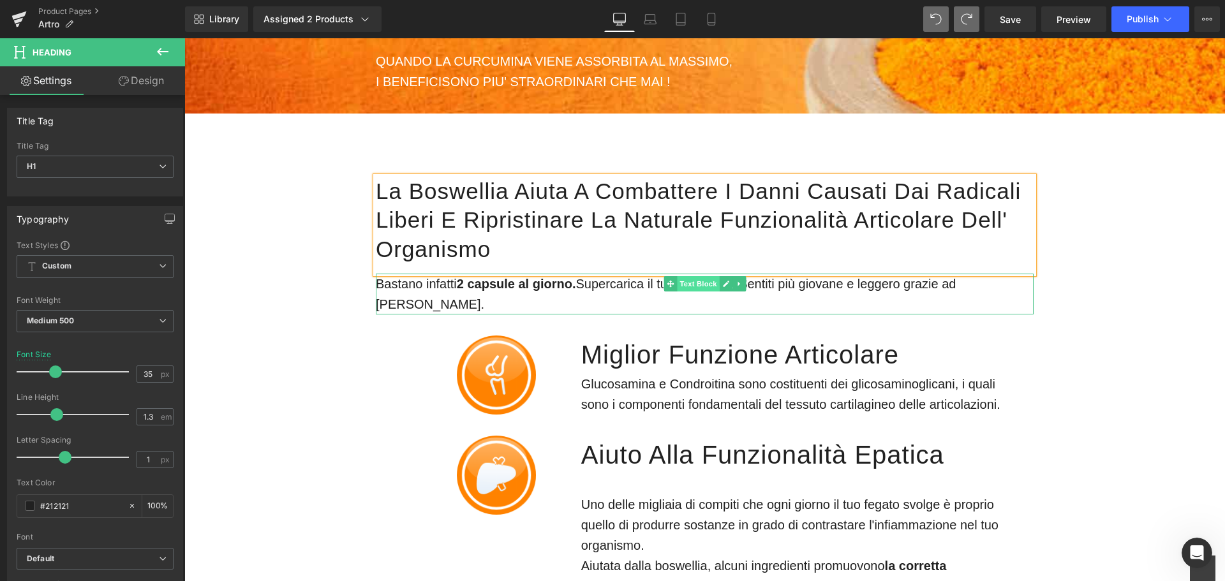
scroll to position [1379, 0]
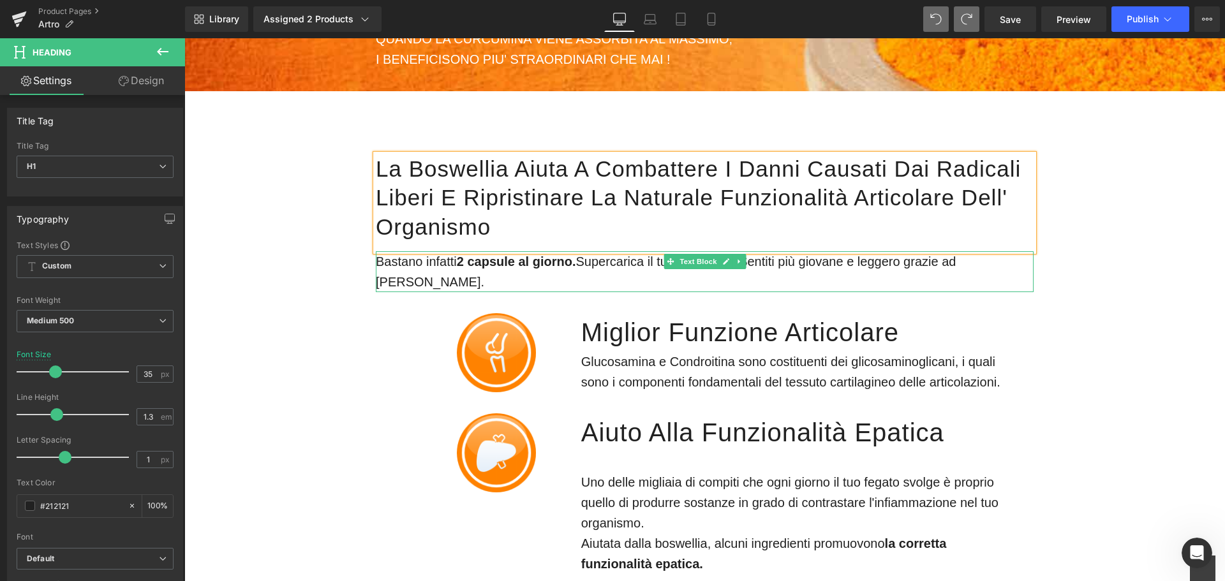
click at [963, 261] on p "Bastano infatti 2 capsule al giorno. Supercarica il tuo corpo ora. Sentiti più …" at bounding box center [705, 271] width 658 height 41
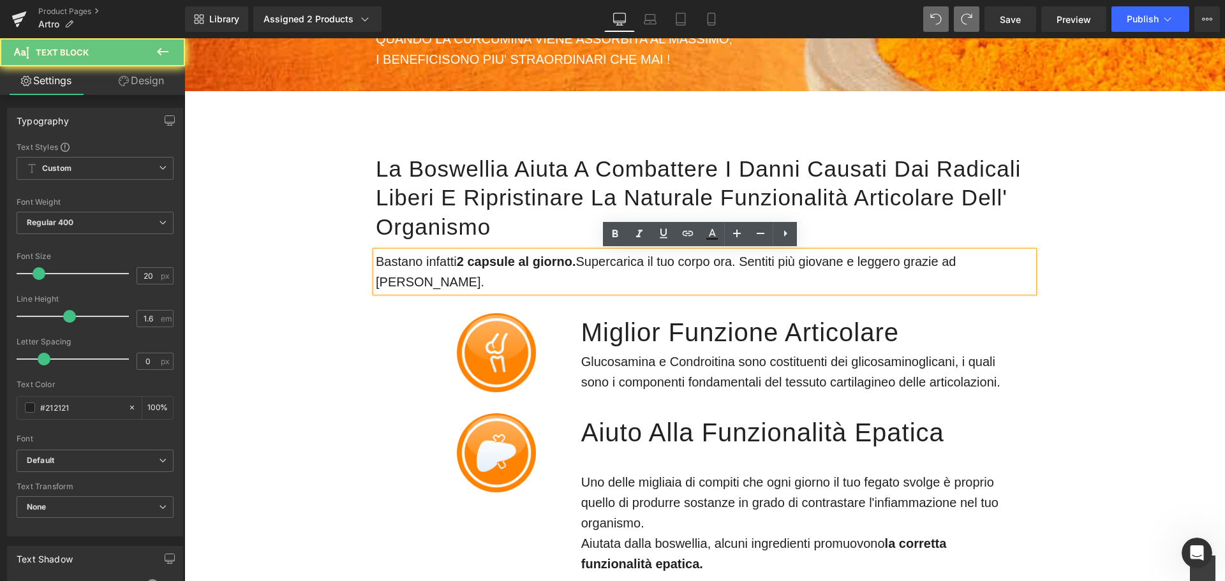
click at [963, 261] on p "Bastano infatti 2 capsule al giorno. Supercarica il tuo corpo ora. Sentiti più …" at bounding box center [705, 271] width 658 height 41
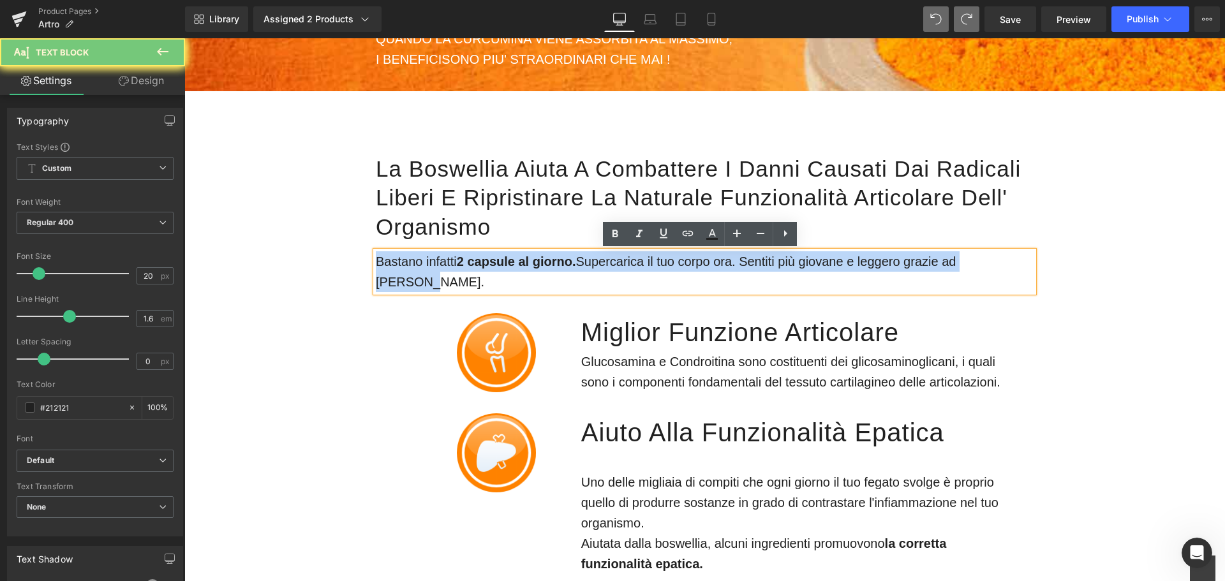
click at [963, 261] on p "Bastano infatti 2 capsule al giorno. Supercarica il tuo corpo ora. Sentiti più …" at bounding box center [705, 271] width 658 height 41
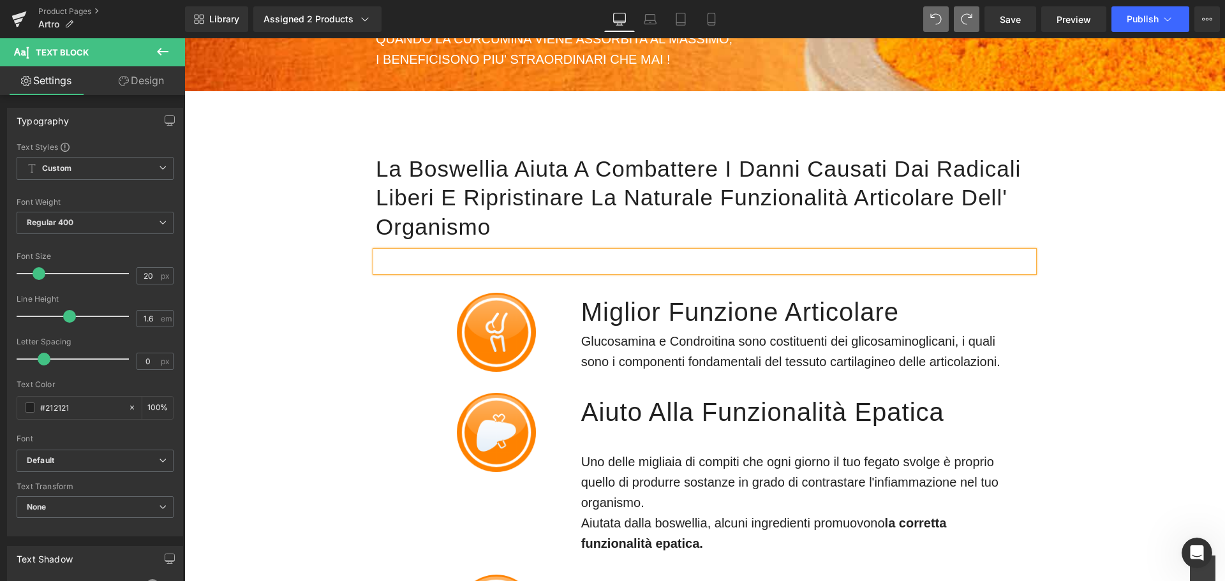
click at [1100, 276] on div "La Boswellia aiuta a combattere i danni causati dai radicali liberi e Ripristin…" at bounding box center [704, 185] width 1040 height 188
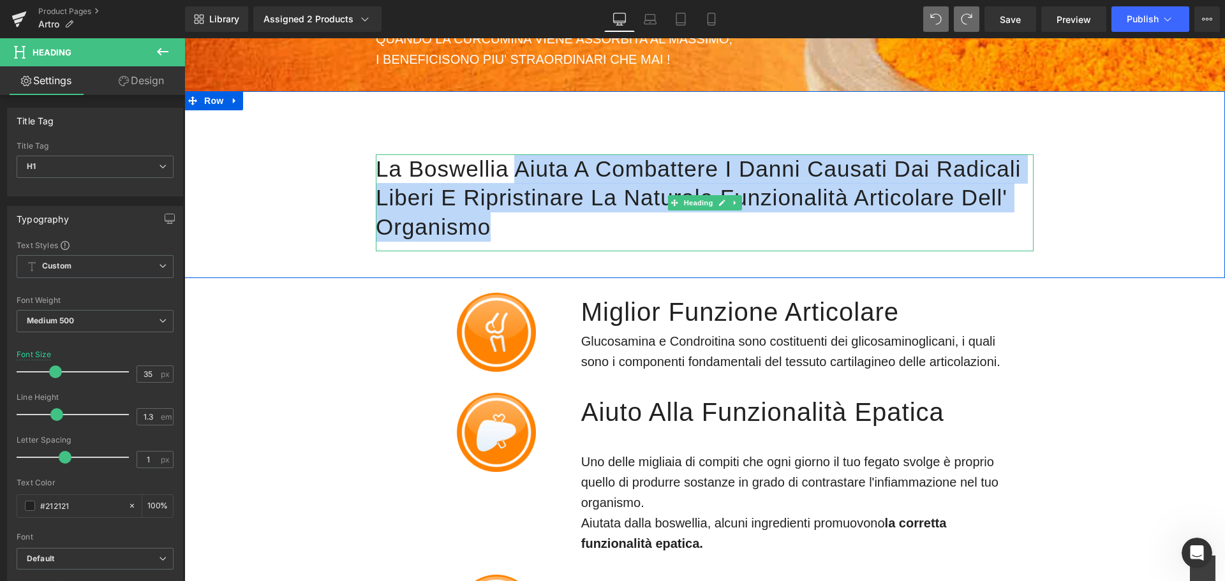
drag, startPoint x: 536, startPoint y: 225, endPoint x: 517, endPoint y: 173, distance: 55.3
click at [517, 173] on h1 "La Boswellia aiuta a combattere i danni causati dai radicali liberi e Ripristin…" at bounding box center [705, 197] width 658 height 87
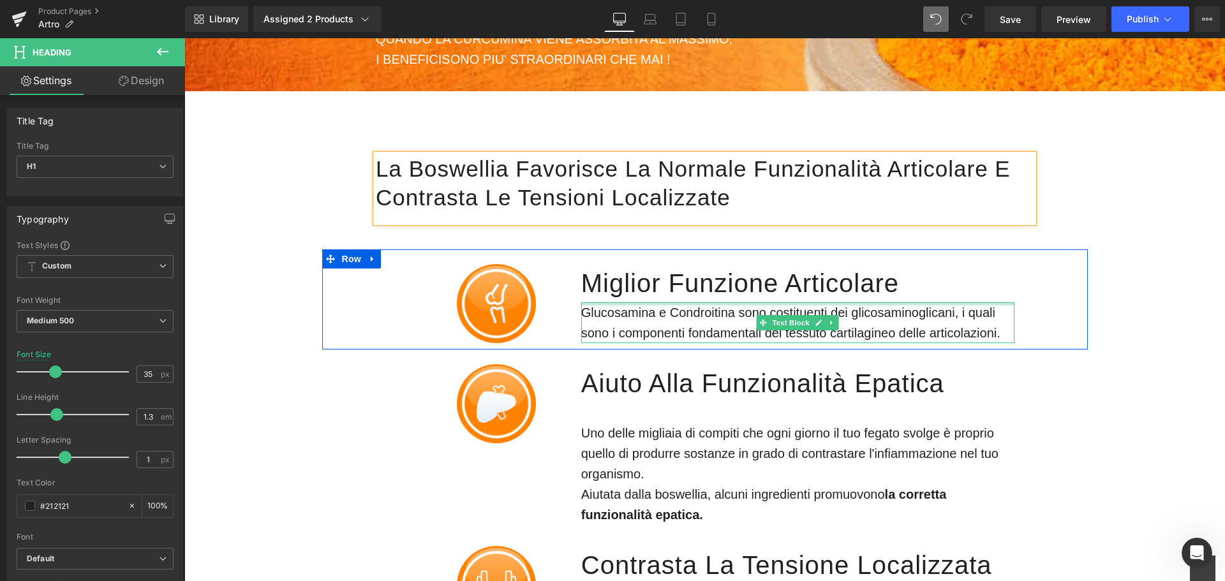
click at [621, 290] on h1 "Miglior Funzione articolare" at bounding box center [797, 283] width 433 height 38
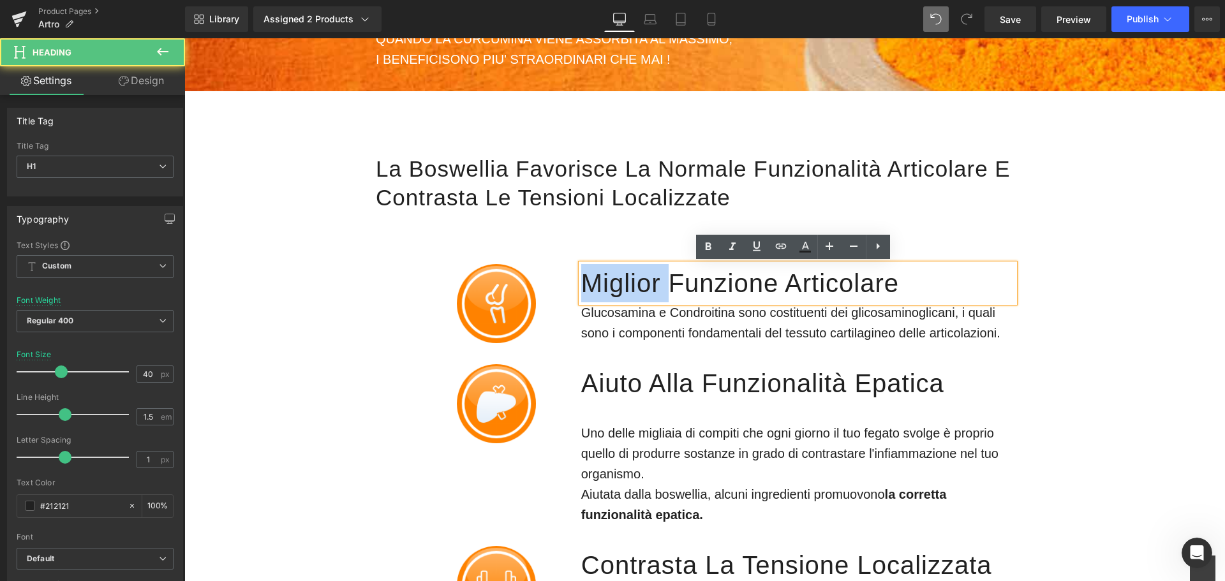
click at [621, 290] on h1 "Miglior Funzione articolare" at bounding box center [797, 283] width 433 height 38
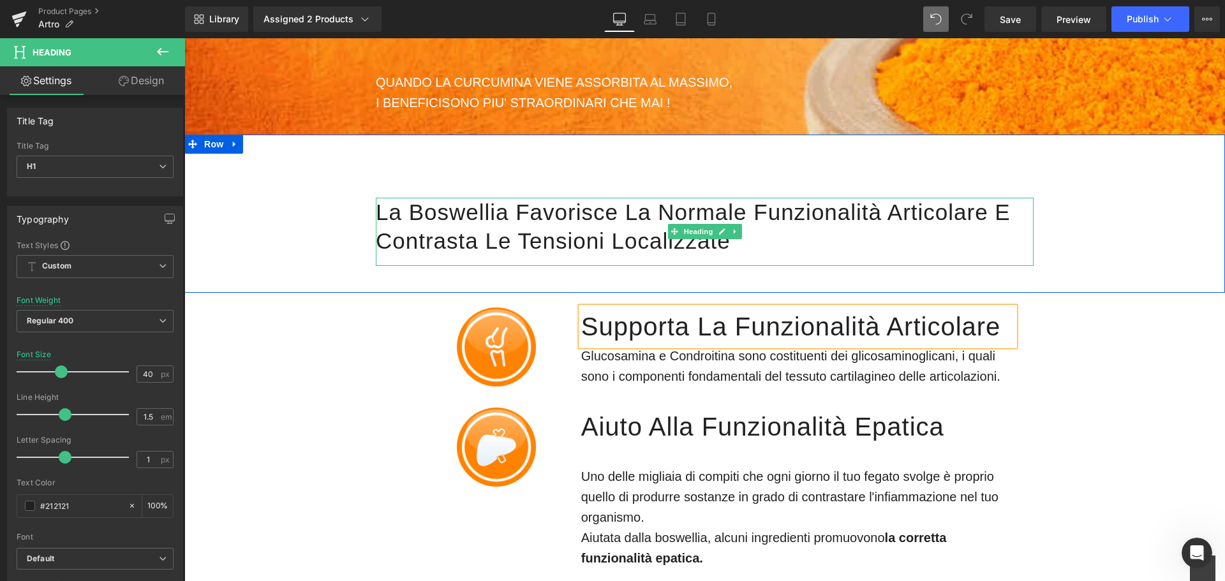
scroll to position [1315, 0]
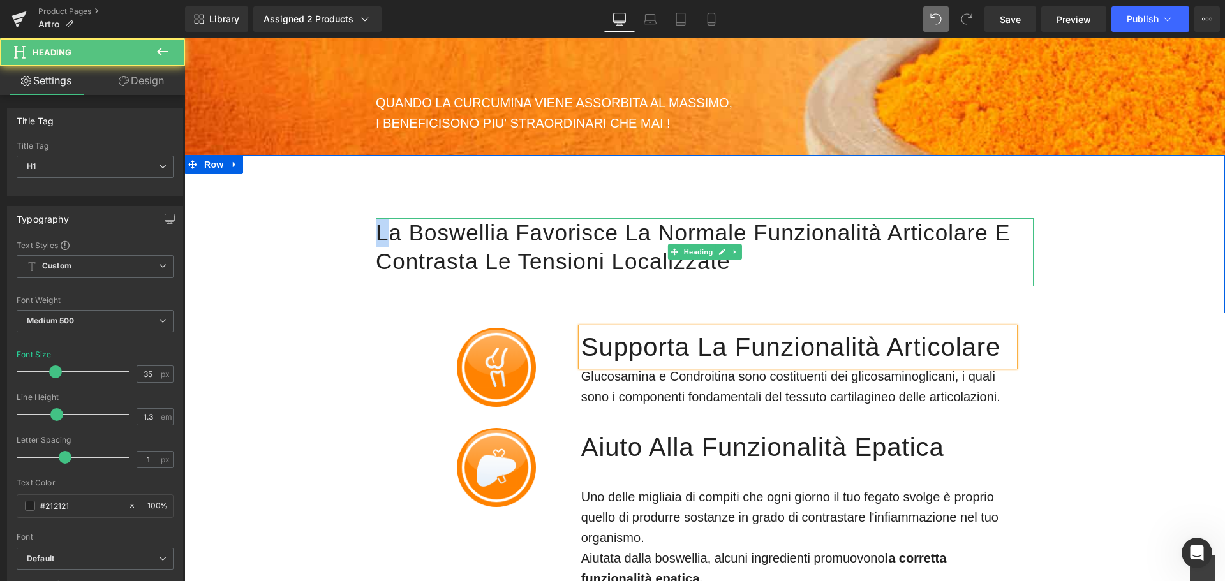
drag, startPoint x: 374, startPoint y: 230, endPoint x: 382, endPoint y: 230, distance: 7.7
click at [382, 230] on h1 "La Boswellia favorisce la normale funzionalità articolare e contrasta le tensio…" at bounding box center [705, 247] width 658 height 58
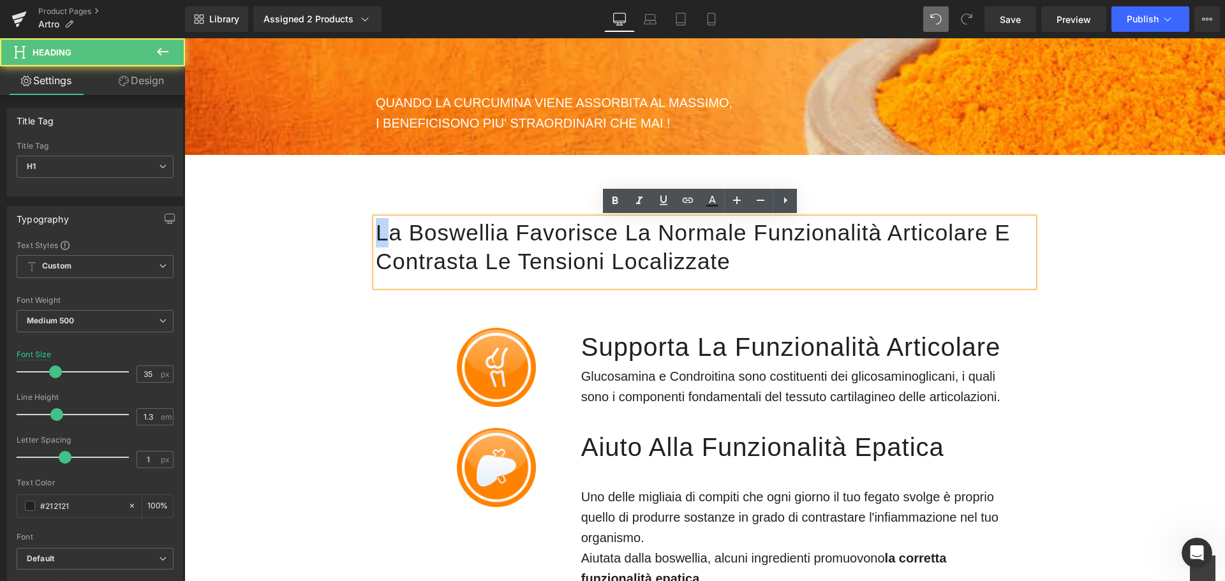
click at [382, 230] on h1 "La Boswellia favorisce la normale funzionalità articolare e contrasta le tensio…" at bounding box center [705, 247] width 658 height 58
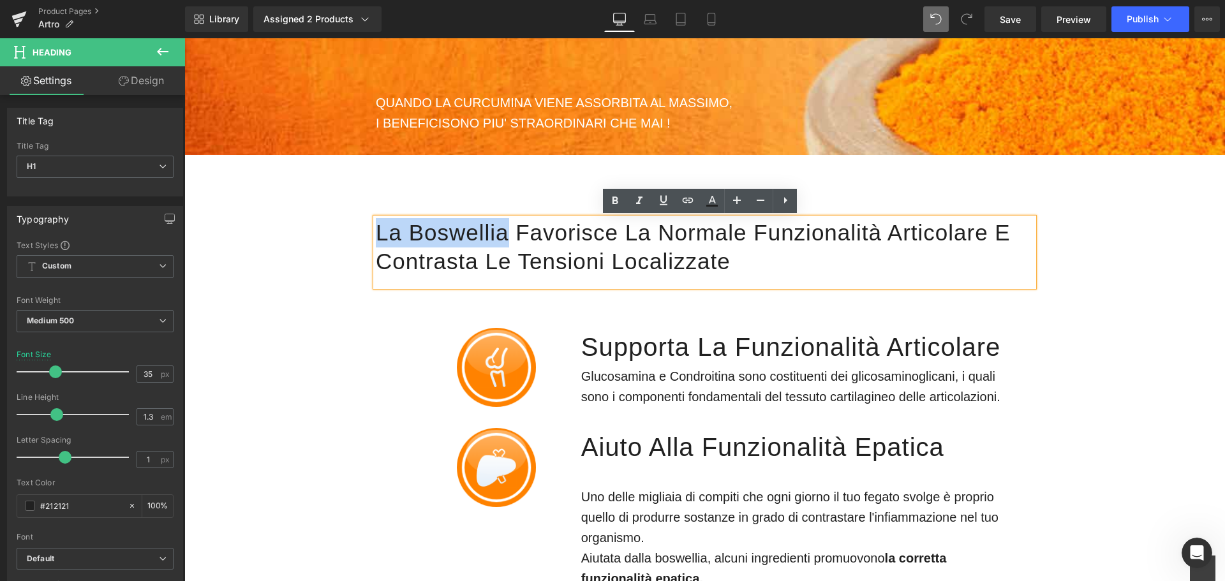
drag, startPoint x: 374, startPoint y: 232, endPoint x: 504, endPoint y: 235, distance: 130.2
click at [501, 235] on h1 "La Boswellia favorisce la normale funzionalità articolare e contrasta le tensio…" at bounding box center [705, 247] width 658 height 58
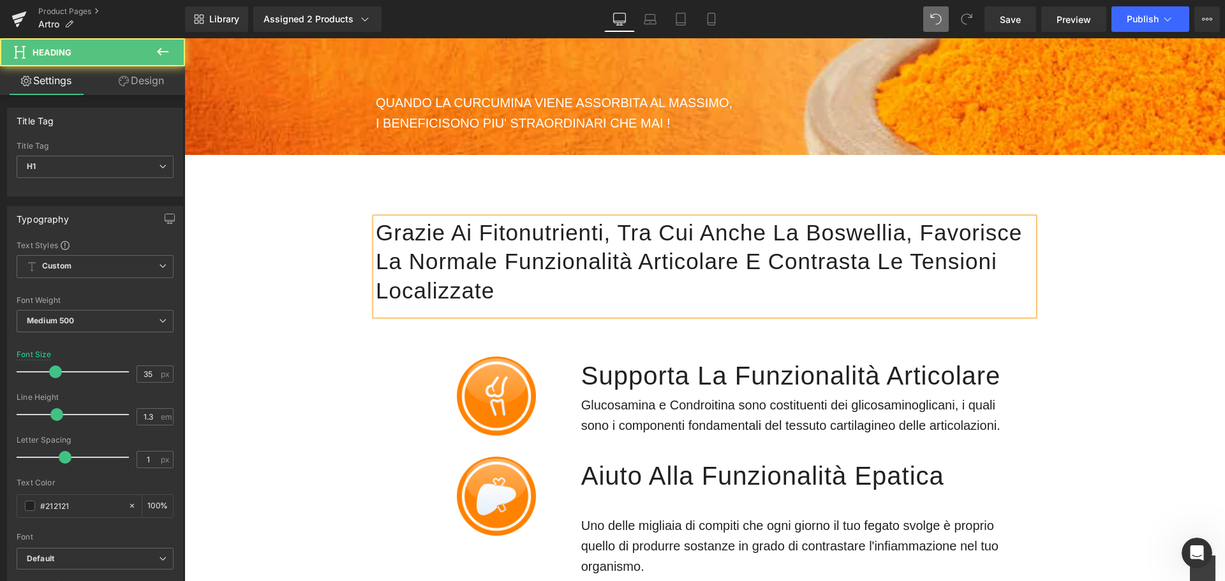
click at [600, 231] on h1 "Grazie ai fitonutrienti, tra cui anche la boswellia, favorisce la normale funzi…" at bounding box center [705, 261] width 658 height 87
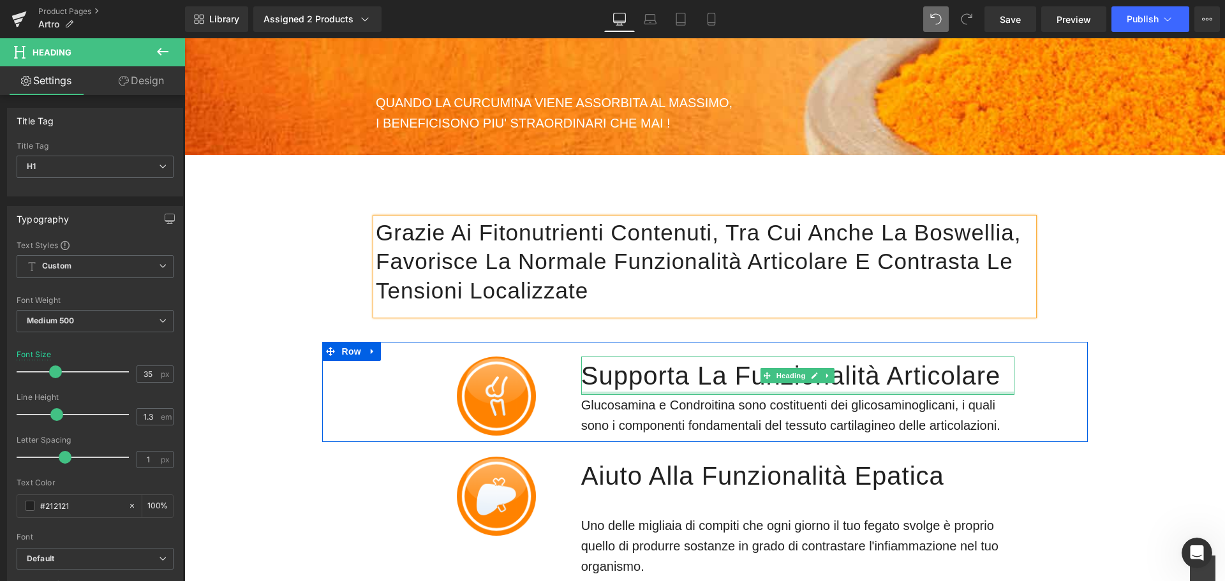
scroll to position [1443, 0]
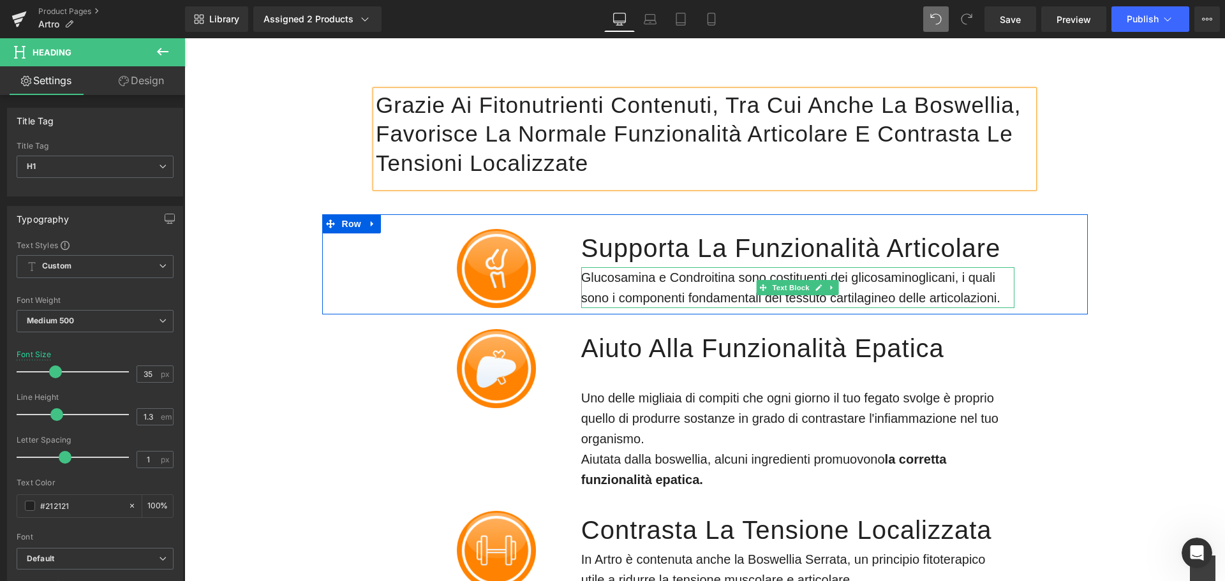
click at [994, 300] on p "Glucosamina e Condroitina sono costituenti dei glicosaminoglicani, i quali sono…" at bounding box center [797, 287] width 433 height 41
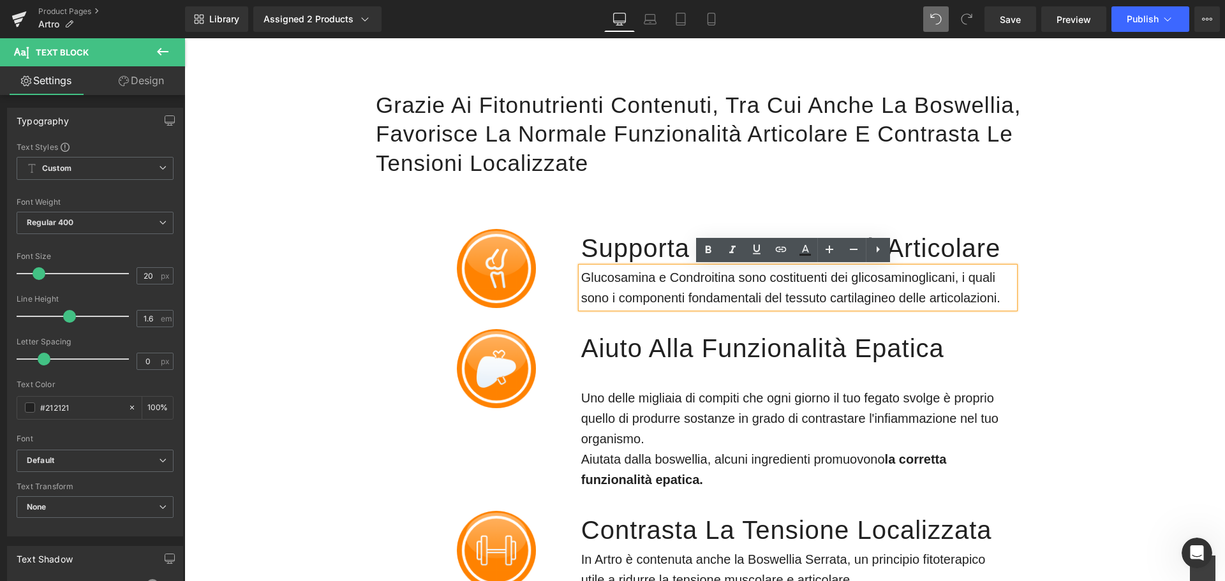
click at [1003, 293] on p "Glucosamina e Condroitina sono costituenti dei glicosaminoglicani, i quali sono…" at bounding box center [797, 287] width 433 height 41
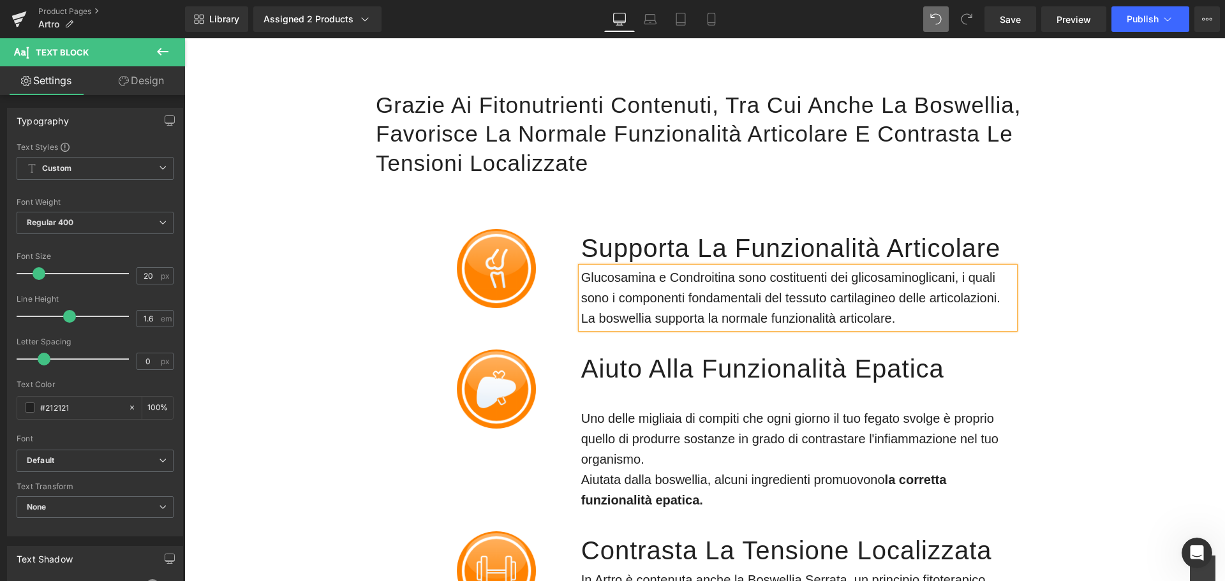
scroll to position [1634, 0]
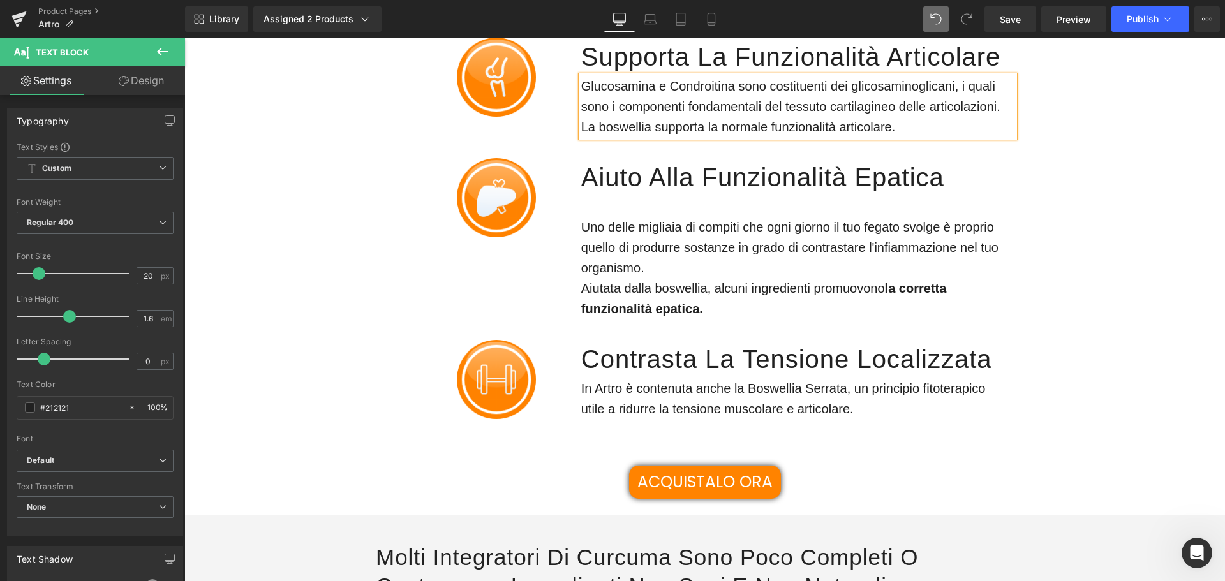
click at [680, 181] on h1 "aiuto Alla funzionalità epatica" at bounding box center [797, 177] width 433 height 38
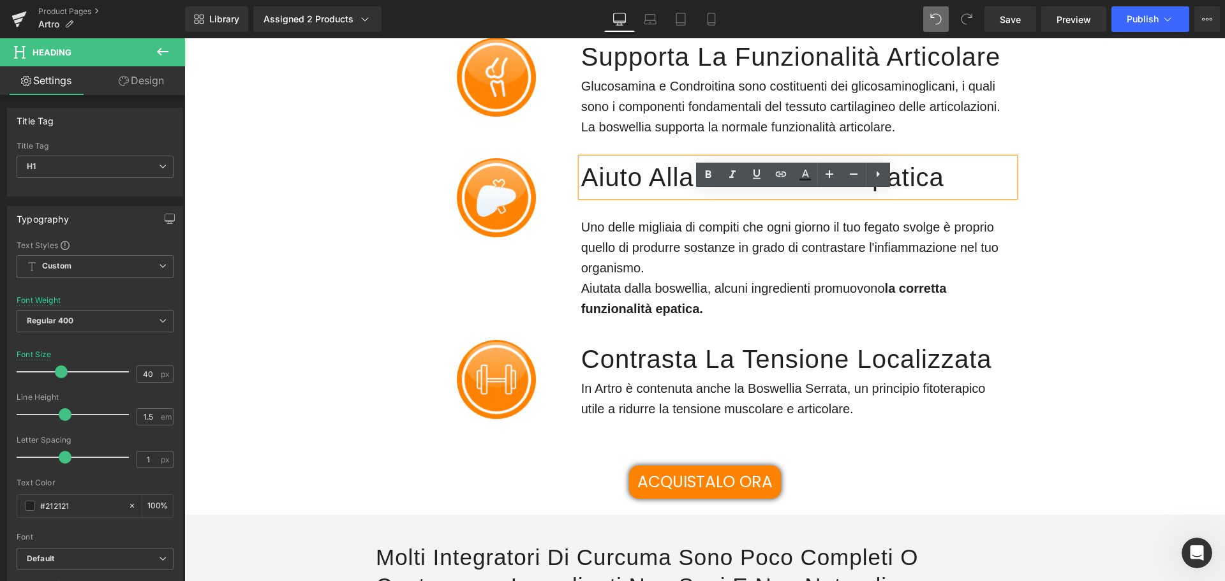
scroll to position [1570, 0]
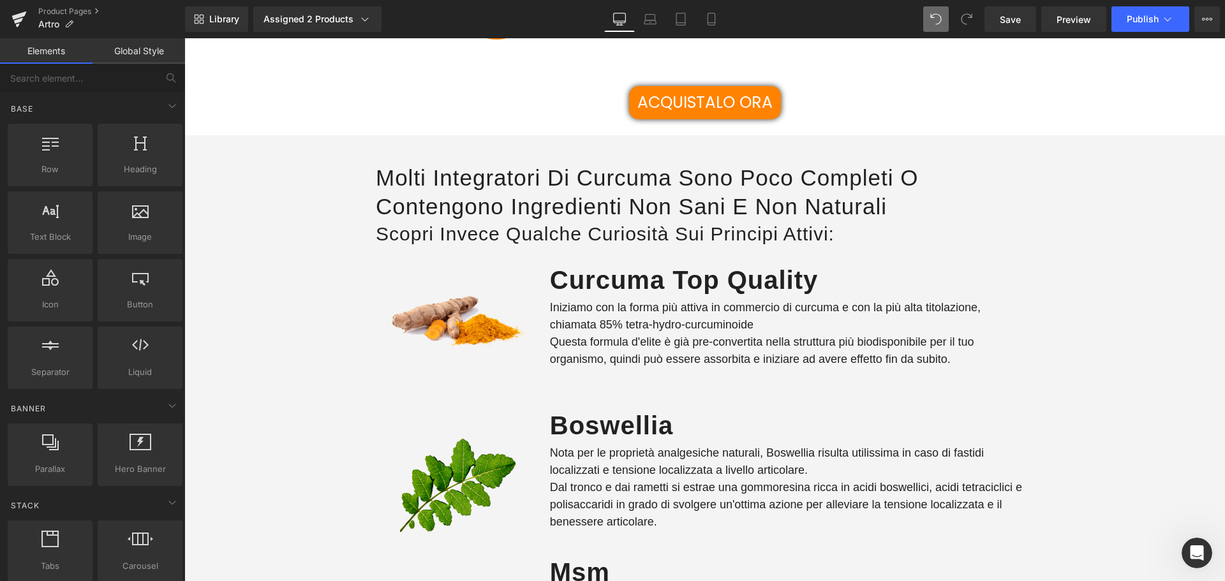
scroll to position [2017, 0]
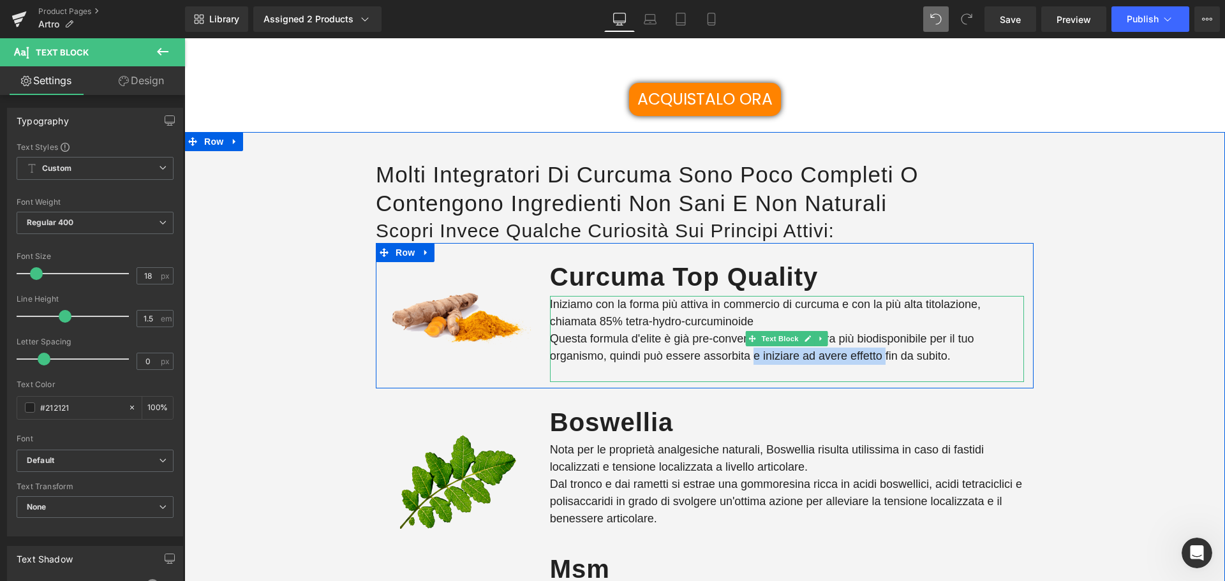
drag, startPoint x: 749, startPoint y: 356, endPoint x: 882, endPoint y: 355, distance: 132.0
click at [882, 355] on p "Iniziamo con la forma più attiva in commercio di curcuma e con la più alta tito…" at bounding box center [787, 339] width 474 height 86
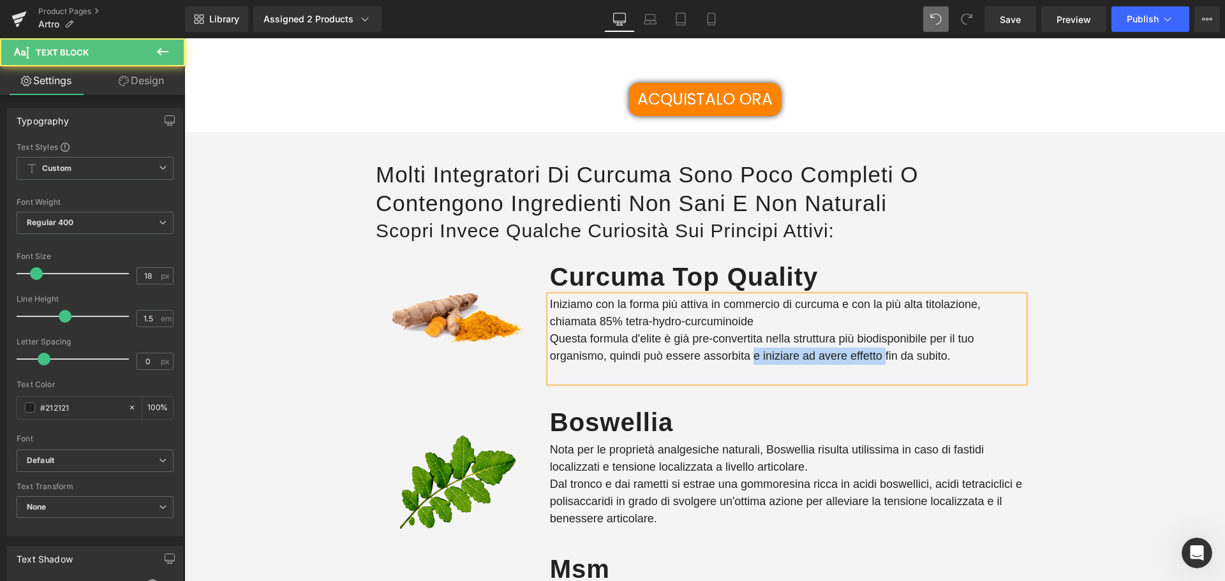
click at [801, 358] on p "Iniziamo con la forma più attiva in commercio di curcuma e con la più alta tito…" at bounding box center [787, 339] width 474 height 86
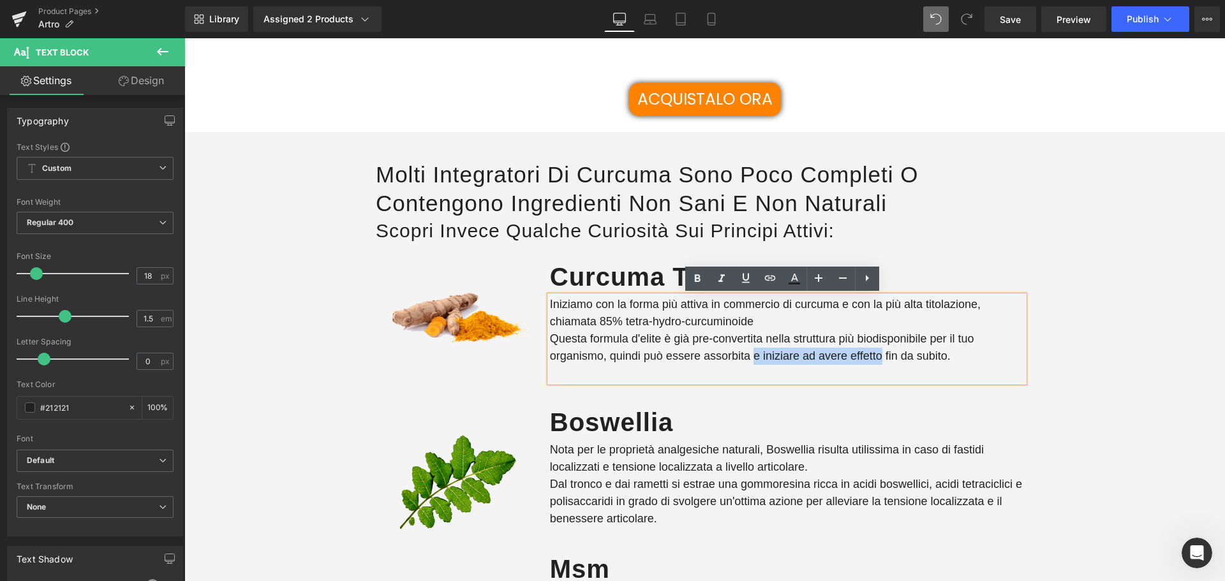
drag, startPoint x: 775, startPoint y: 357, endPoint x: 874, endPoint y: 353, distance: 99.6
click at [874, 353] on p "Iniziamo con la forma più attiva in commercio di curcuma e con la più alta tito…" at bounding box center [787, 339] width 474 height 86
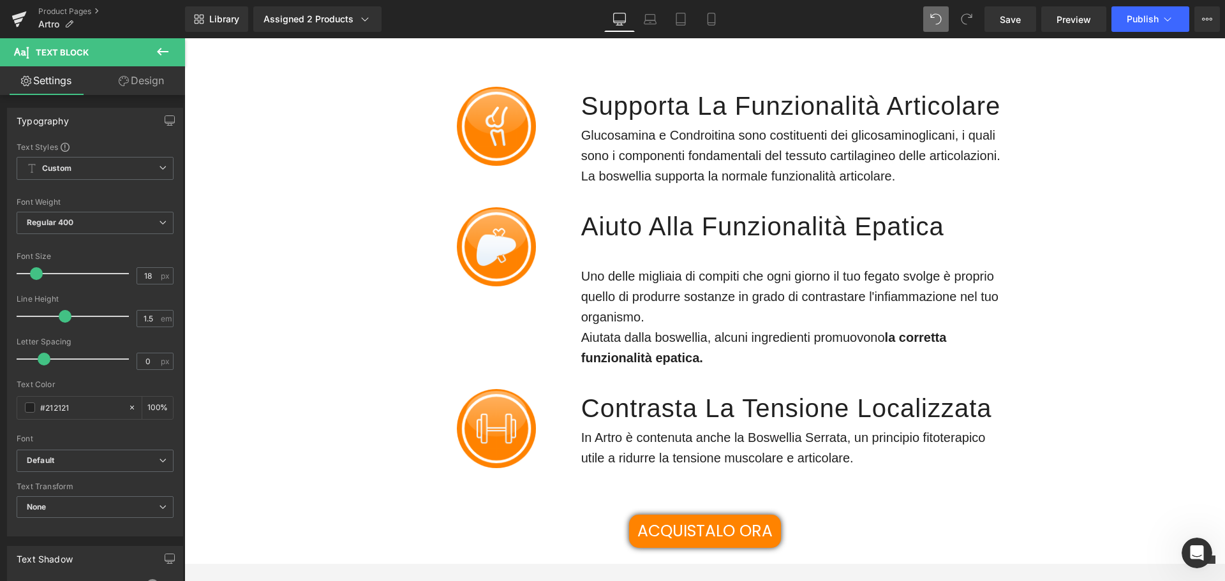
scroll to position [1595, 0]
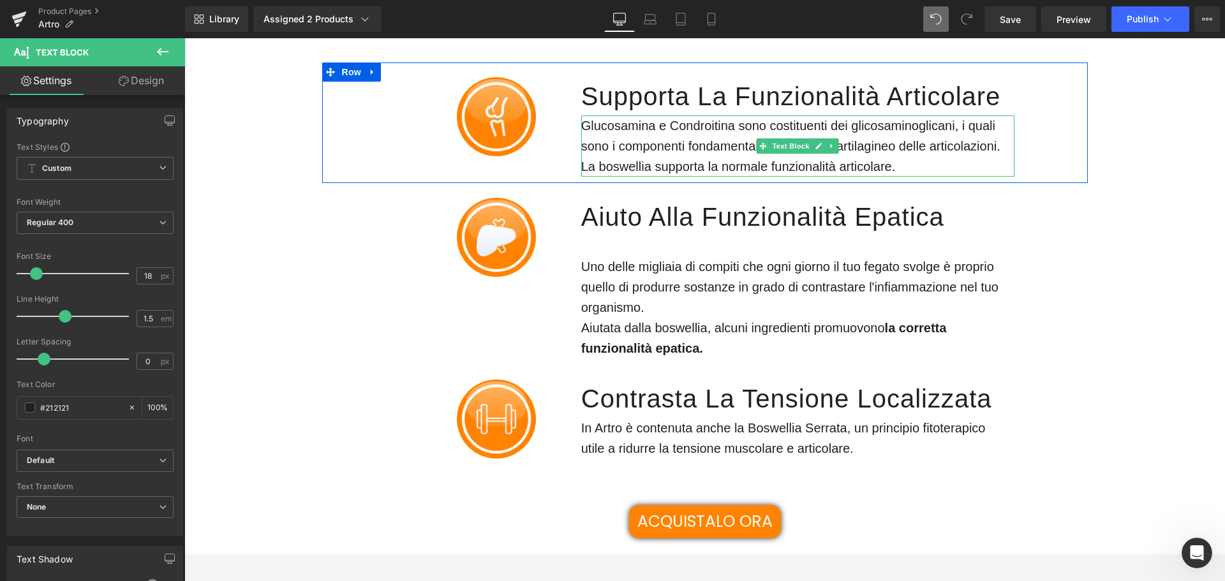
click at [669, 166] on p "Glucosamina e Condroitina sono costituenti dei glicosaminoglicani, i quali sono…" at bounding box center [797, 145] width 433 height 61
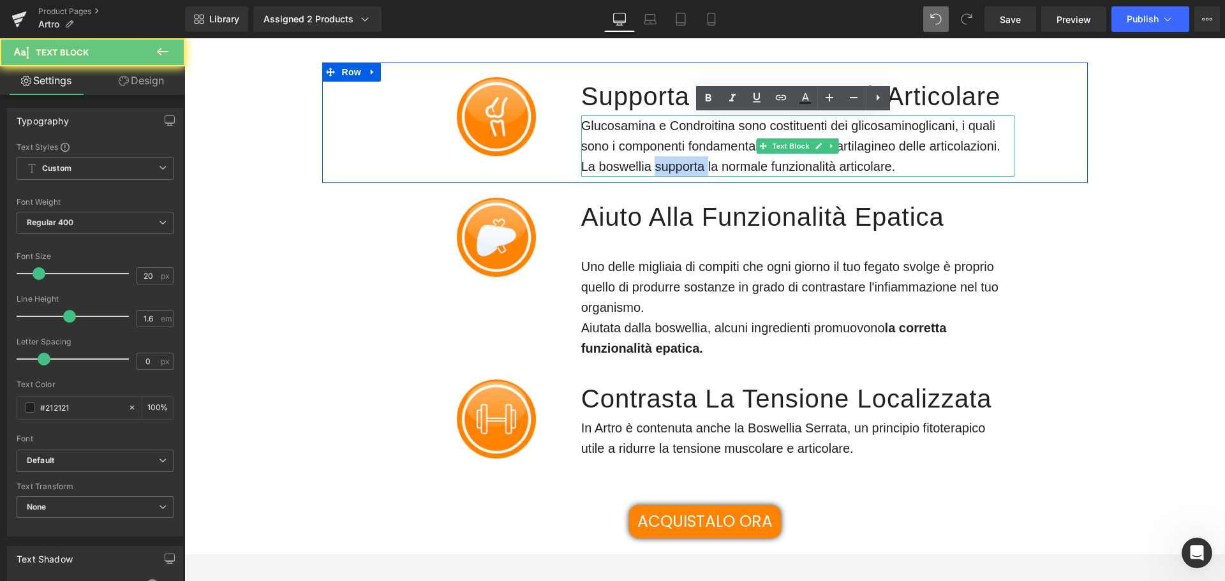
click at [669, 166] on p "Glucosamina e Condroitina sono costituenti dei glicosaminoglicani, i quali sono…" at bounding box center [797, 145] width 433 height 61
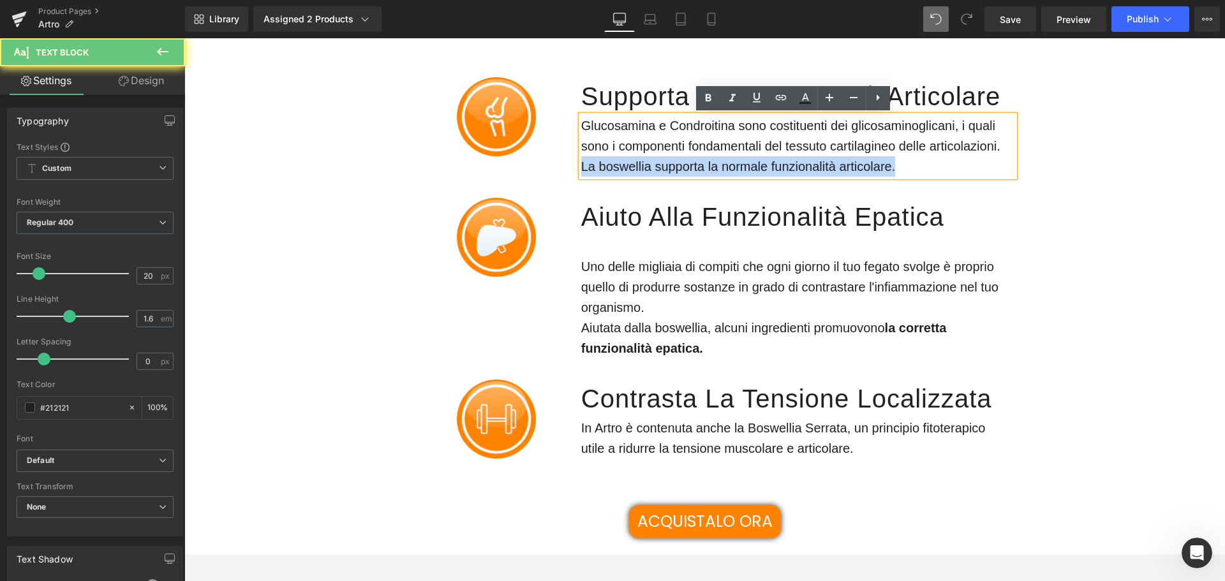
click at [669, 166] on p "Glucosamina e Condroitina sono costituenti dei glicosaminoglicani, i quali sono…" at bounding box center [797, 145] width 433 height 61
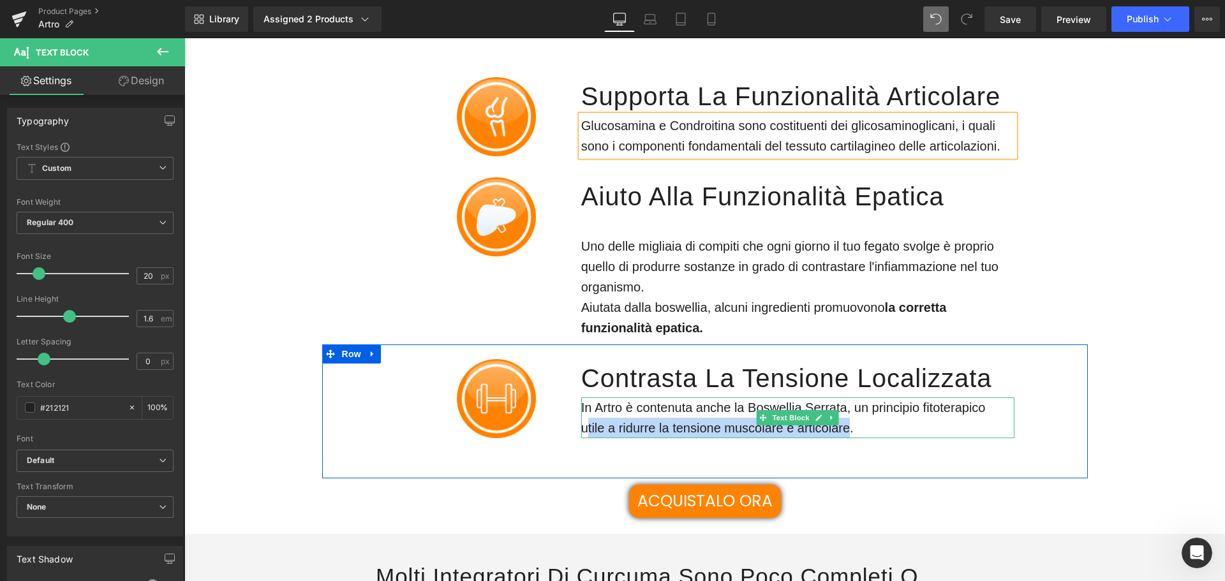
drag, startPoint x: 843, startPoint y: 427, endPoint x: 584, endPoint y: 428, distance: 259.6
click at [584, 428] on span "In Artro è contenuta anche la Boswellia Serrata, un principio fitoterapico util…" at bounding box center [785, 418] width 408 height 34
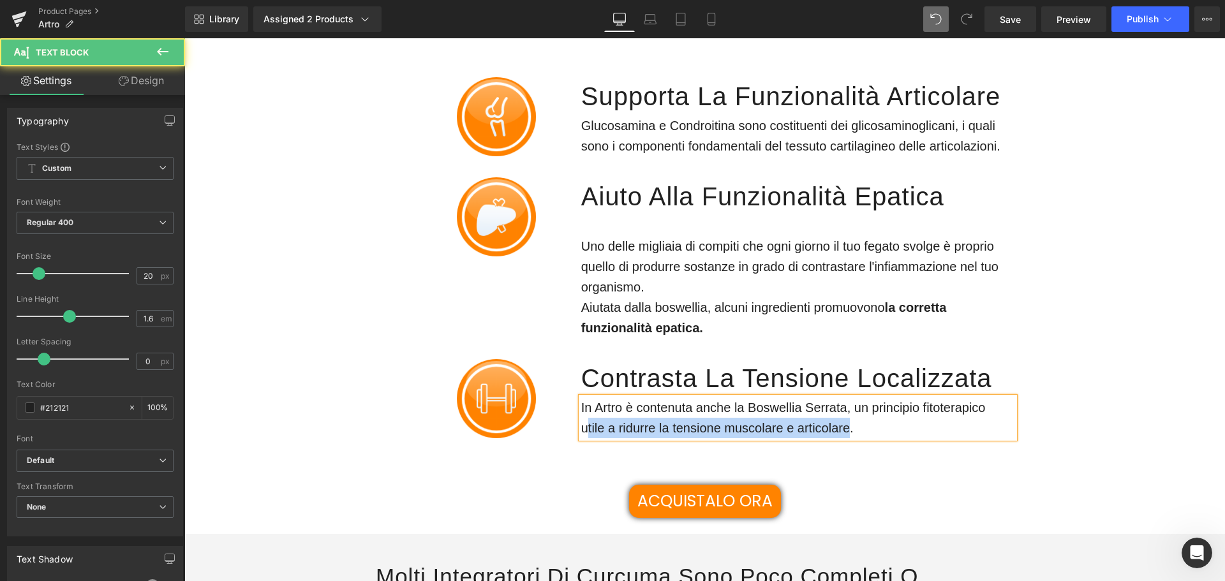
click at [609, 429] on span "In Artro è contenuta anche la Boswellia Serrata, un principio fitoterapico util…" at bounding box center [785, 418] width 408 height 34
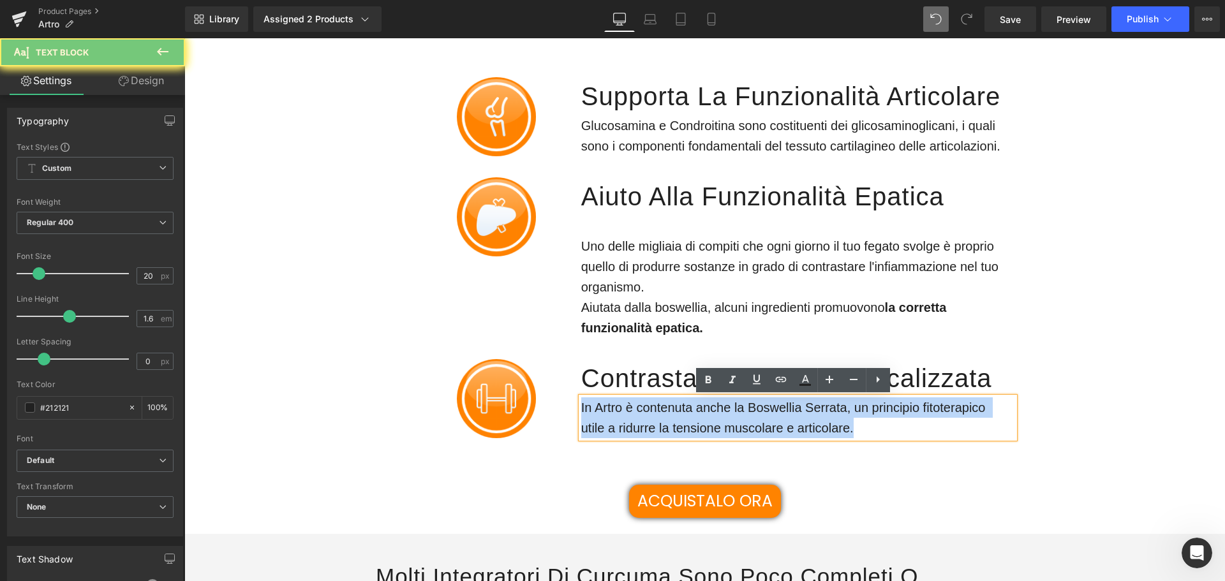
click at [609, 429] on span "In Artro è contenuta anche la Boswellia Serrata, un principio fitoterapico util…" at bounding box center [785, 418] width 408 height 34
click at [609, 427] on span "In Artro è contenuta anche la Boswellia Serrata, un principio fitoterapico util…" at bounding box center [785, 418] width 408 height 34
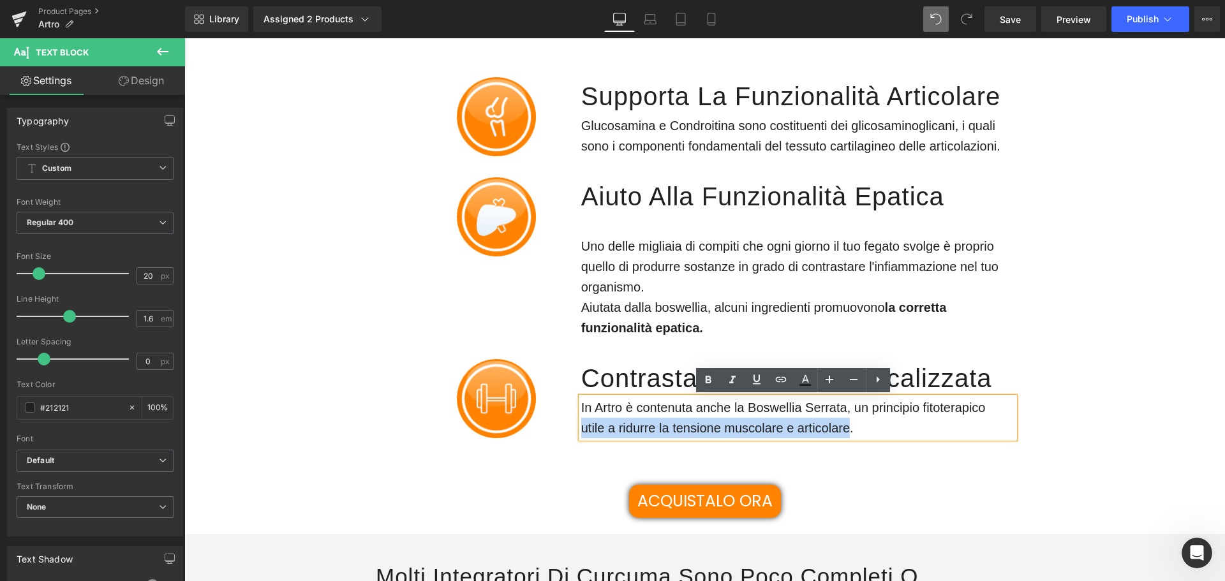
drag, startPoint x: 577, startPoint y: 425, endPoint x: 845, endPoint y: 428, distance: 267.9
click at [845, 428] on span "In Artro è contenuta anche la Boswellia Serrata, un principio fitoterapico util…" at bounding box center [785, 418] width 408 height 34
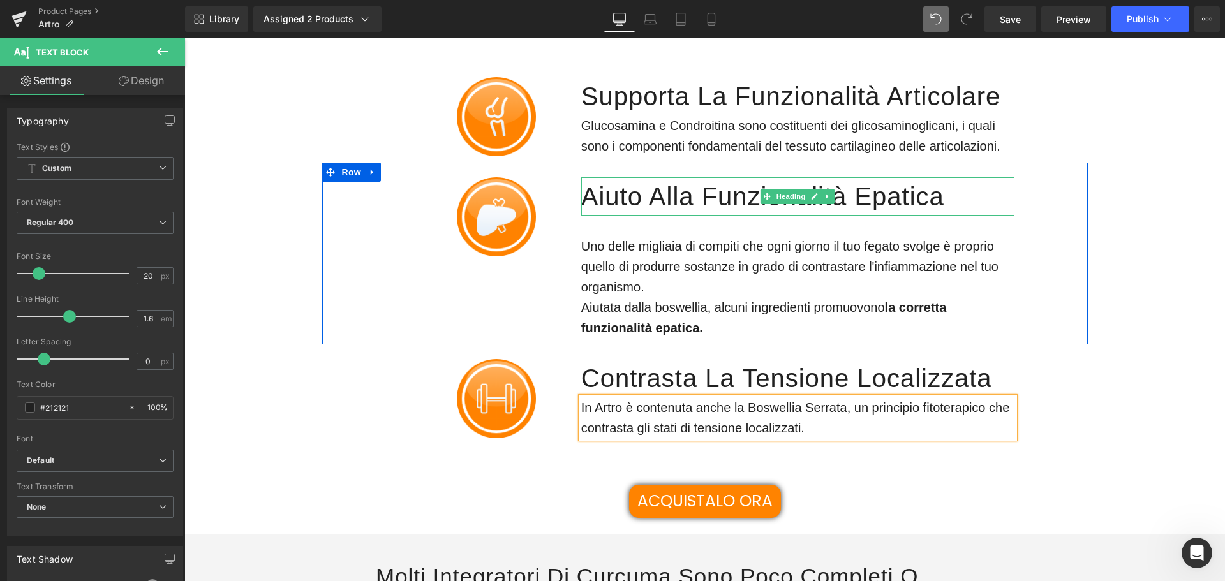
click at [609, 198] on h1 "aiuto Alla funzionalità epatica" at bounding box center [797, 196] width 433 height 38
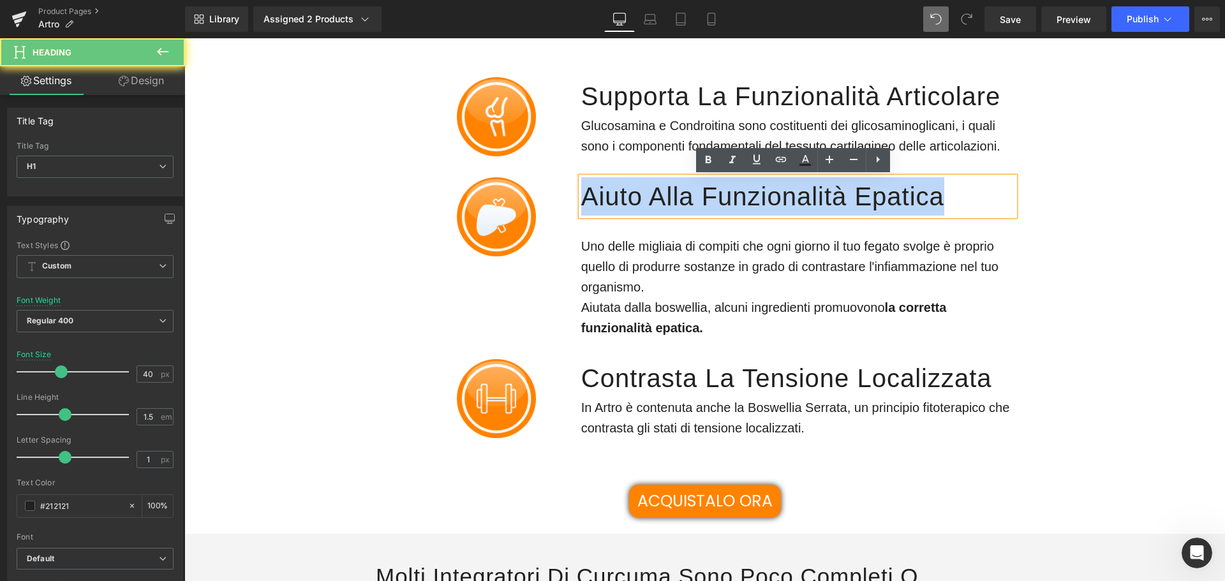
drag, startPoint x: 609, startPoint y: 198, endPoint x: 922, endPoint y: 195, distance: 313.8
click at [922, 195] on h1 "aiuto Alla funzionalità epatica" at bounding box center [797, 196] width 433 height 38
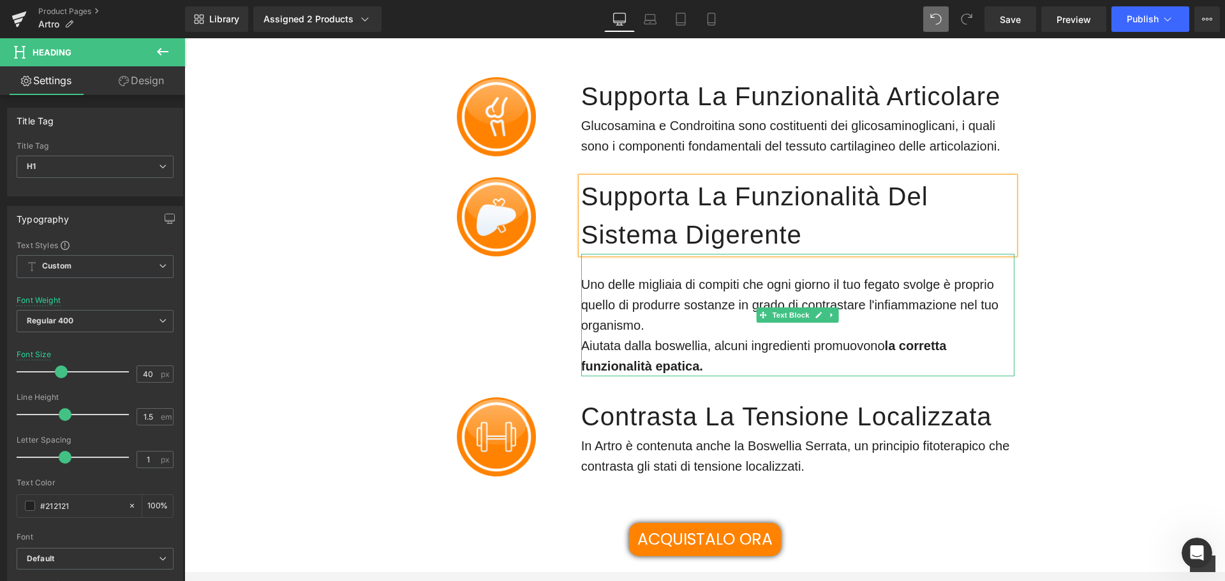
click at [940, 303] on p "Uno delle migliaia di compiti che ogni giorno il tuo fegato svolge è proprio qu…" at bounding box center [797, 325] width 433 height 102
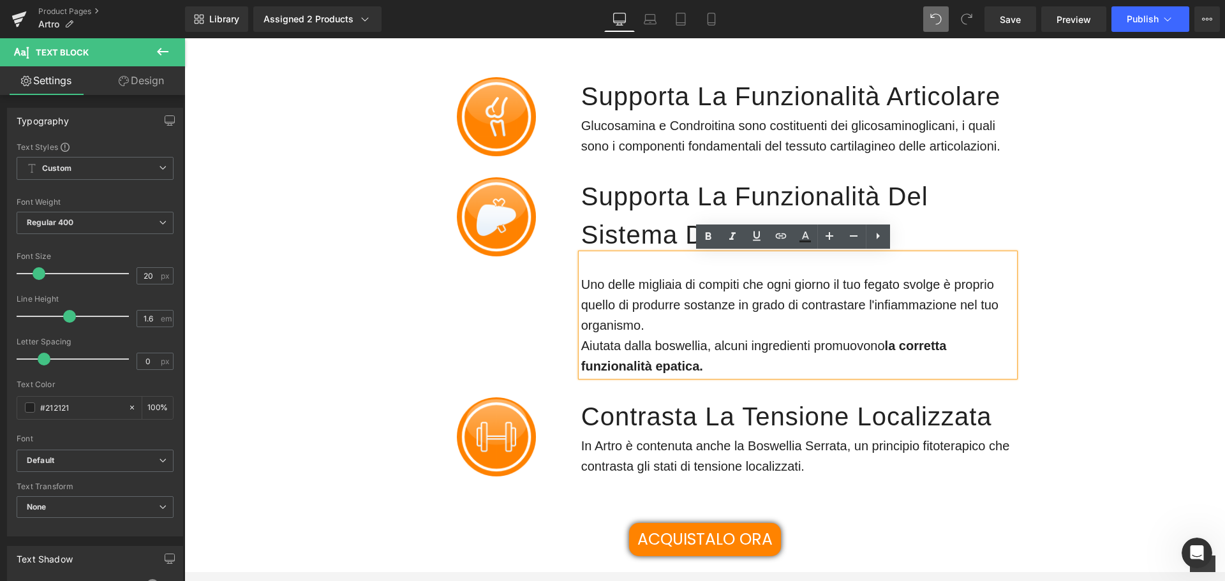
drag, startPoint x: 642, startPoint y: 332, endPoint x: 640, endPoint y: 324, distance: 8.5
click at [640, 324] on p "Uno delle migliaia di compiti che ogni giorno il tuo fegato svolge è proprio qu…" at bounding box center [797, 325] width 433 height 102
click at [630, 232] on h1 "Supporta la funzionalità del sistema digerente" at bounding box center [797, 215] width 433 height 77
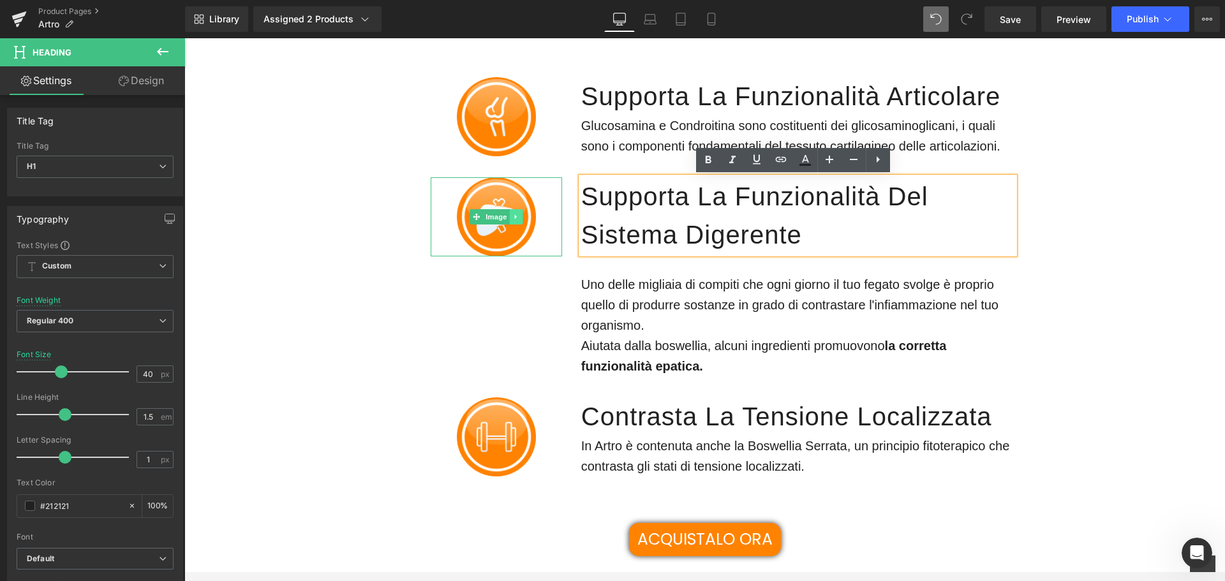
click at [513, 217] on icon at bounding box center [515, 217] width 7 height 8
click at [521, 213] on icon at bounding box center [522, 217] width 7 height 8
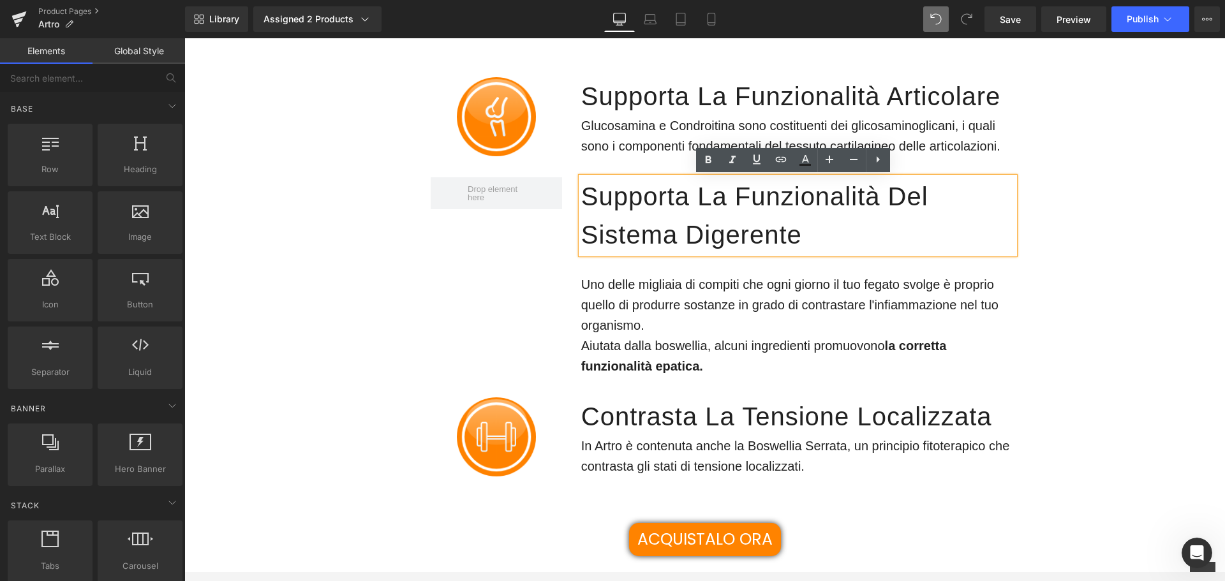
drag, startPoint x: 850, startPoint y: 397, endPoint x: 666, endPoint y: 358, distance: 188.4
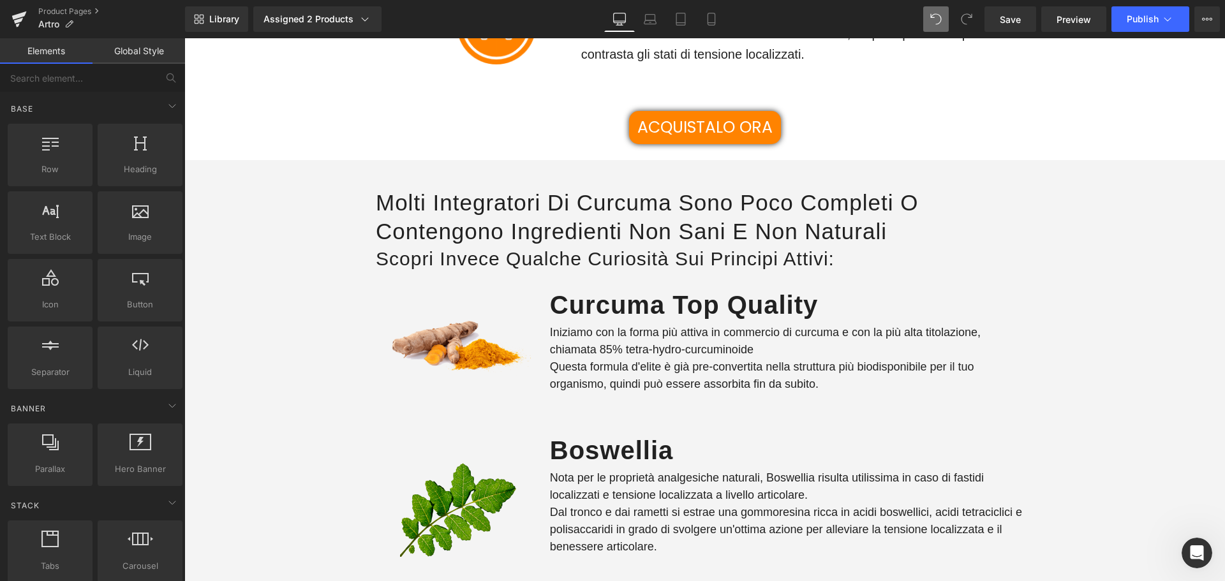
scroll to position [1850, 0]
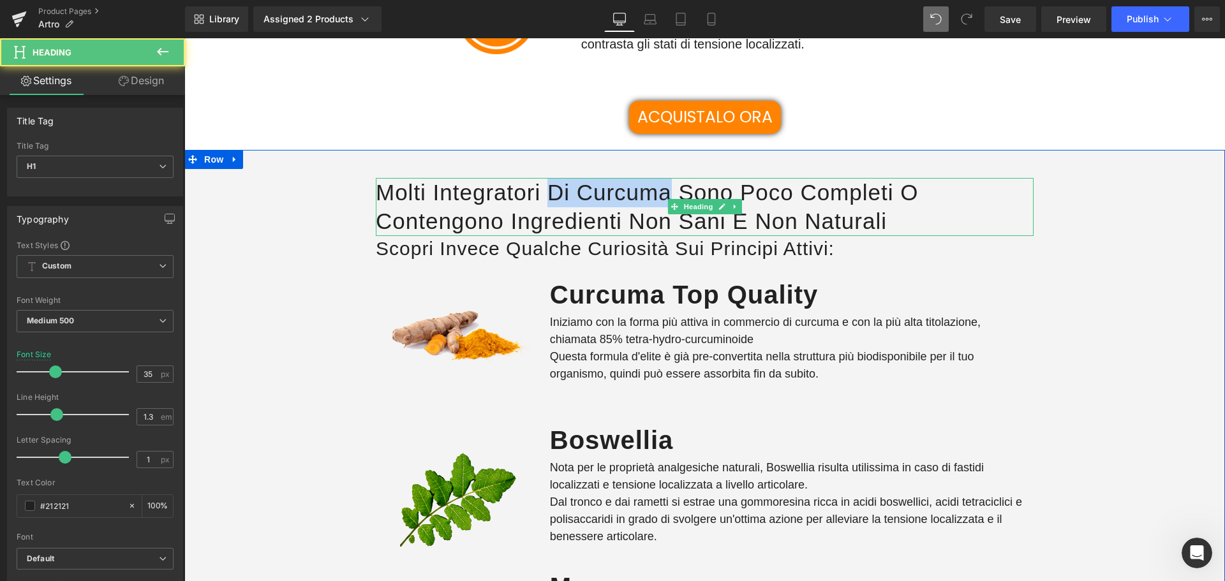
drag, startPoint x: 663, startPoint y: 193, endPoint x: 550, endPoint y: 188, distance: 113.7
click at [550, 188] on h1 "molti integratori di curcuma sono poco completi o contengono ingredienti non sa…" at bounding box center [705, 207] width 658 height 58
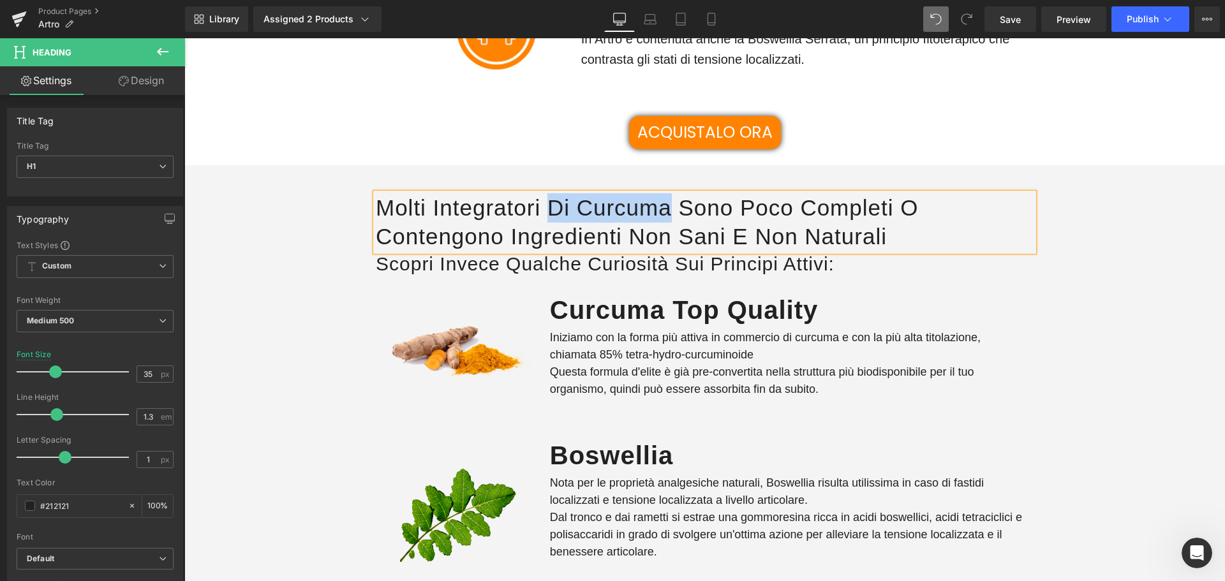
scroll to position [1750, 0]
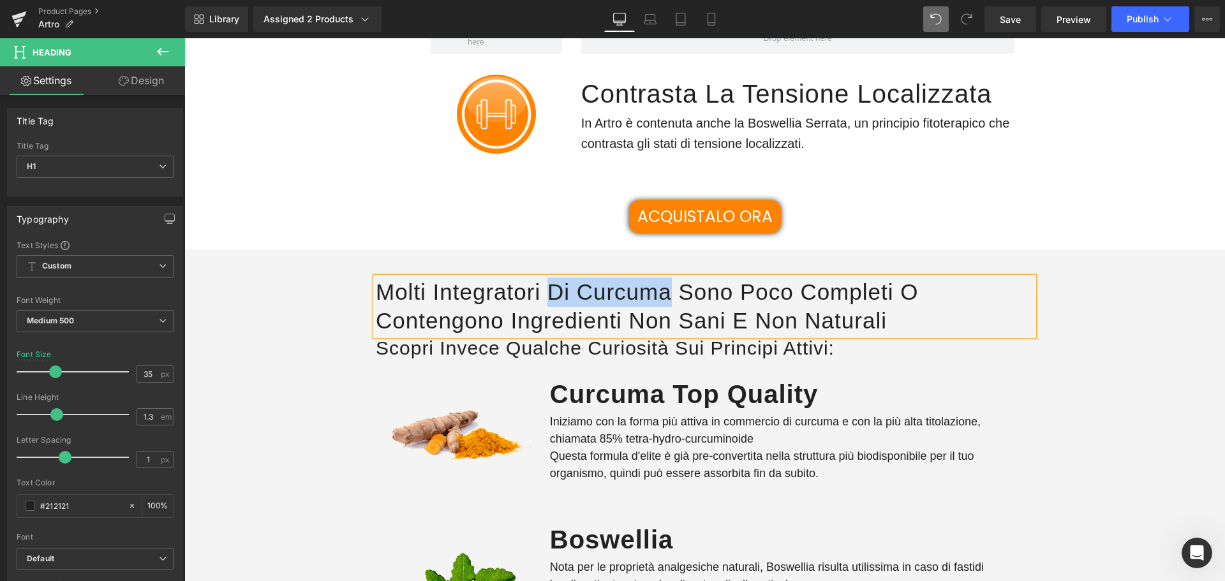
click at [649, 288] on h1 "molti integratori di curcuma sono poco completi o contengono ingredienti non sa…" at bounding box center [705, 306] width 658 height 58
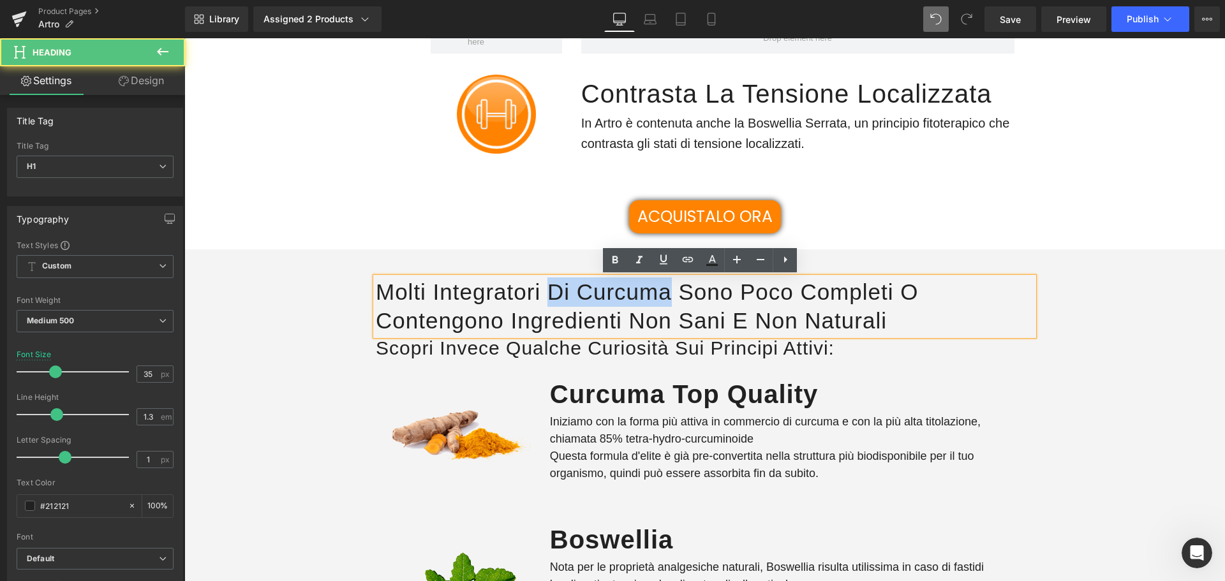
drag, startPoint x: 547, startPoint y: 293, endPoint x: 663, endPoint y: 291, distance: 115.5
click at [663, 291] on h1 "molti integratori di curcuma sono poco completi o contengono ingredienti non sa…" at bounding box center [705, 306] width 658 height 58
drag, startPoint x: 663, startPoint y: 291, endPoint x: 552, endPoint y: 291, distance: 110.3
click at [552, 291] on h1 "molti integratori di curcuma sono poco completi o contengono ingredienti non sa…" at bounding box center [705, 306] width 658 height 58
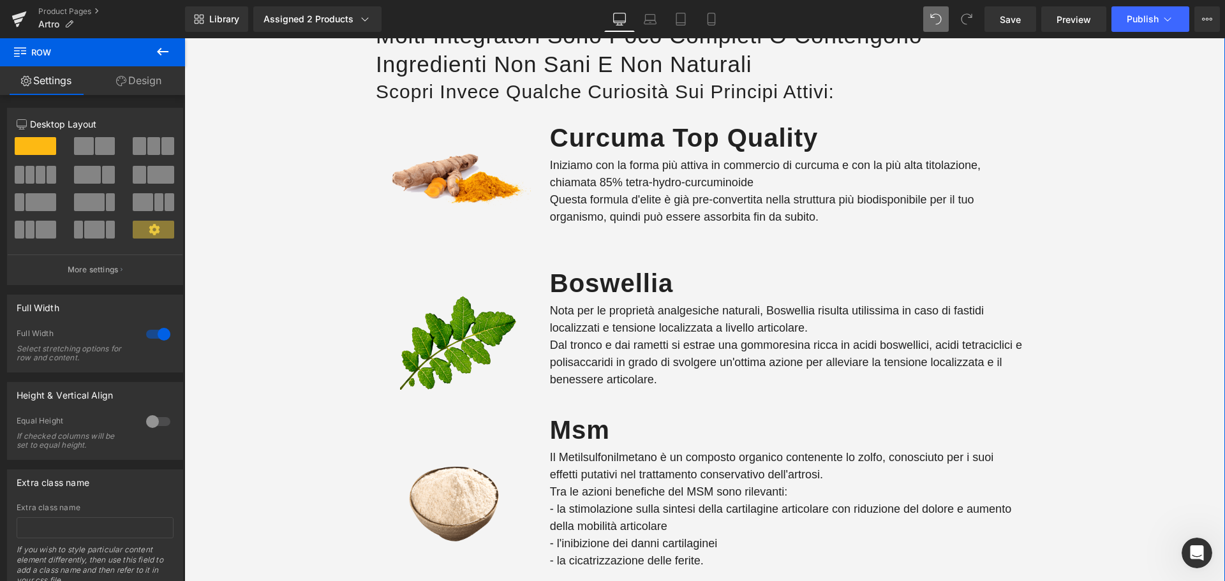
scroll to position [2133, 0]
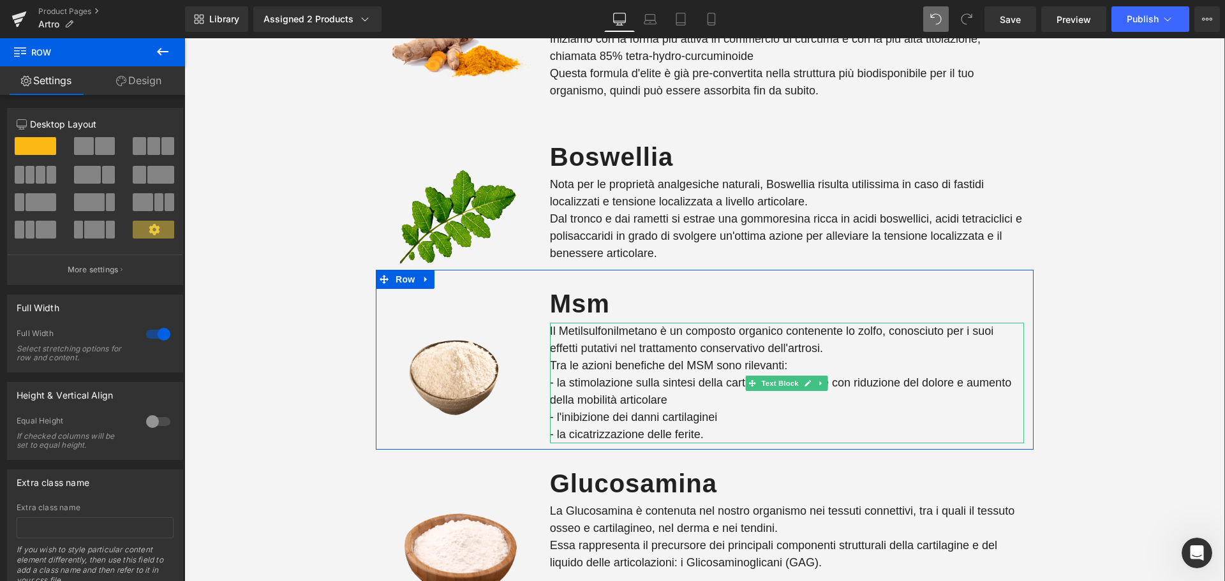
click at [951, 386] on p "- la stimolazione sulla sintesi della cartilagine articolare con riduzione del …" at bounding box center [787, 391] width 474 height 34
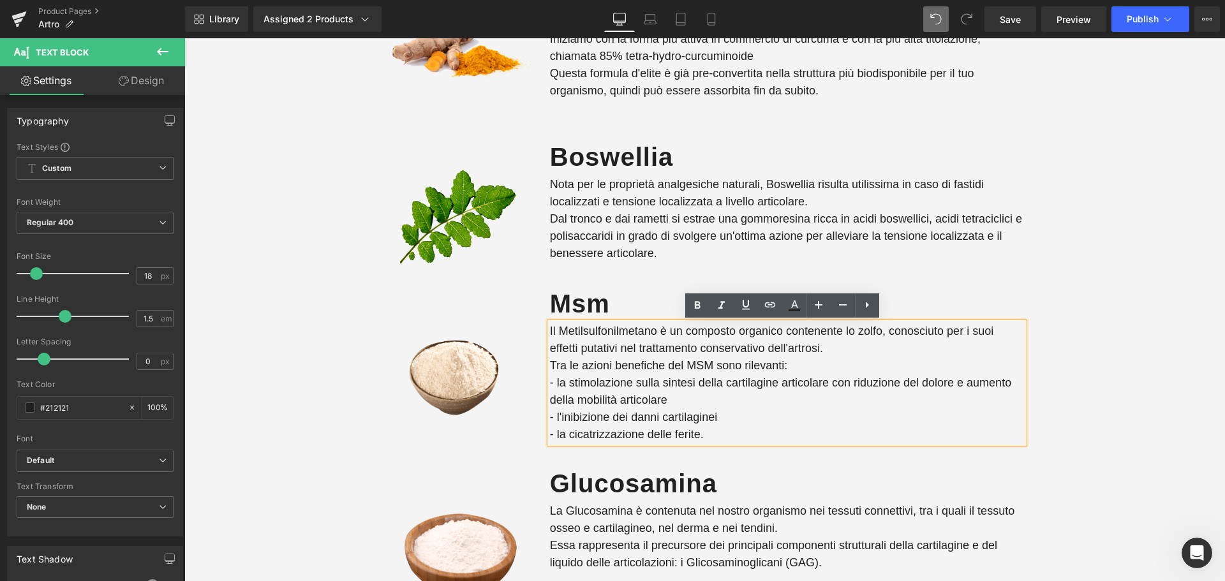
drag, startPoint x: 754, startPoint y: 400, endPoint x: 827, endPoint y: 376, distance: 76.4
click at [827, 376] on p "- la stimolazione sulla sintesi della cartilagine articolare con riduzione del …" at bounding box center [787, 391] width 474 height 34
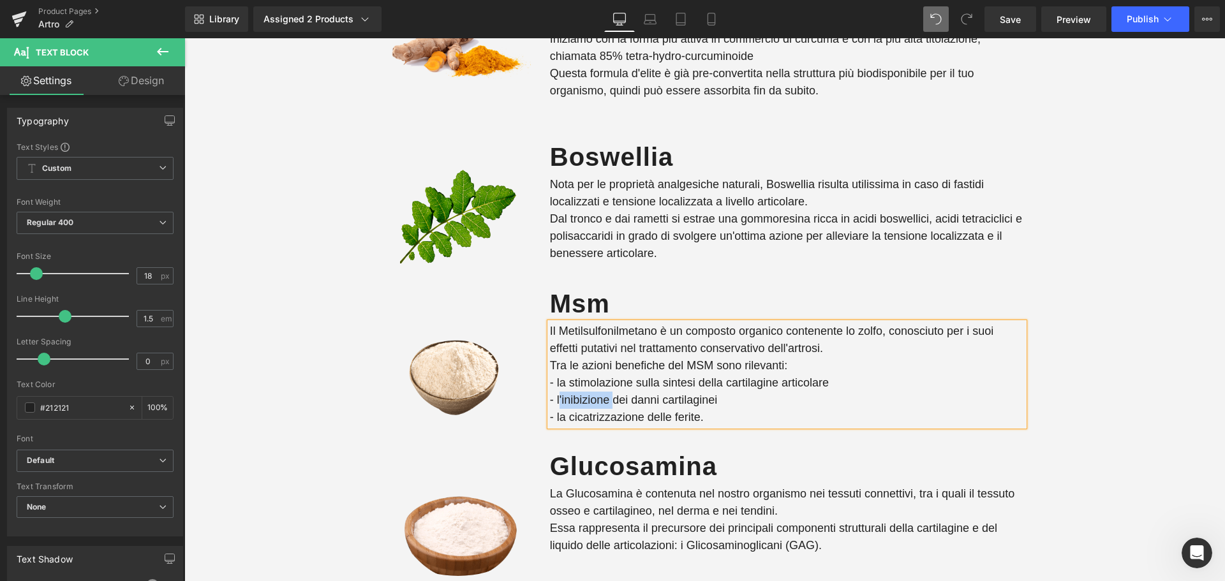
drag, startPoint x: 607, startPoint y: 401, endPoint x: 554, endPoint y: 397, distance: 52.4
click at [554, 397] on p "- l'inibizione dei danni cartilaginei" at bounding box center [787, 400] width 474 height 17
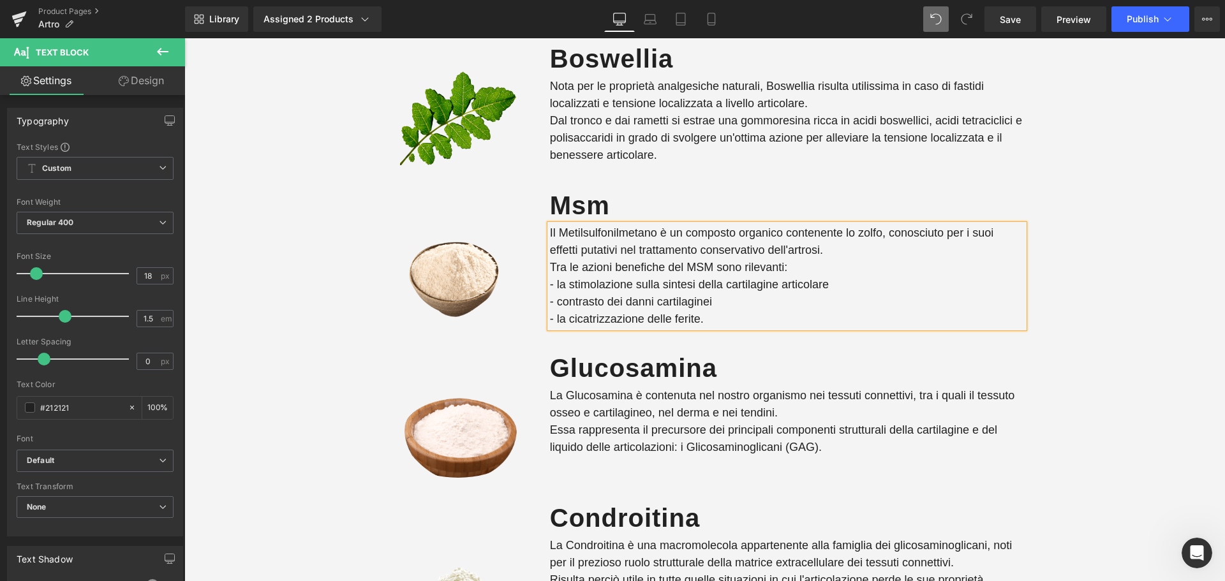
scroll to position [2232, 0]
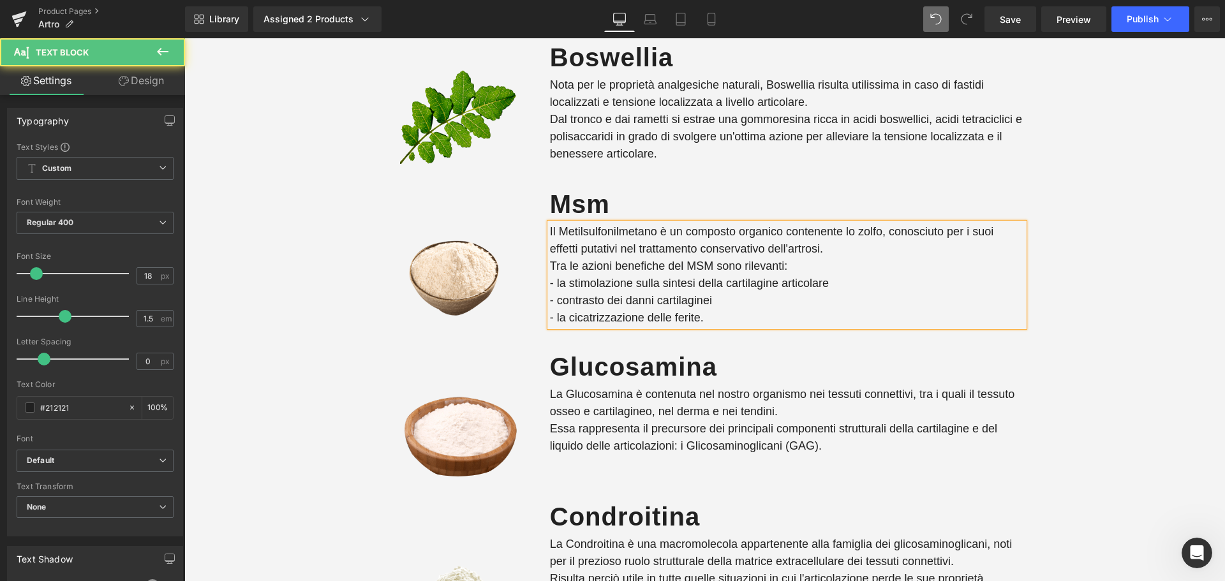
drag, startPoint x: 549, startPoint y: 265, endPoint x: 743, endPoint y: 317, distance: 200.8
click at [743, 317] on div "Il Metilsulfonilmetano è un composto organico contenente lo zolfo, conosciuto p…" at bounding box center [787, 274] width 474 height 103
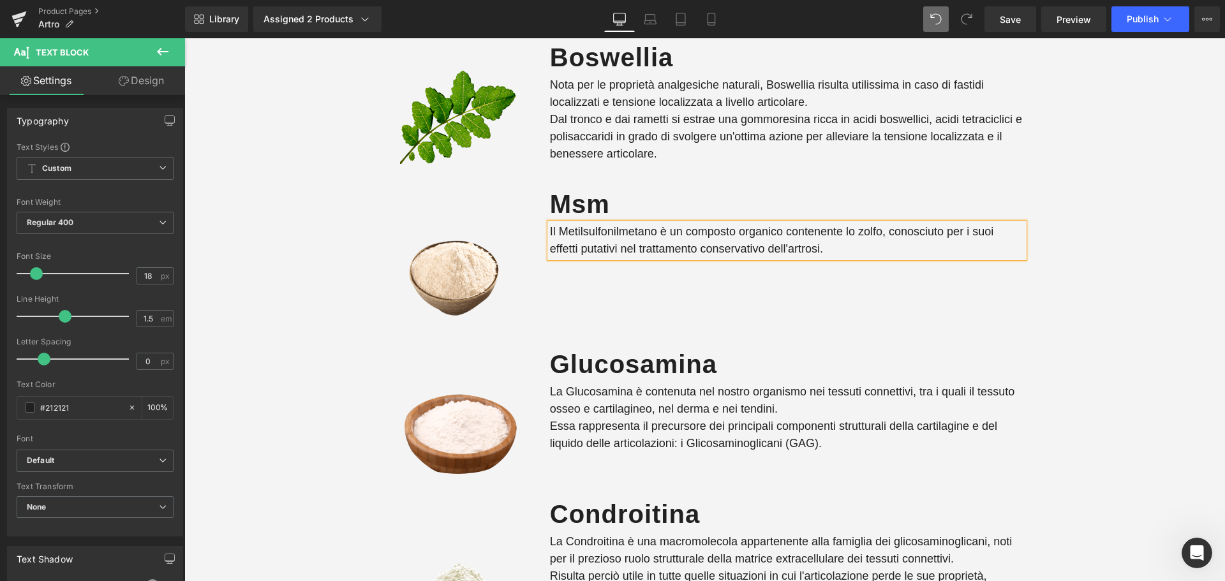
click at [1094, 231] on div "molti integratori sono poco completi o contengono ingredienti non sani e non na…" at bounding box center [704, 310] width 1040 height 1087
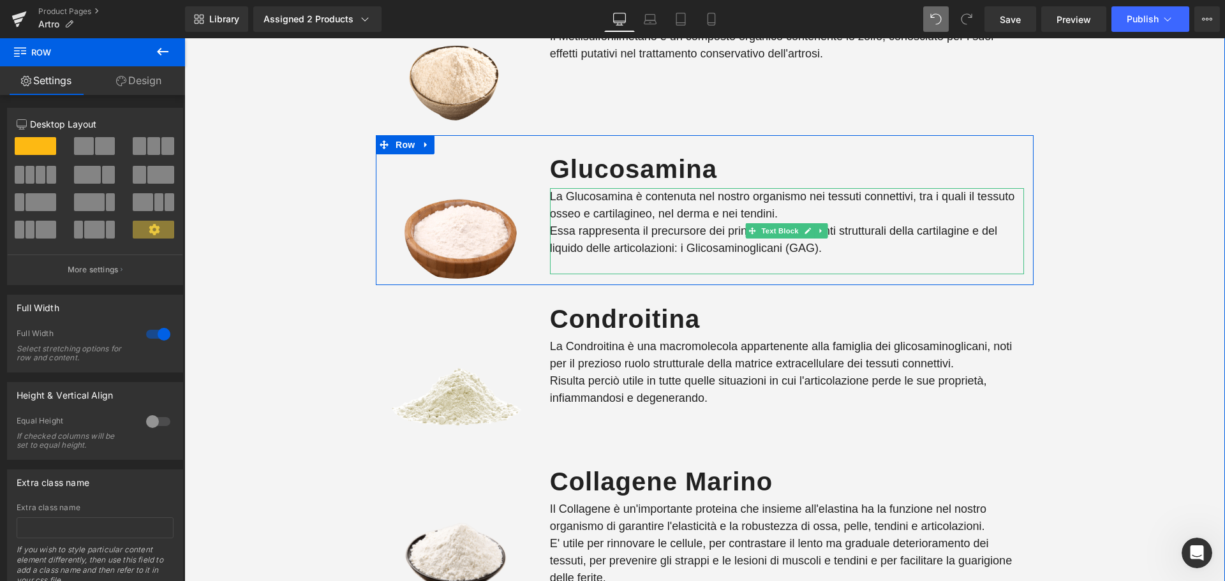
scroll to position [2488, 0]
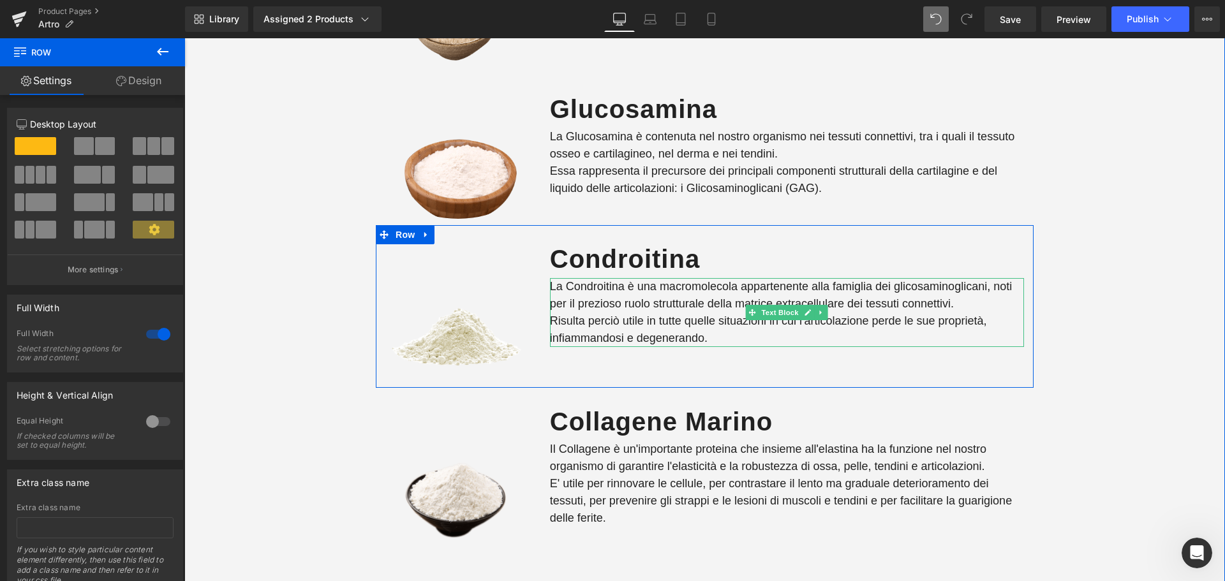
click at [729, 338] on p "Risulta perciò utile in tutte quelle situazioni in cui l'articolazione perde le…" at bounding box center [787, 330] width 474 height 34
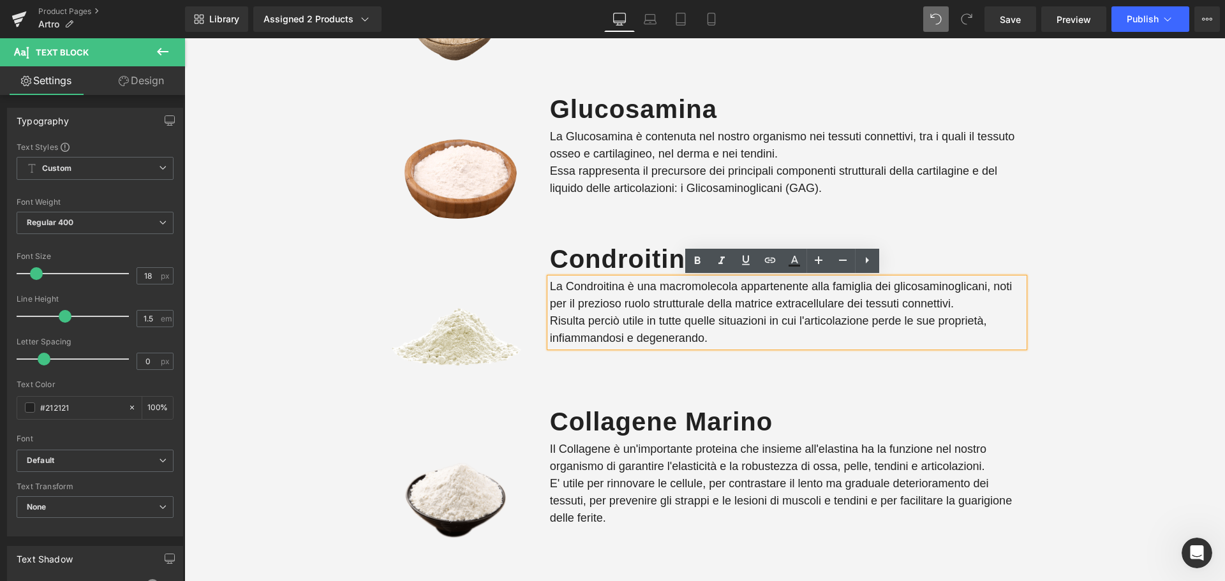
drag, startPoint x: 718, startPoint y: 337, endPoint x: 547, endPoint y: 318, distance: 172.0
click at [550, 318] on p "Risulta perciò utile in tutte quelle situazioni in cui l'articolazione perde le…" at bounding box center [787, 330] width 474 height 34
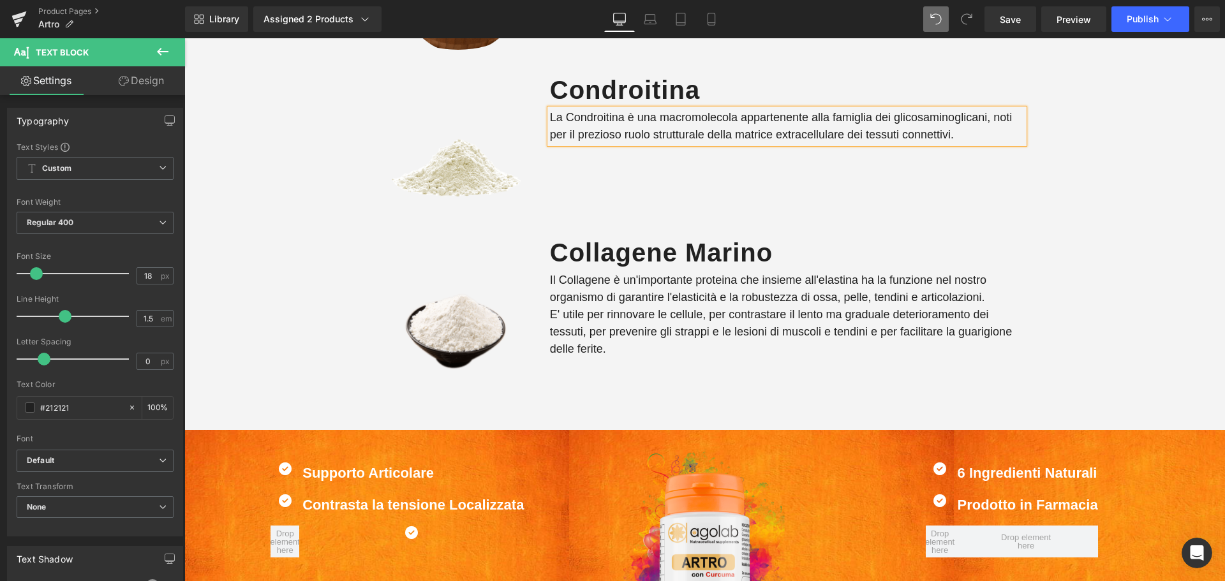
scroll to position [2679, 0]
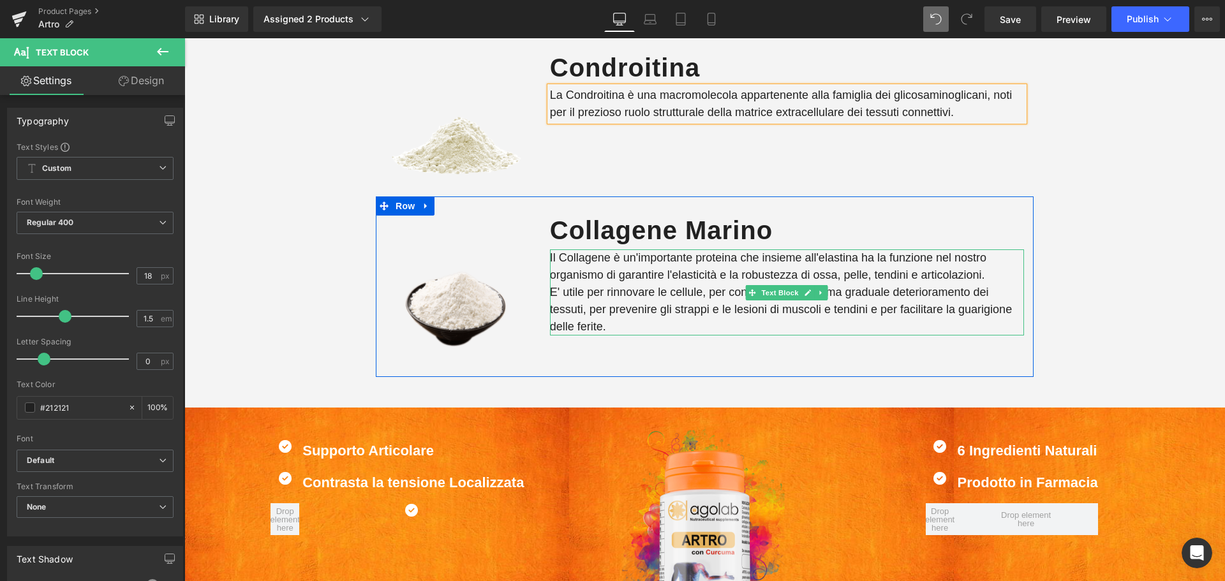
click at [661, 295] on p "E' utile per rinnovare le cellule, per contrastare il lento ma graduale deterio…" at bounding box center [787, 310] width 474 height 52
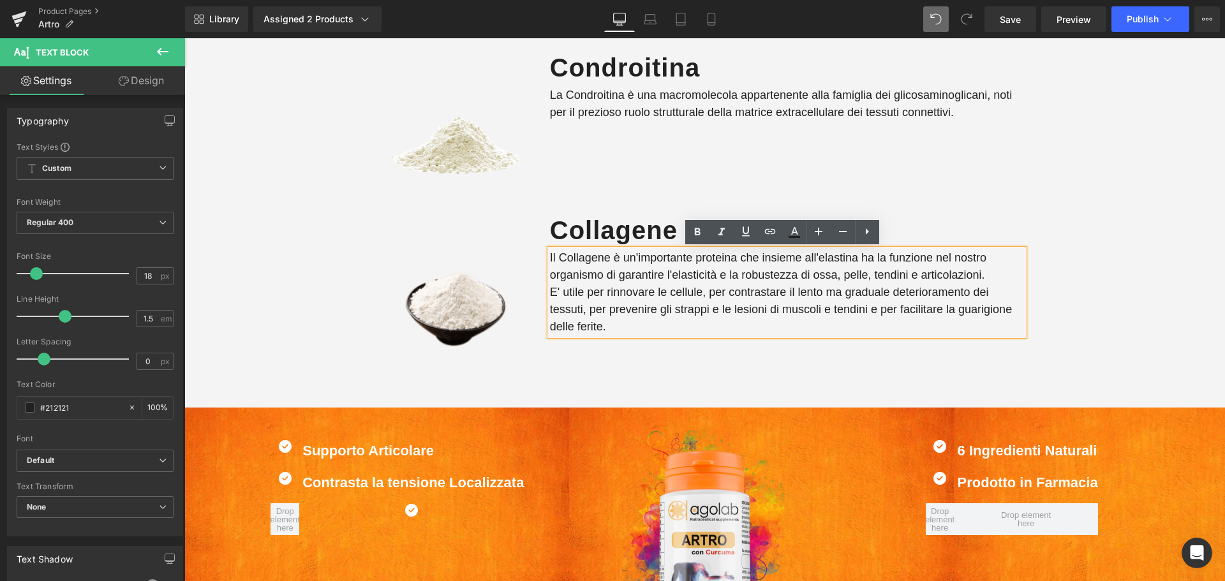
drag, startPoint x: 616, startPoint y: 326, endPoint x: 587, endPoint y: 314, distance: 30.9
click at [587, 314] on p "E' utile per rinnovare le cellule, per contrastare il lento ma graduale deterio…" at bounding box center [787, 310] width 474 height 52
click at [704, 289] on p "E' utile per rinnovare le cellule, per contrastare il lento ma graduale deterio…" at bounding box center [787, 310] width 474 height 52
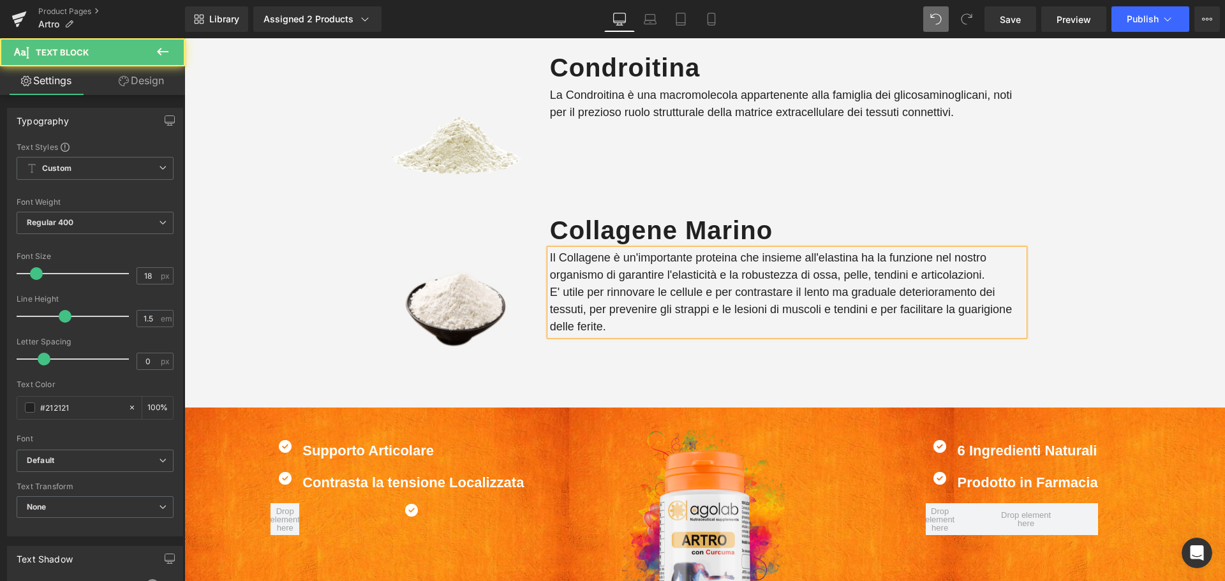
drag, startPoint x: 578, startPoint y: 309, endPoint x: 615, endPoint y: 321, distance: 39.1
click at [615, 321] on p "E' utile per rinnovare le cellule e per contrastare il lento ma graduale deteri…" at bounding box center [787, 310] width 474 height 52
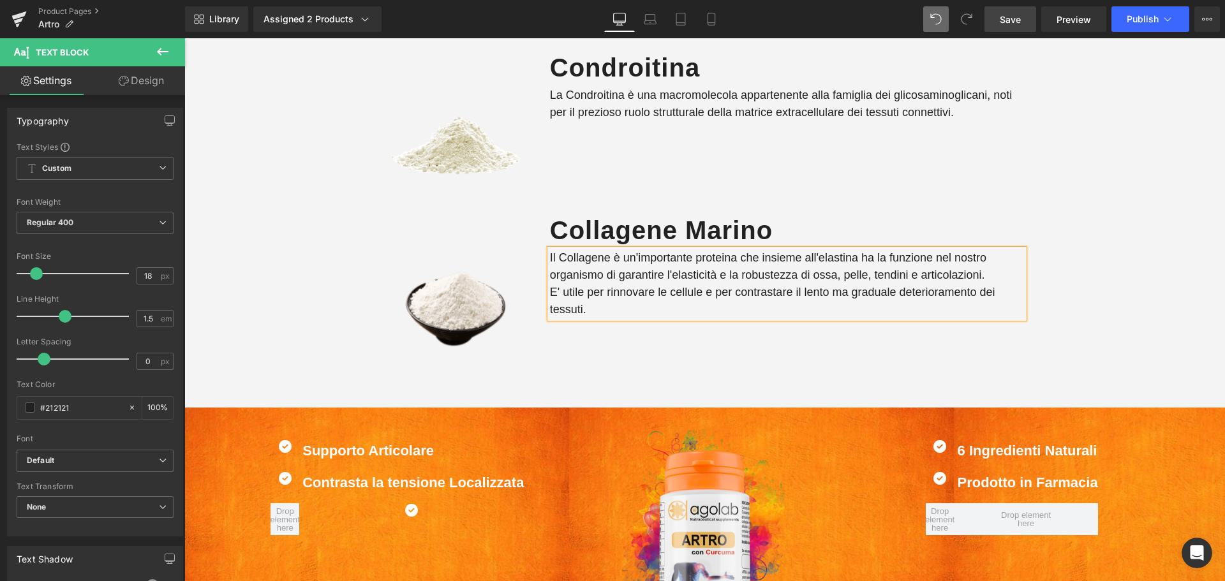
click at [1000, 24] on span "Save" at bounding box center [1010, 19] width 21 height 13
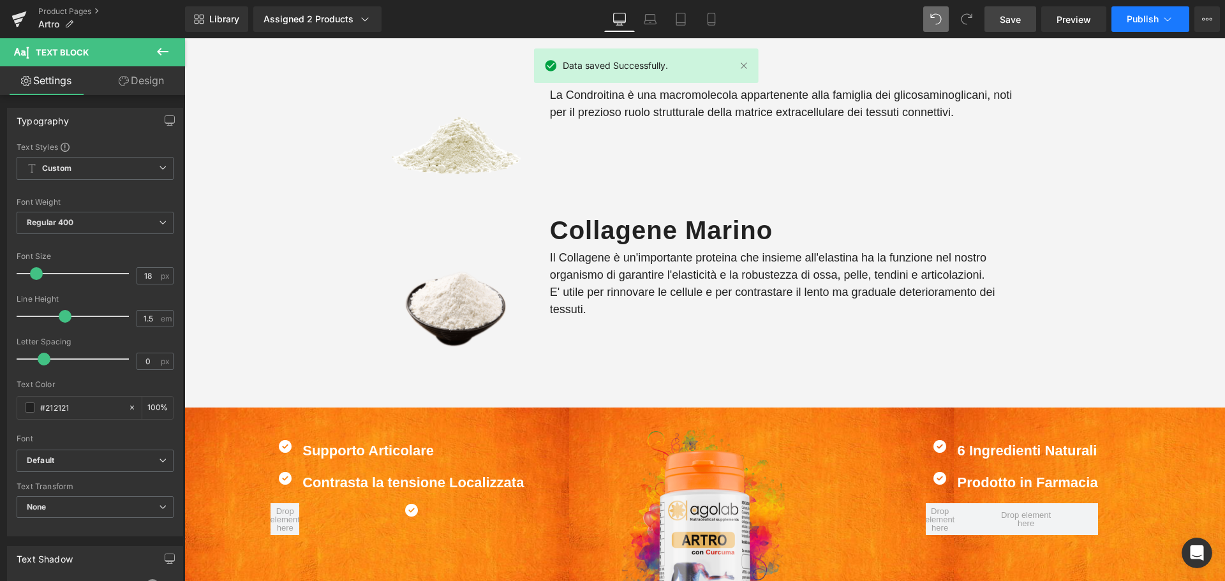
click at [1151, 21] on span "Publish" at bounding box center [1142, 19] width 32 height 10
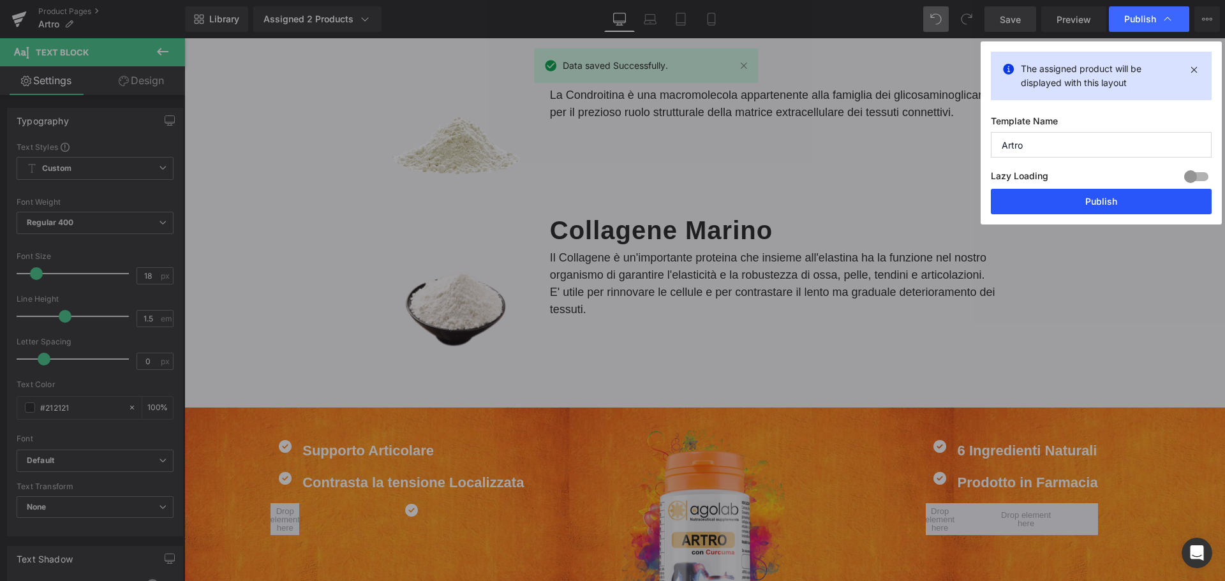
click at [1098, 193] on button "Publish" at bounding box center [1101, 202] width 221 height 26
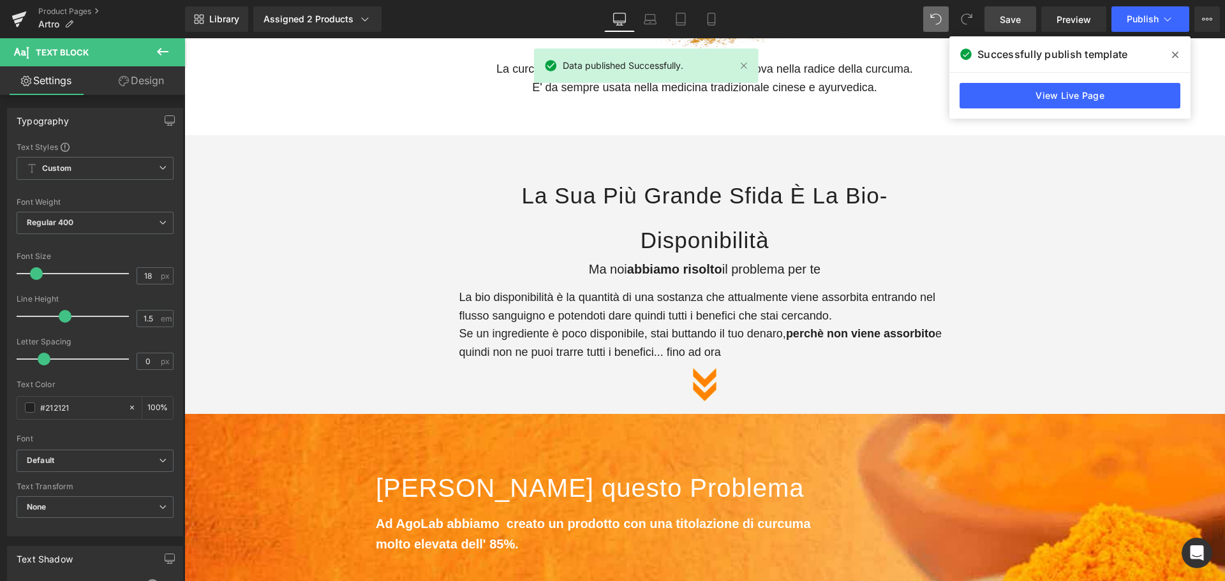
scroll to position [735, 0]
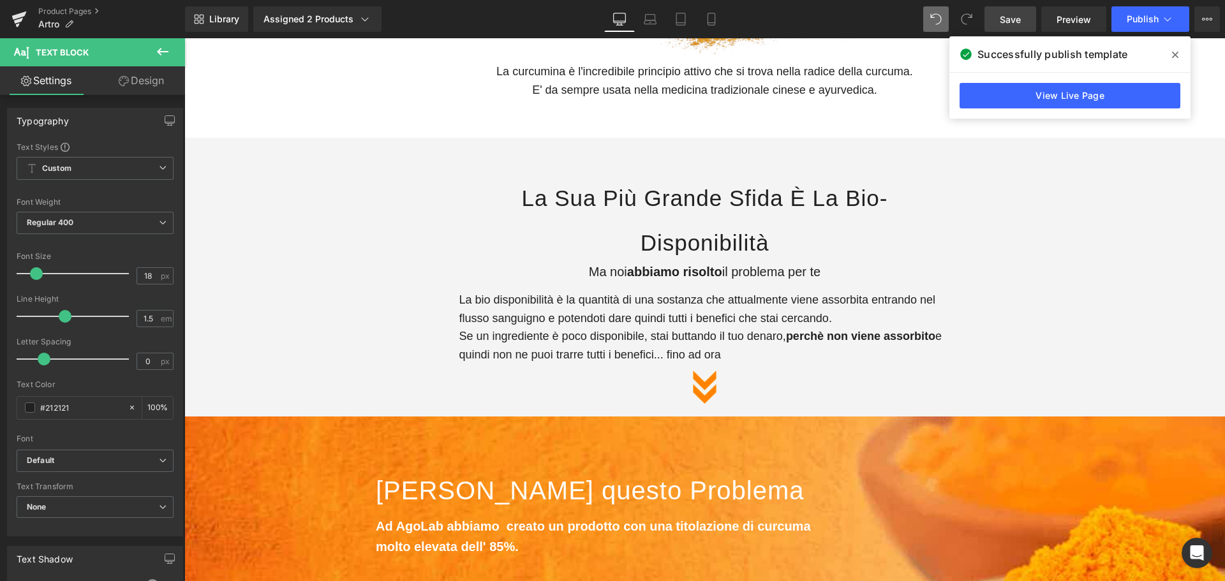
click at [1176, 54] on icon at bounding box center [1175, 55] width 6 height 6
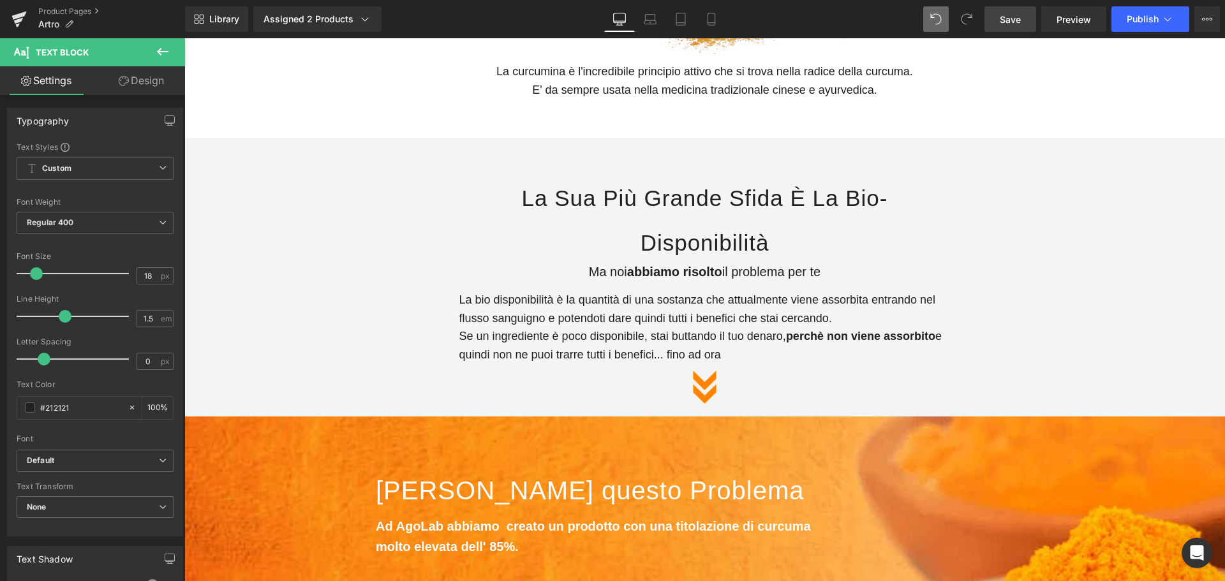
click at [165, 49] on icon at bounding box center [162, 51] width 15 height 15
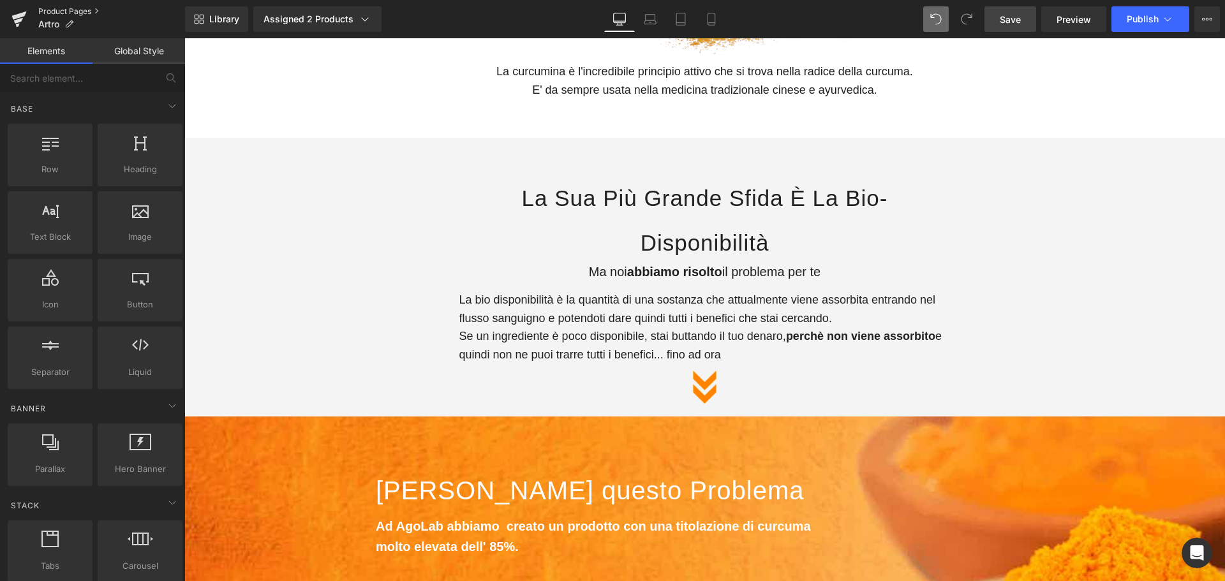
click at [93, 6] on link "Product Pages" at bounding box center [111, 11] width 147 height 10
